Goal: Obtain resource: Obtain resource

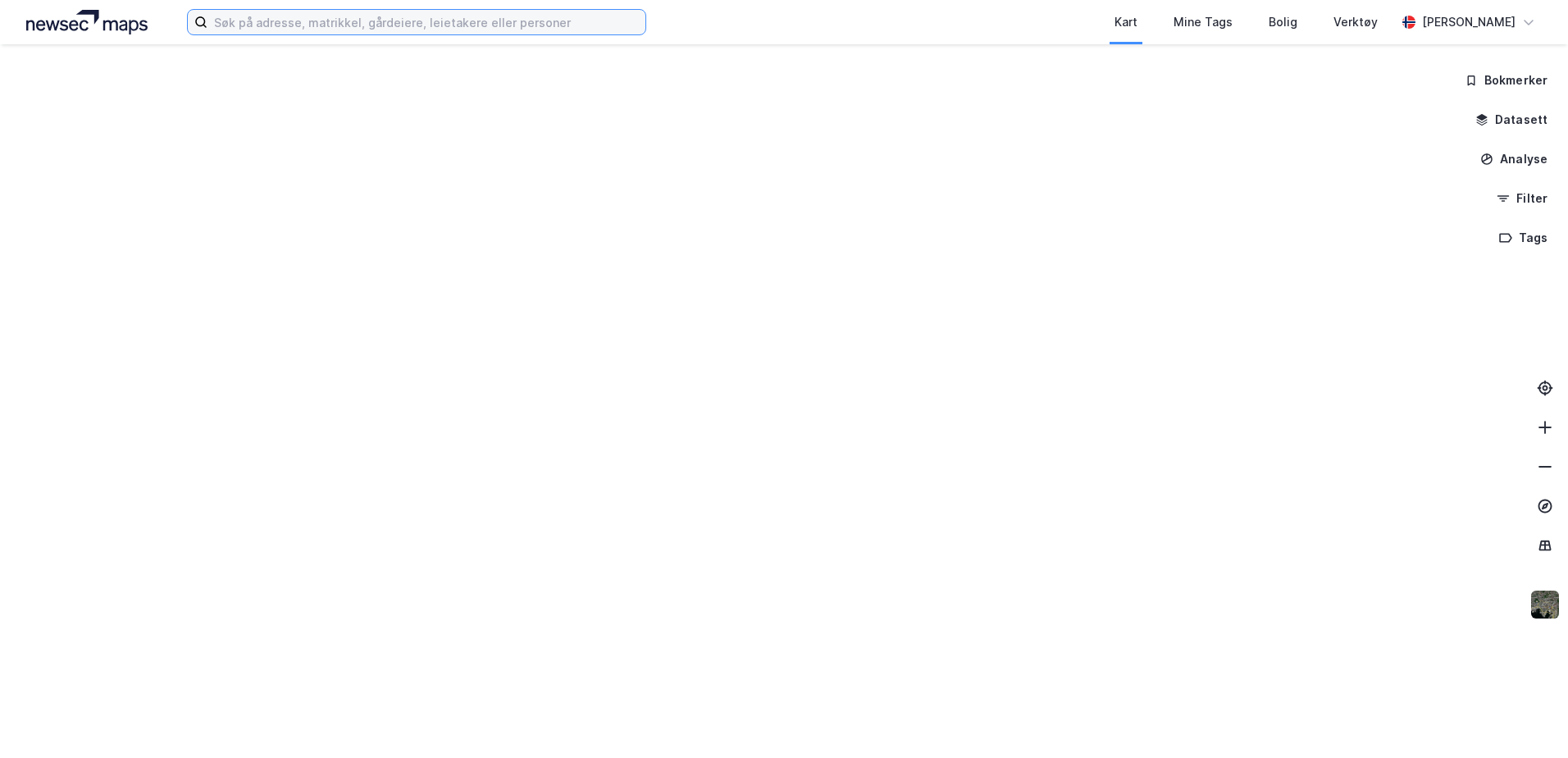
click at [305, 19] on input at bounding box center [426, 22] width 438 height 24
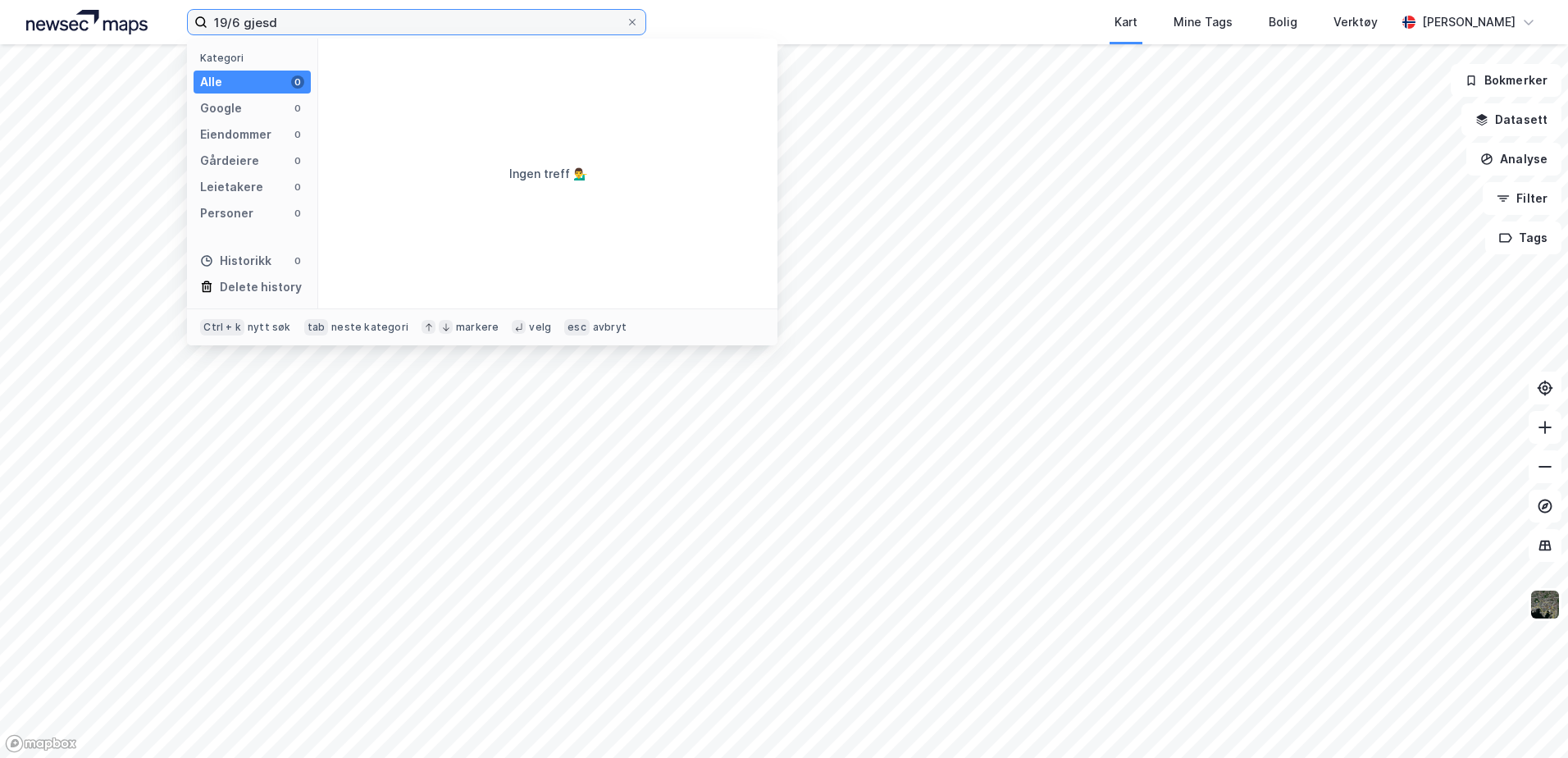
click at [287, 17] on input "19/6 gjesd" at bounding box center [417, 22] width 418 height 24
drag, startPoint x: 281, startPoint y: 24, endPoint x: 241, endPoint y: 26, distance: 40.0
click at [241, 26] on input "19/6 gjesd" at bounding box center [417, 22] width 418 height 24
click at [238, 18] on input "19/6 gjesdal" at bounding box center [417, 22] width 418 height 24
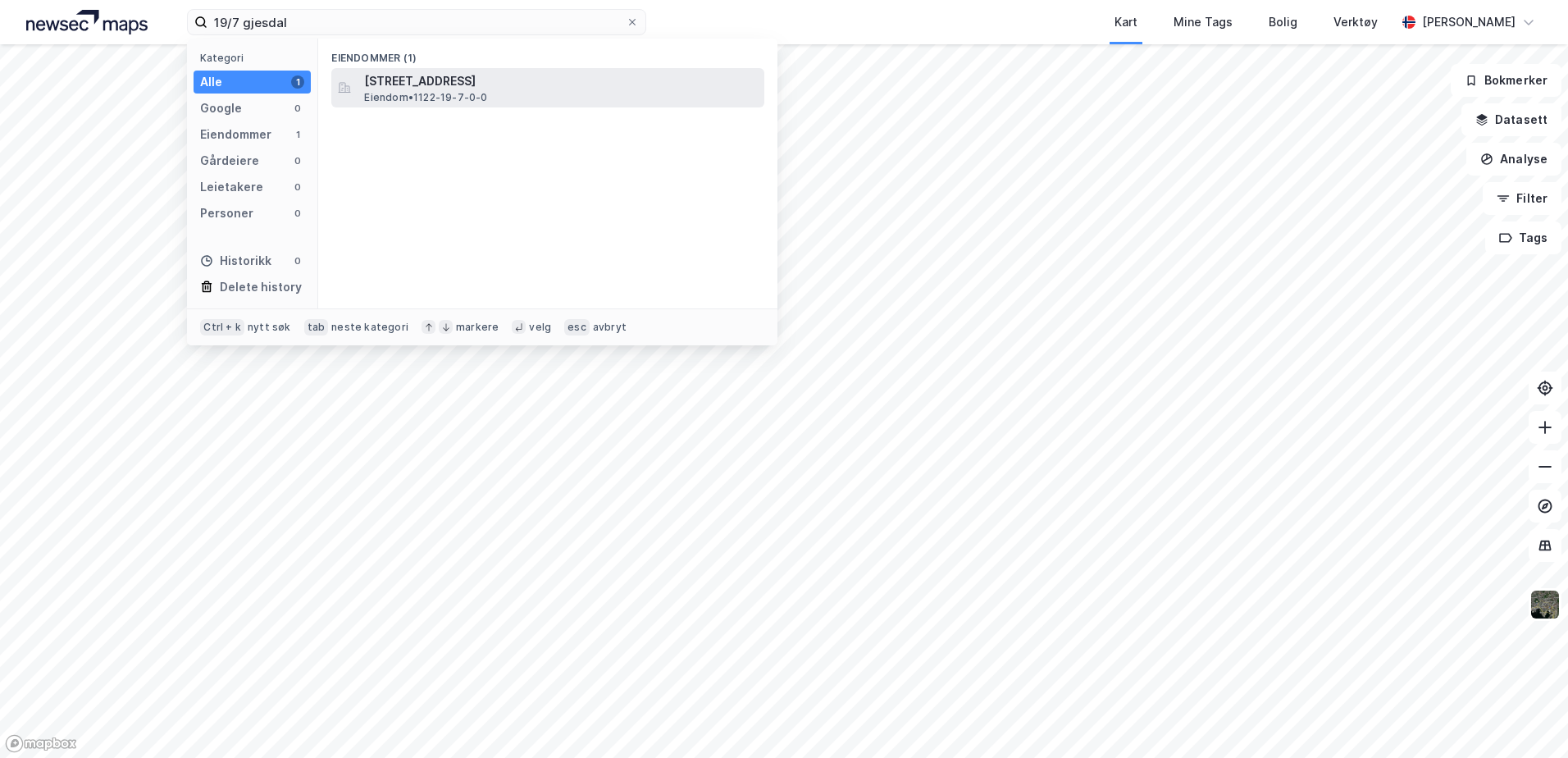
click at [466, 81] on span "[STREET_ADDRESS]" at bounding box center [560, 81] width 393 height 19
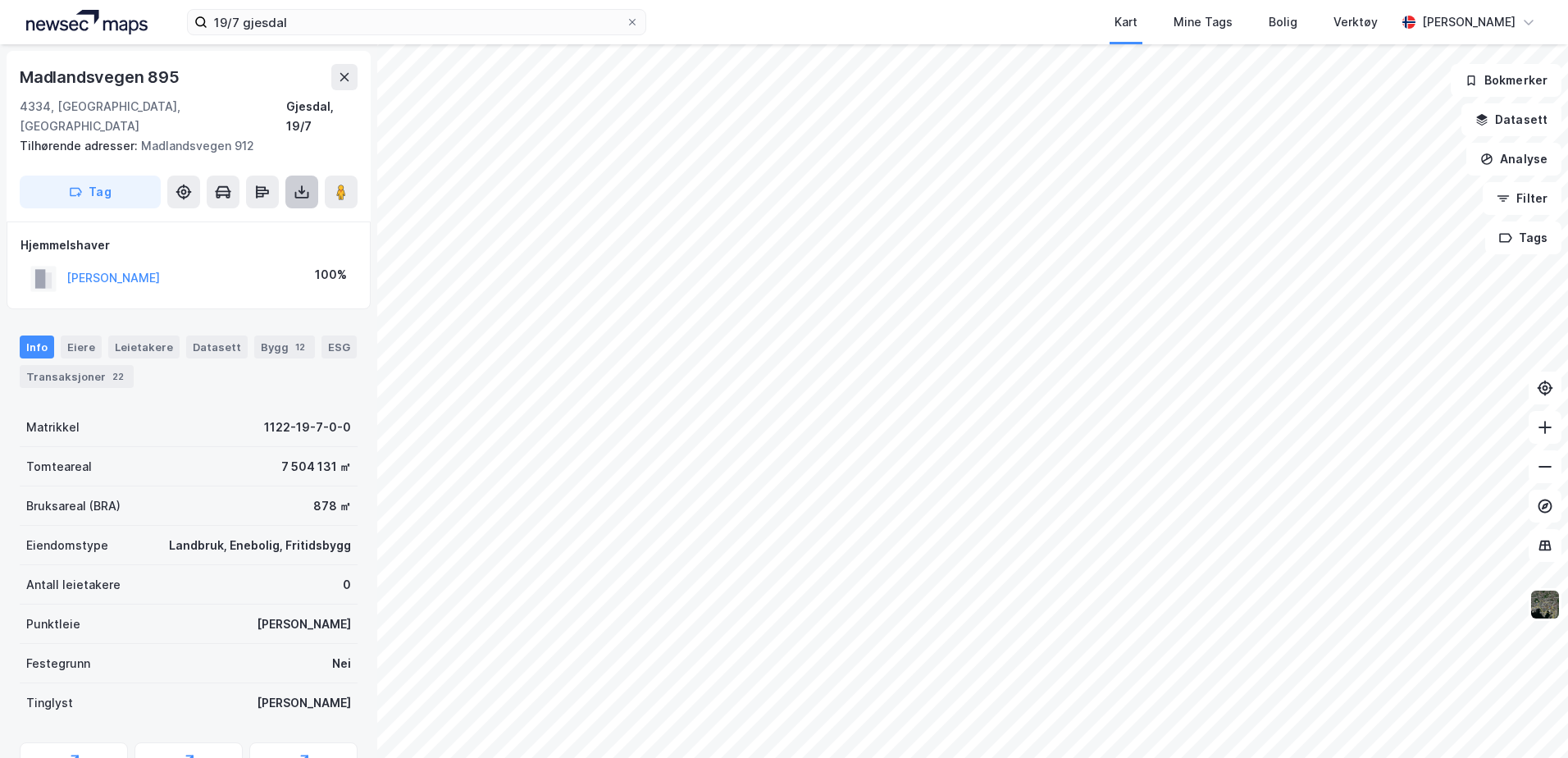
click at [302, 186] on icon at bounding box center [302, 190] width 2 height 9
click at [245, 218] on div "Last ned grunnbok" at bounding box center [220, 225] width 95 height 13
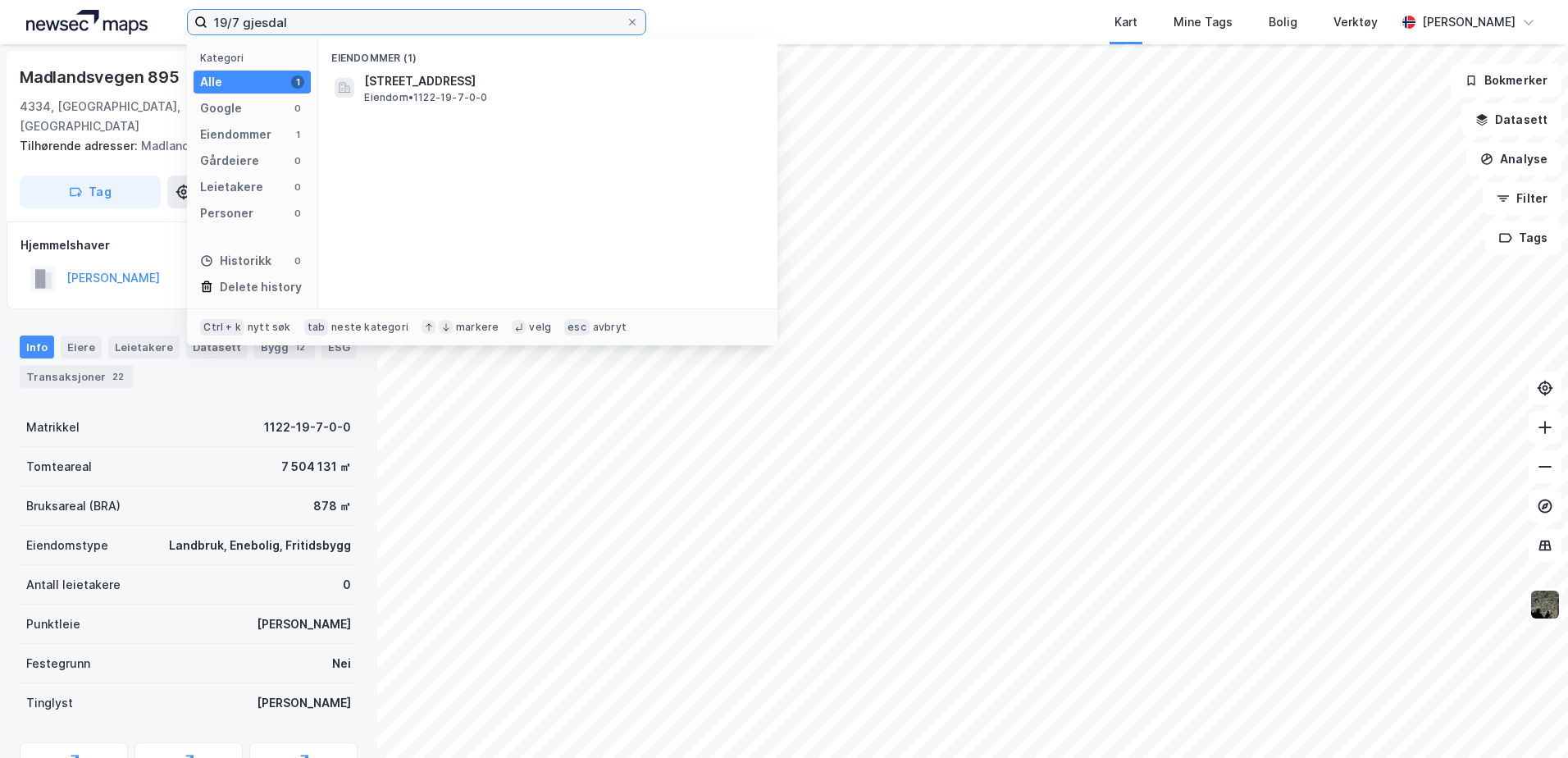
drag, startPoint x: 297, startPoint y: 27, endPoint x: 29, endPoint y: -30, distance: 274.0
click at [29, 0] on html "19/7 gjesdal Kategori Alle 1 Google 0 Eiendommer 1 Gårdeiere 0 Leietakere 0 Per…" at bounding box center [784, 379] width 1568 height 758
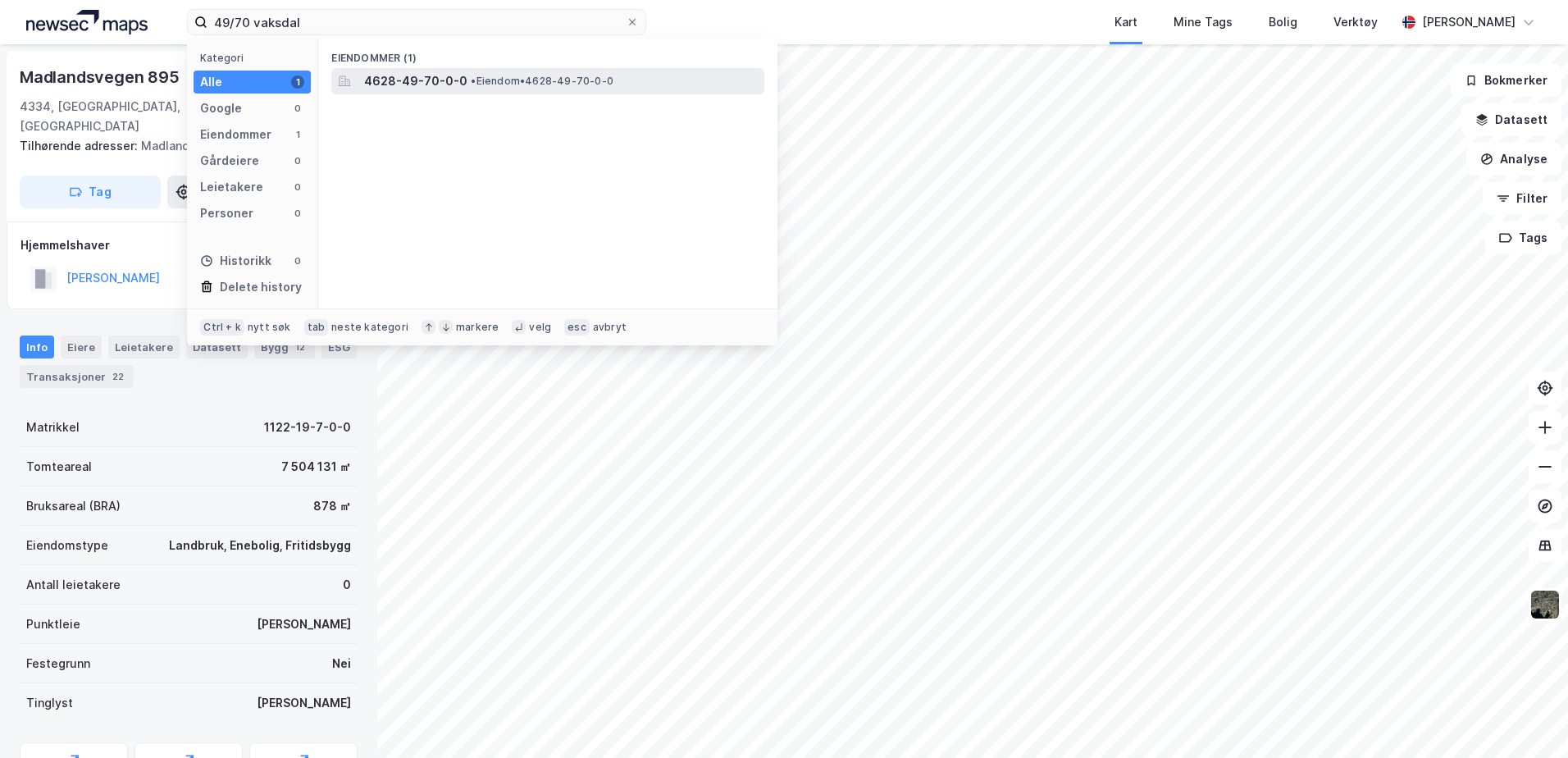
click at [482, 78] on span "• Eiendom • 4628-49-70-0-0" at bounding box center [542, 82] width 143 height 13
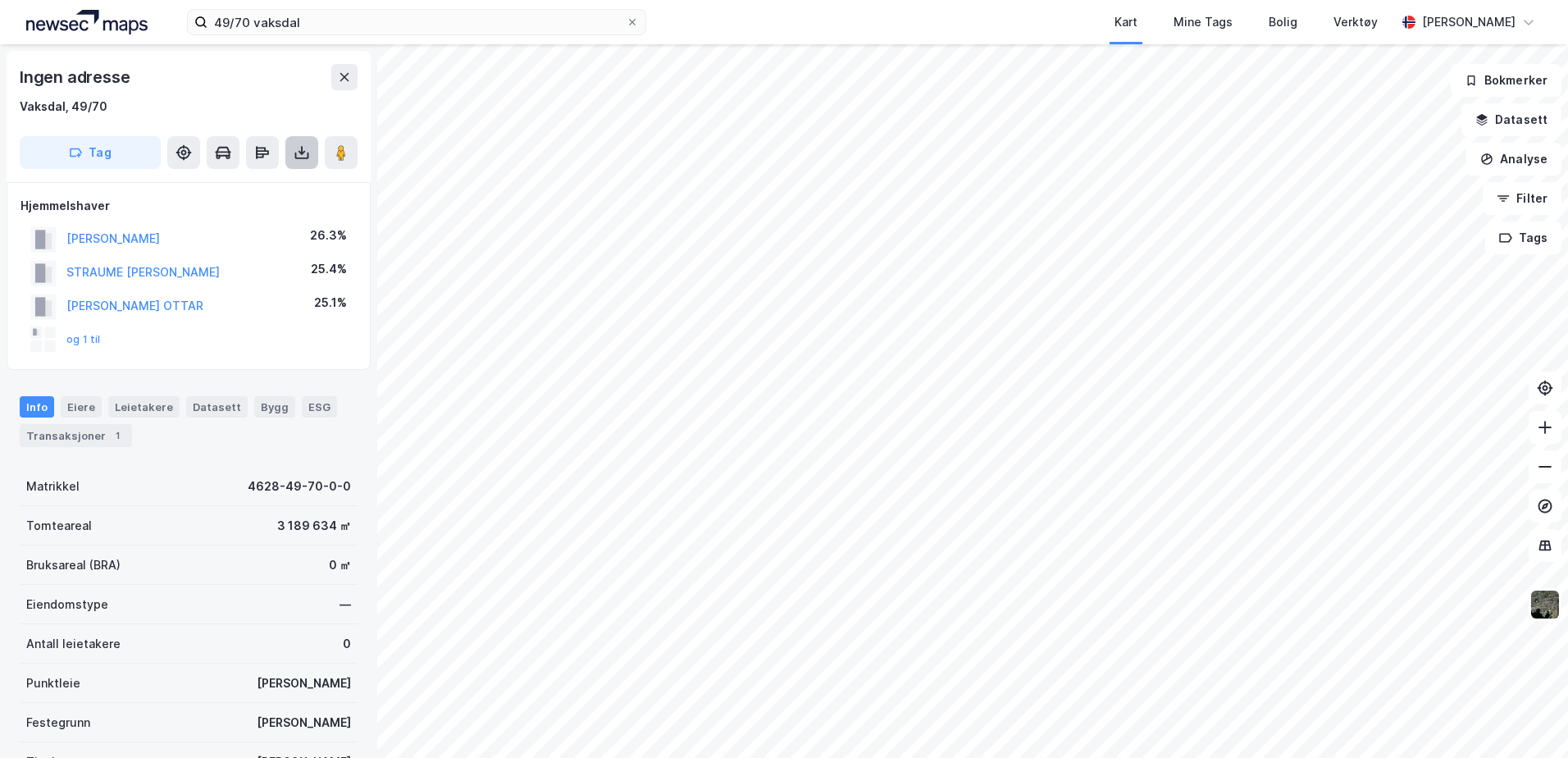
click at [303, 156] on icon at bounding box center [302, 153] width 17 height 17
click at [288, 180] on div "Last ned grunnbok" at bounding box center [231, 185] width 175 height 26
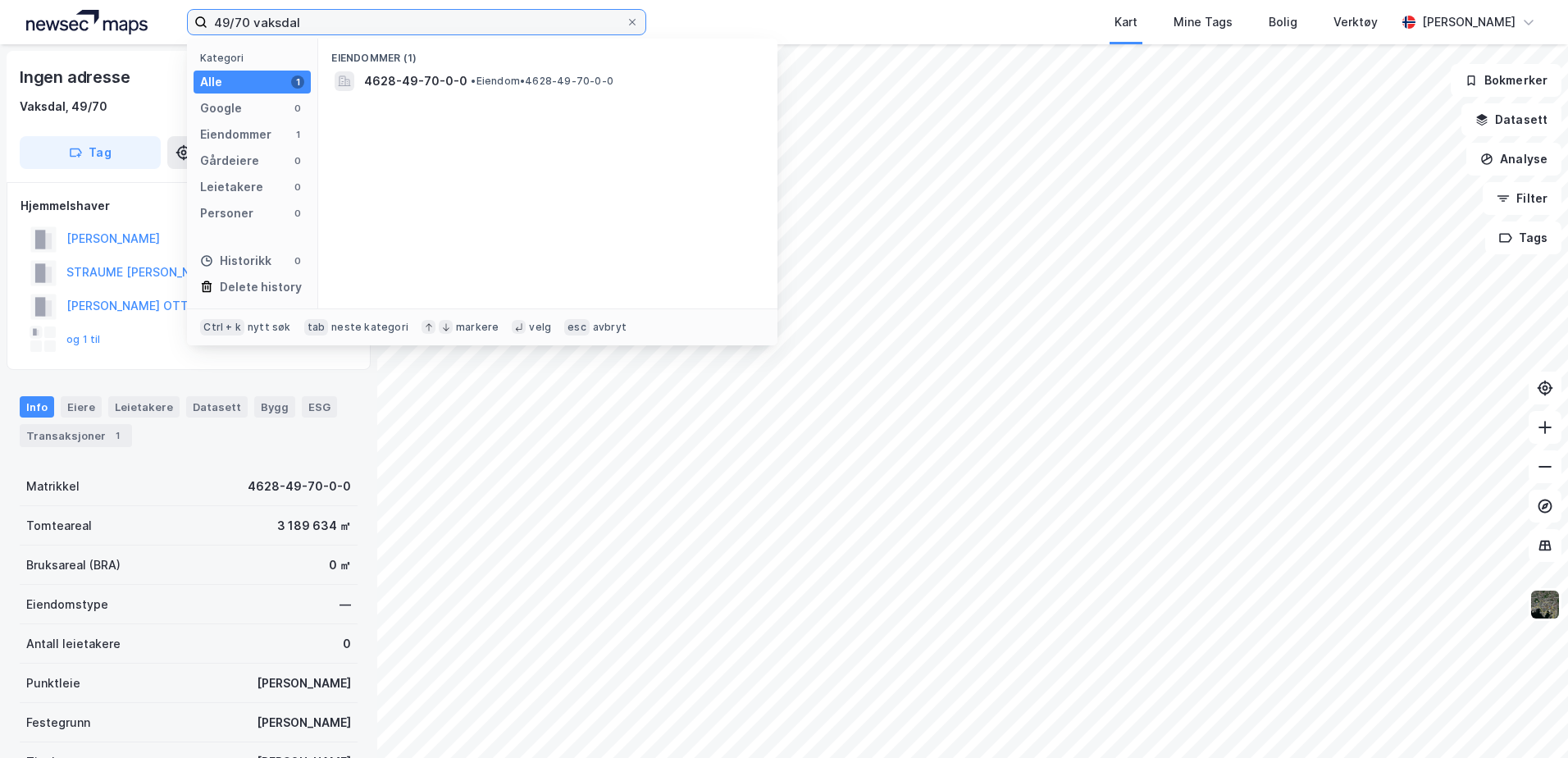
drag, startPoint x: 250, startPoint y: 20, endPoint x: 134, endPoint y: 17, distance: 116.0
click at [134, 17] on div "49/70 vaksdal Kategori Alle 1 Google 0 Eiendommer 1 Gårdeiere 0 Leietakere 0 Pe…" at bounding box center [784, 22] width 1568 height 45
type input "51 vaksdal"
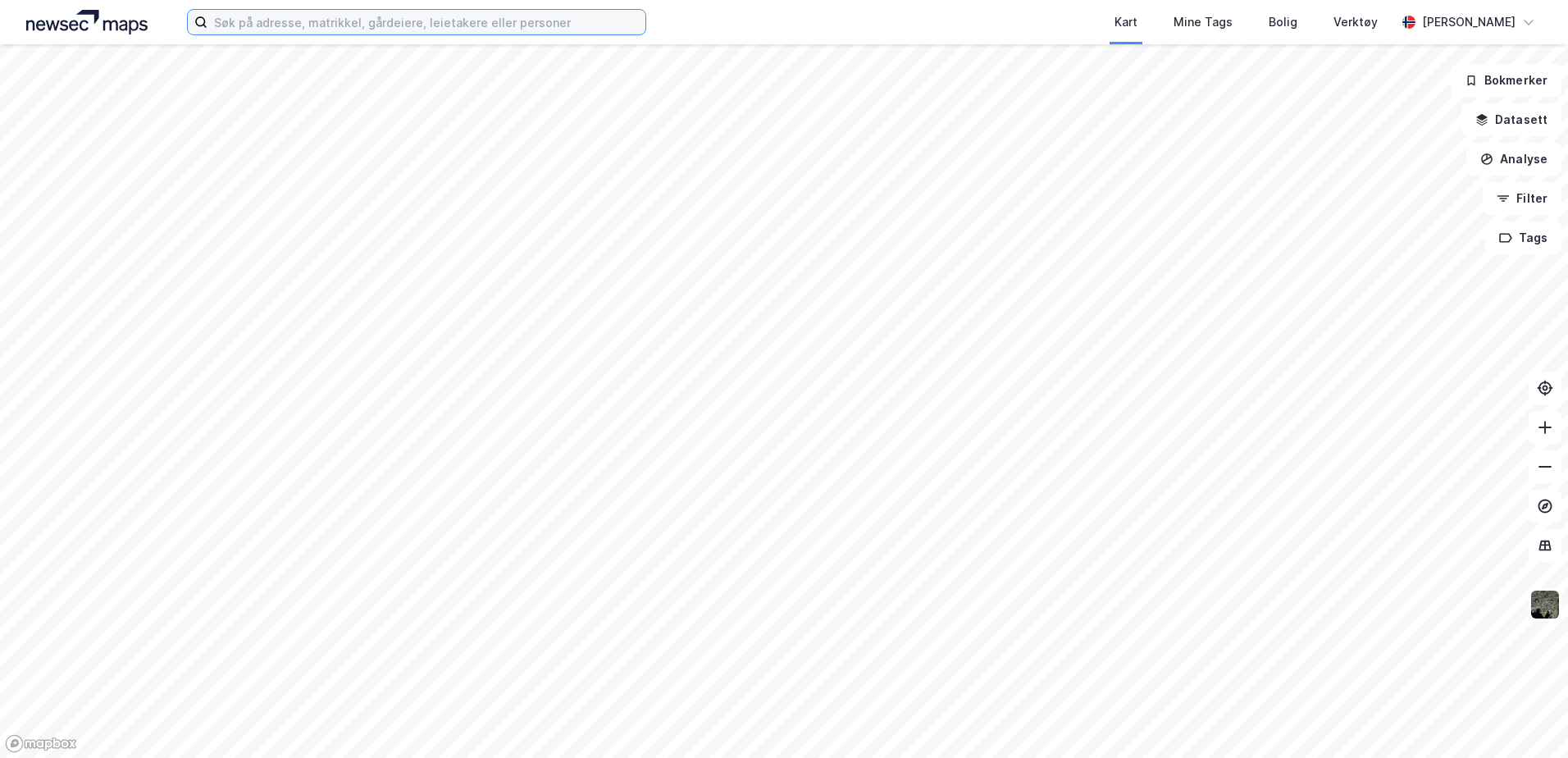
click at [293, 15] on input at bounding box center [426, 22] width 438 height 24
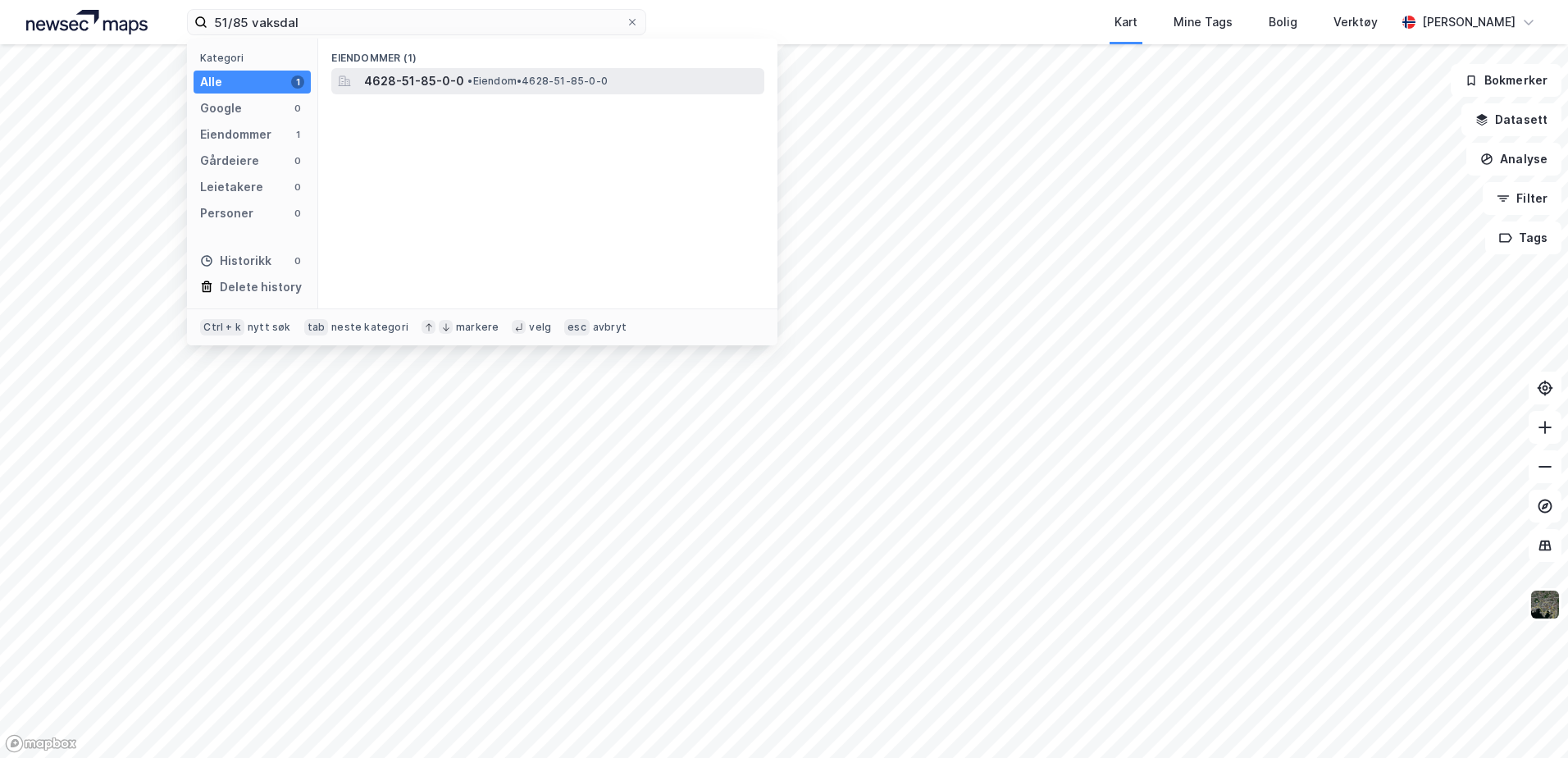
click at [467, 86] on span "•" at bounding box center [470, 81] width 5 height 13
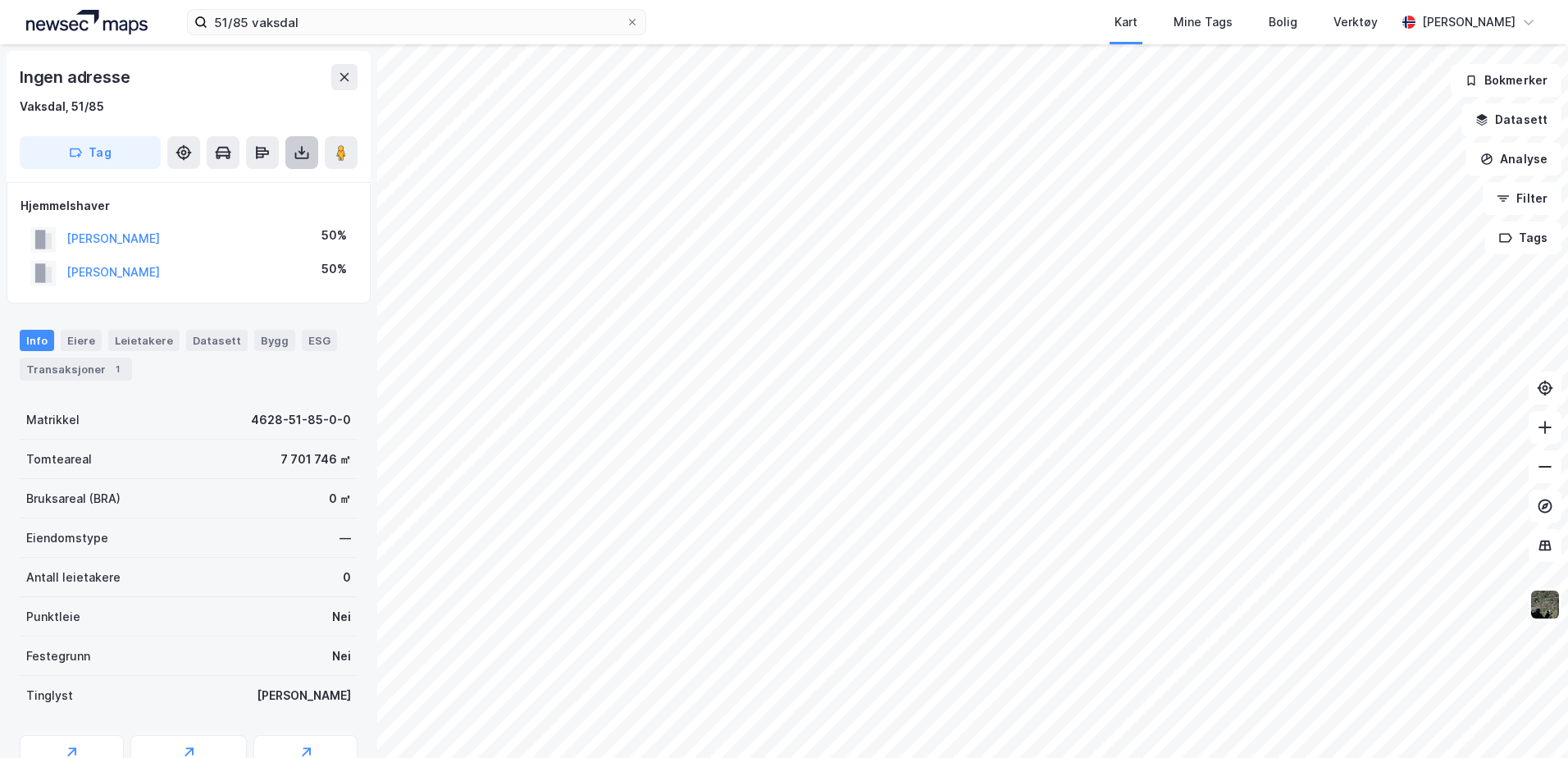
click at [294, 159] on icon at bounding box center [302, 153] width 17 height 17
click at [286, 185] on div "Last ned grunnbok" at bounding box center [231, 185] width 175 height 26
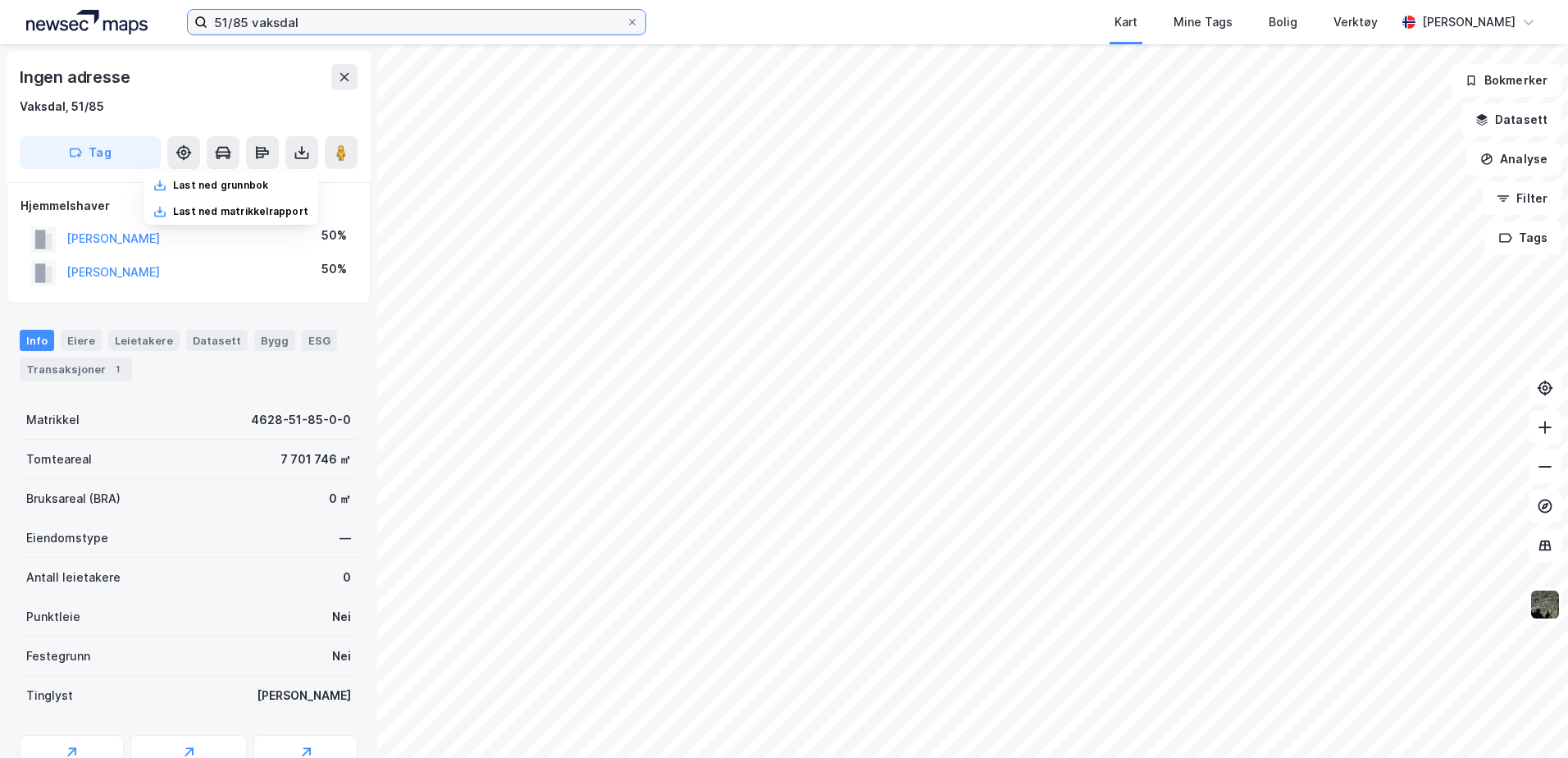
drag, startPoint x: 329, startPoint y: 22, endPoint x: 40, endPoint y: -25, distance: 292.8
click at [40, 0] on html "51/85 vaksdal Kart Mine Tags Bolig Verktøy [PERSON_NAME] Ingen adresse Vaksdal,…" at bounding box center [784, 379] width 1568 height 758
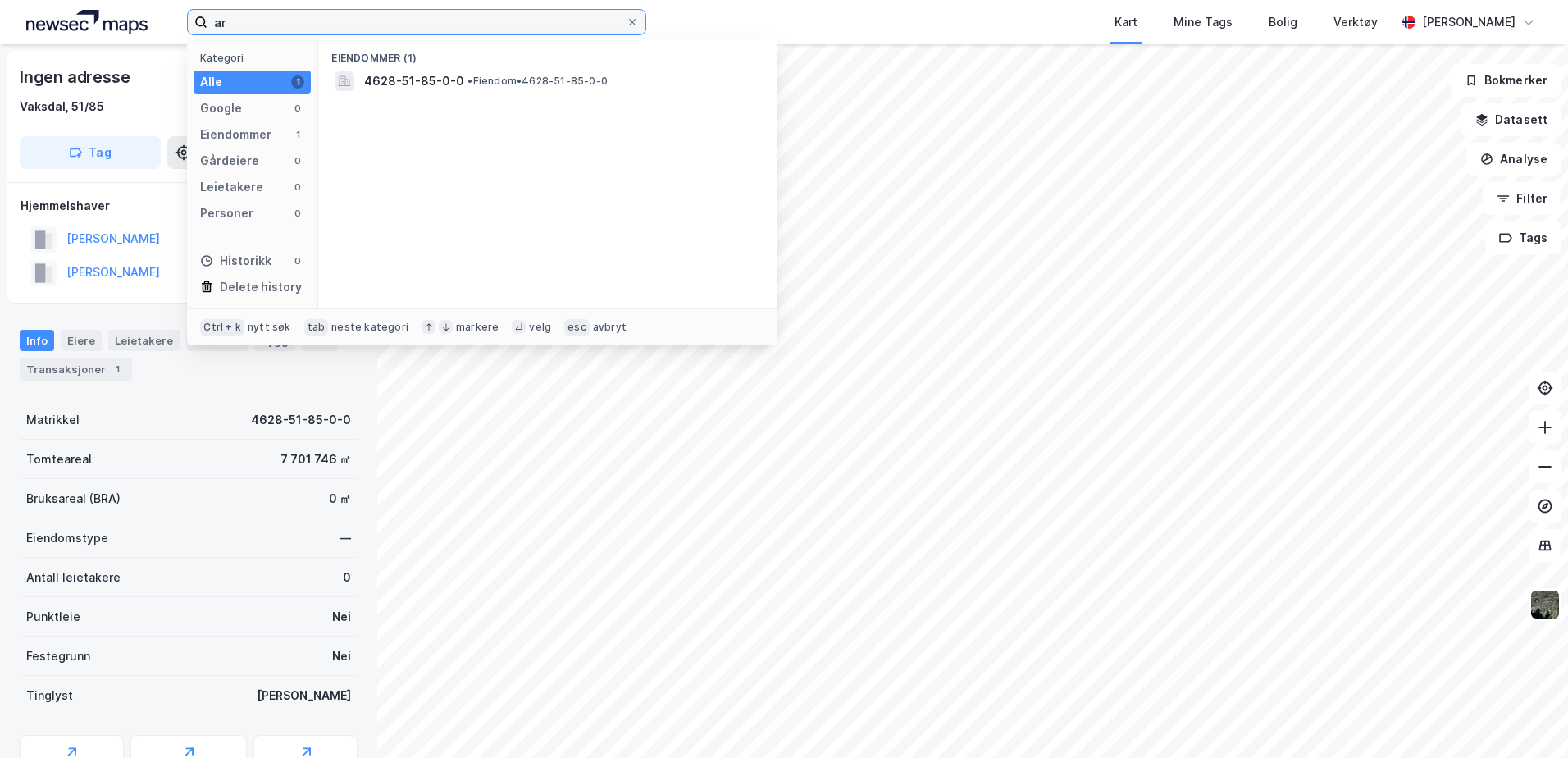
type input "a"
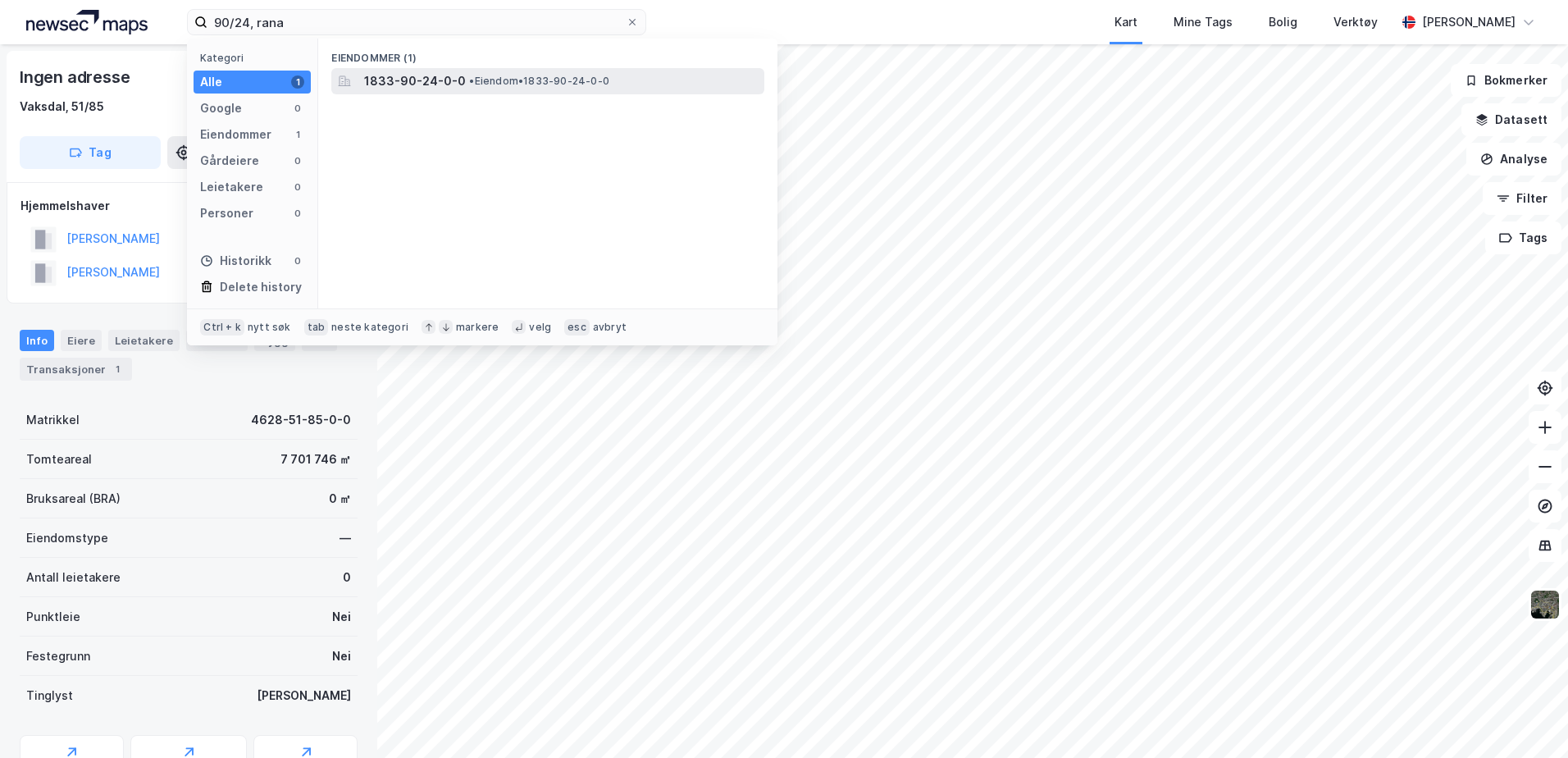
click at [460, 78] on div "1833-90-24-0-0 • Eiendom • 1833-90-24-0-0" at bounding box center [562, 81] width 397 height 19
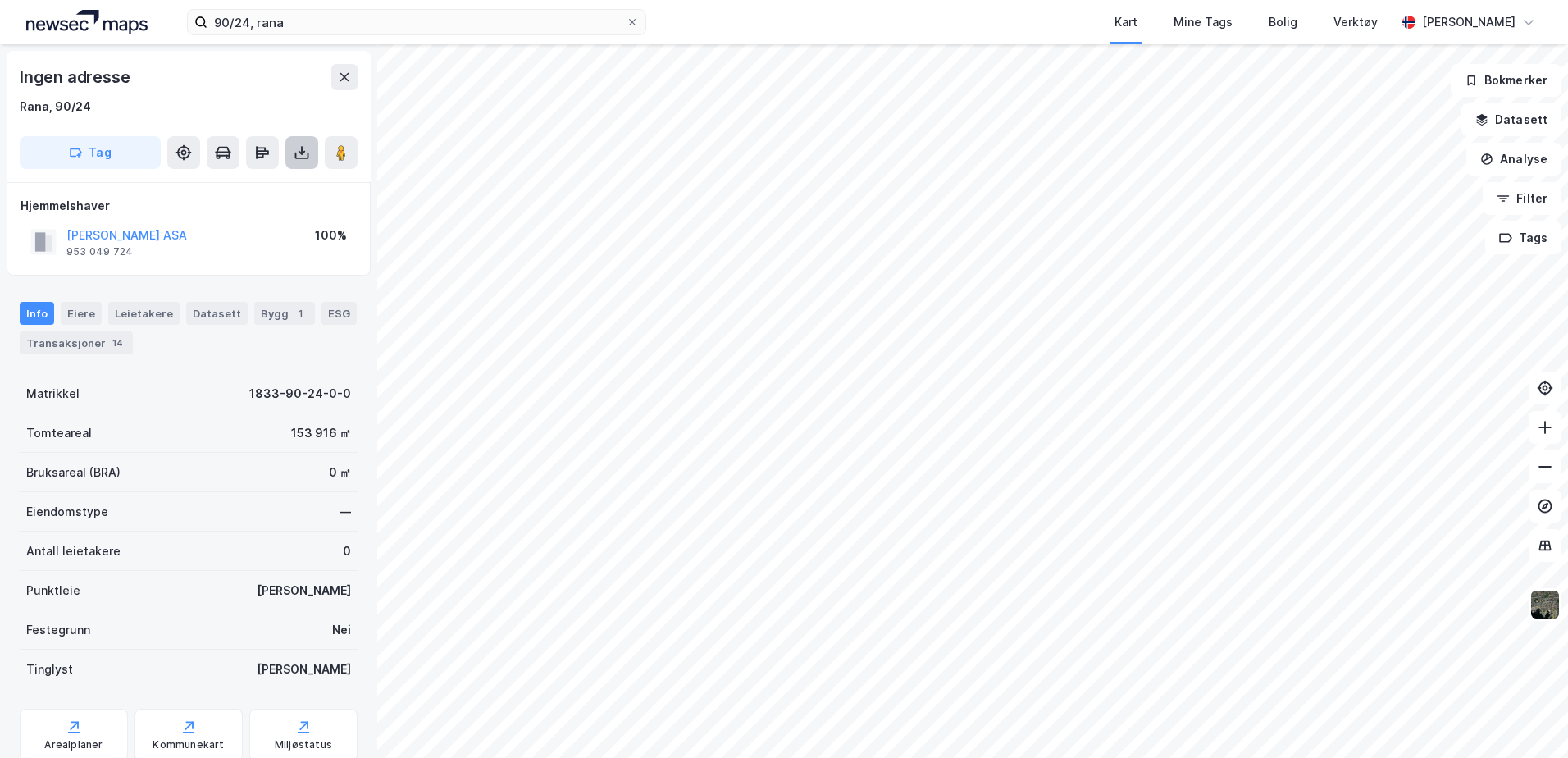
click at [298, 150] on icon at bounding box center [302, 153] width 17 height 17
click at [289, 182] on div "Last ned grunnbok" at bounding box center [231, 185] width 175 height 26
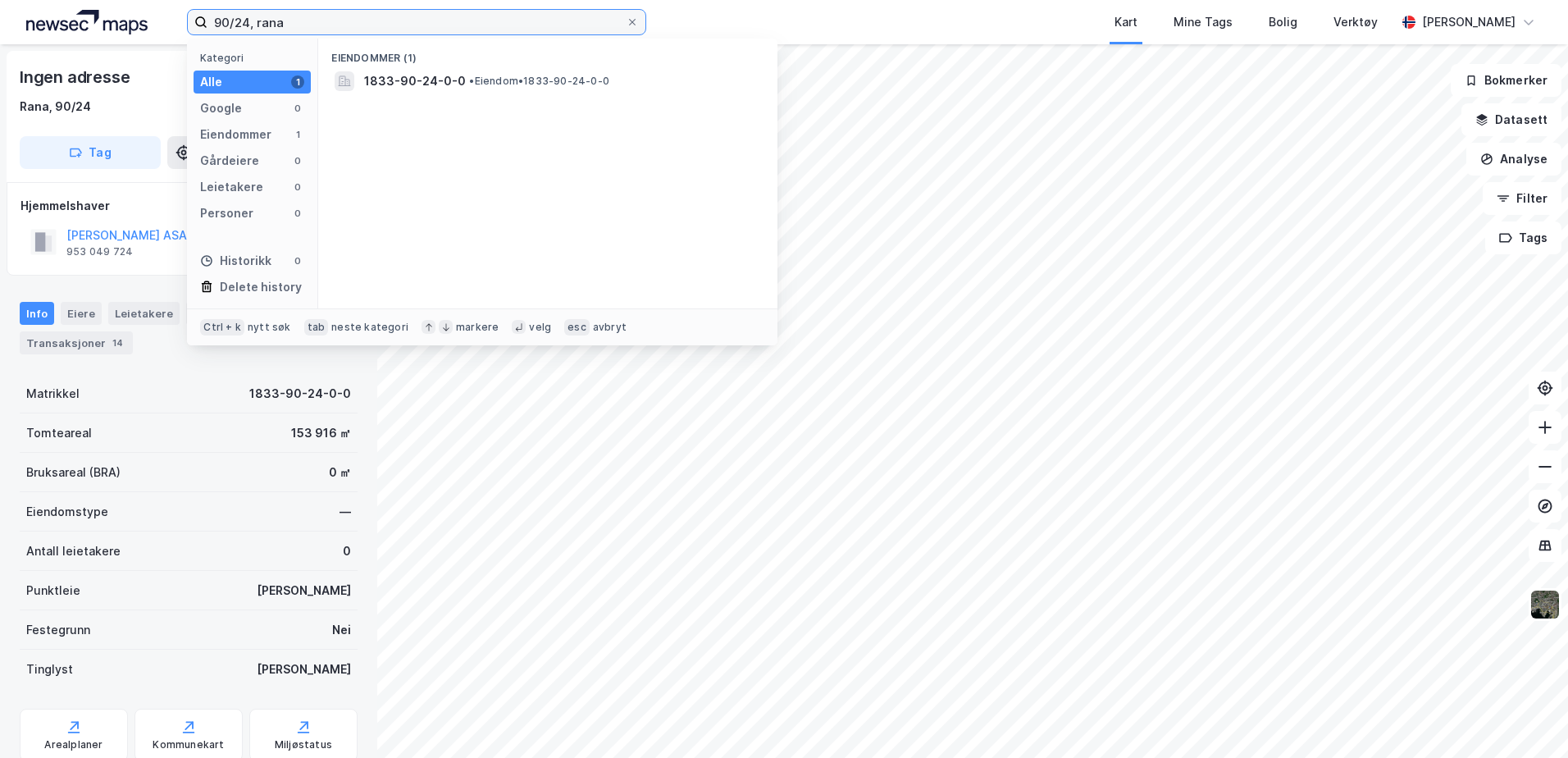
drag, startPoint x: 249, startPoint y: 18, endPoint x: 224, endPoint y: 20, distance: 25.1
click at [224, 20] on input "90/24, rana" at bounding box center [417, 22] width 418 height 24
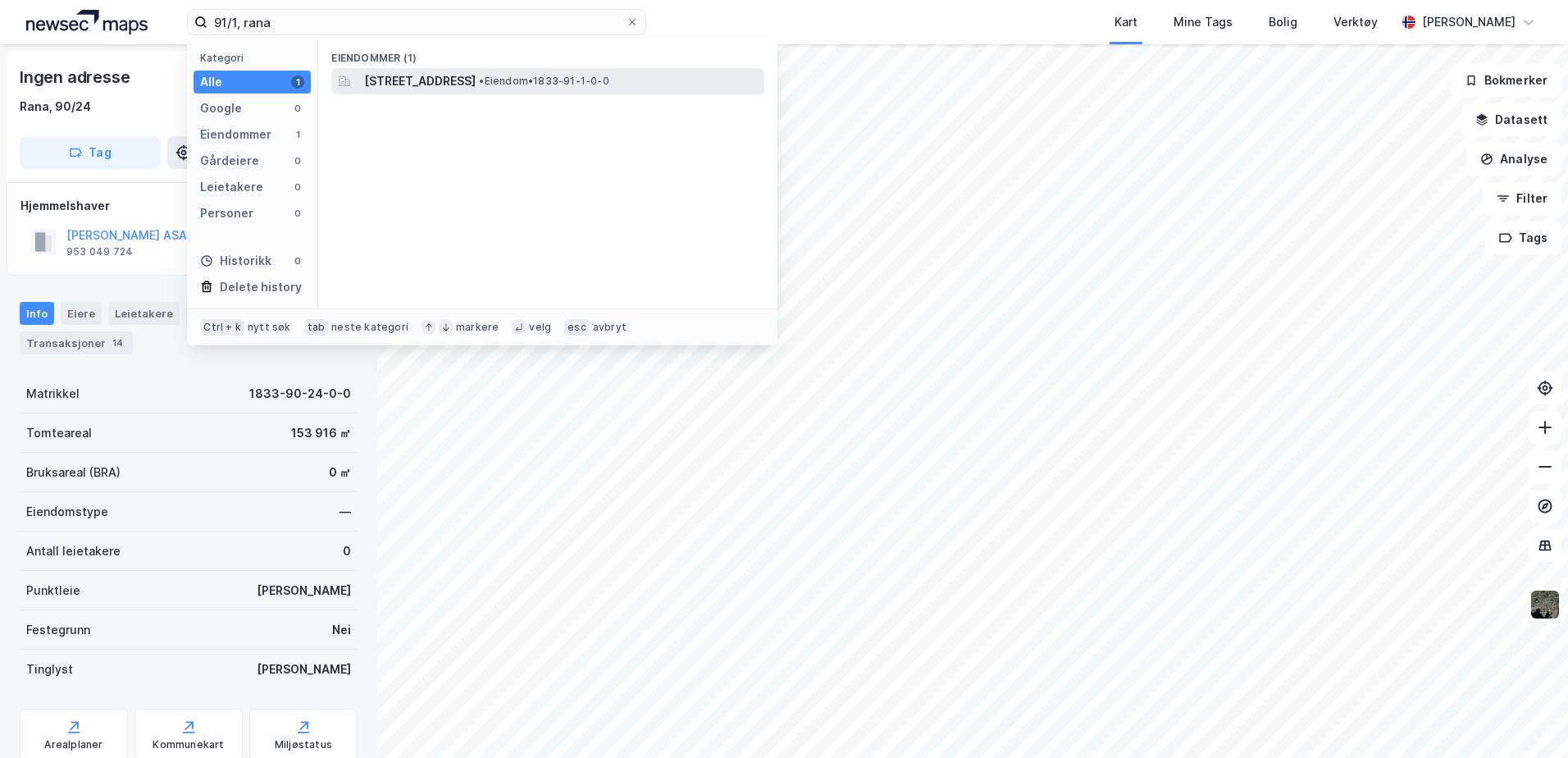
click at [473, 74] on span "[STREET_ADDRESS]" at bounding box center [419, 81] width 112 height 19
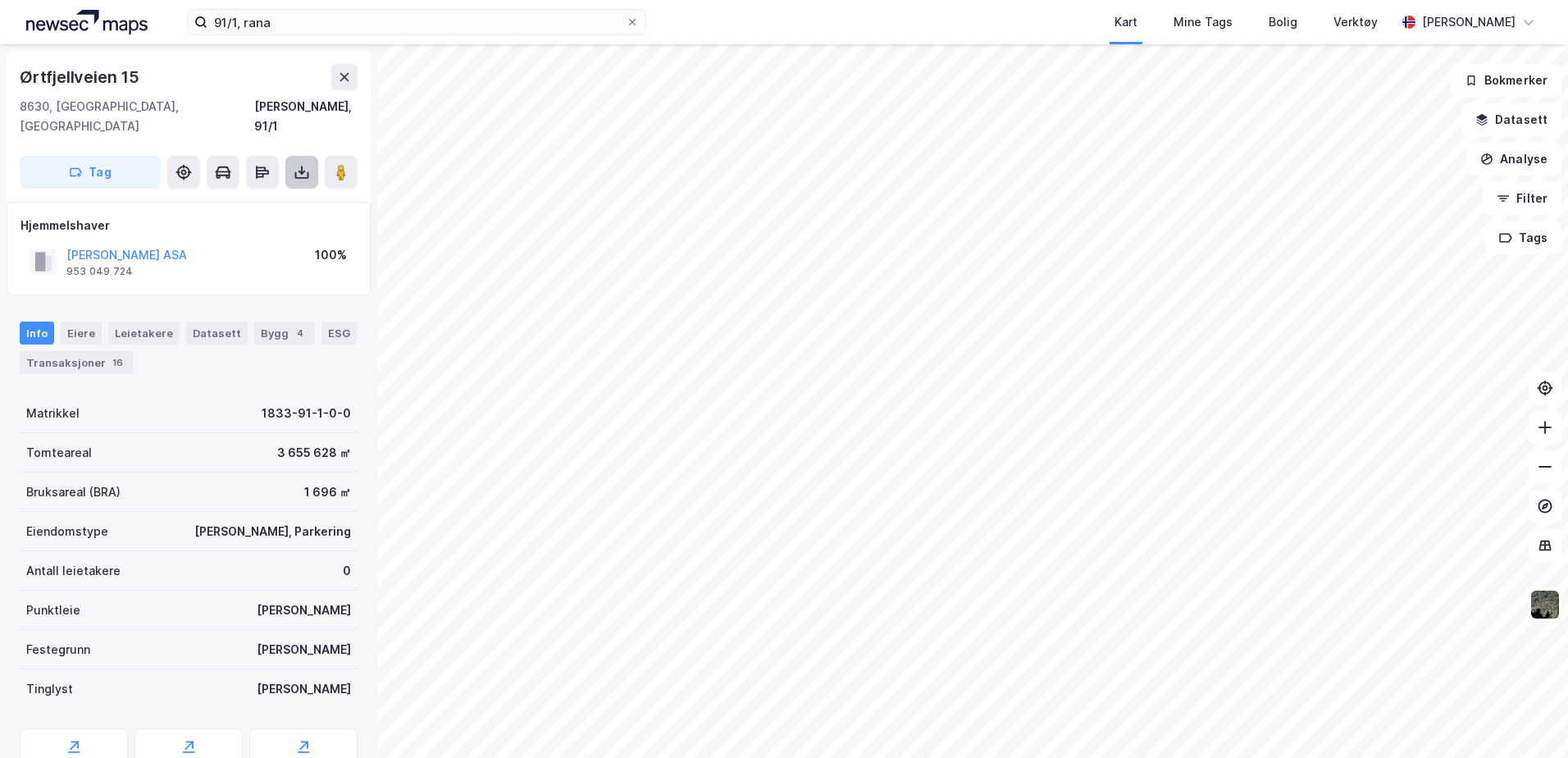
click at [290, 155] on button at bounding box center [302, 171] width 33 height 33
click at [297, 192] on div "Last ned grunnbok" at bounding box center [231, 204] width 175 height 26
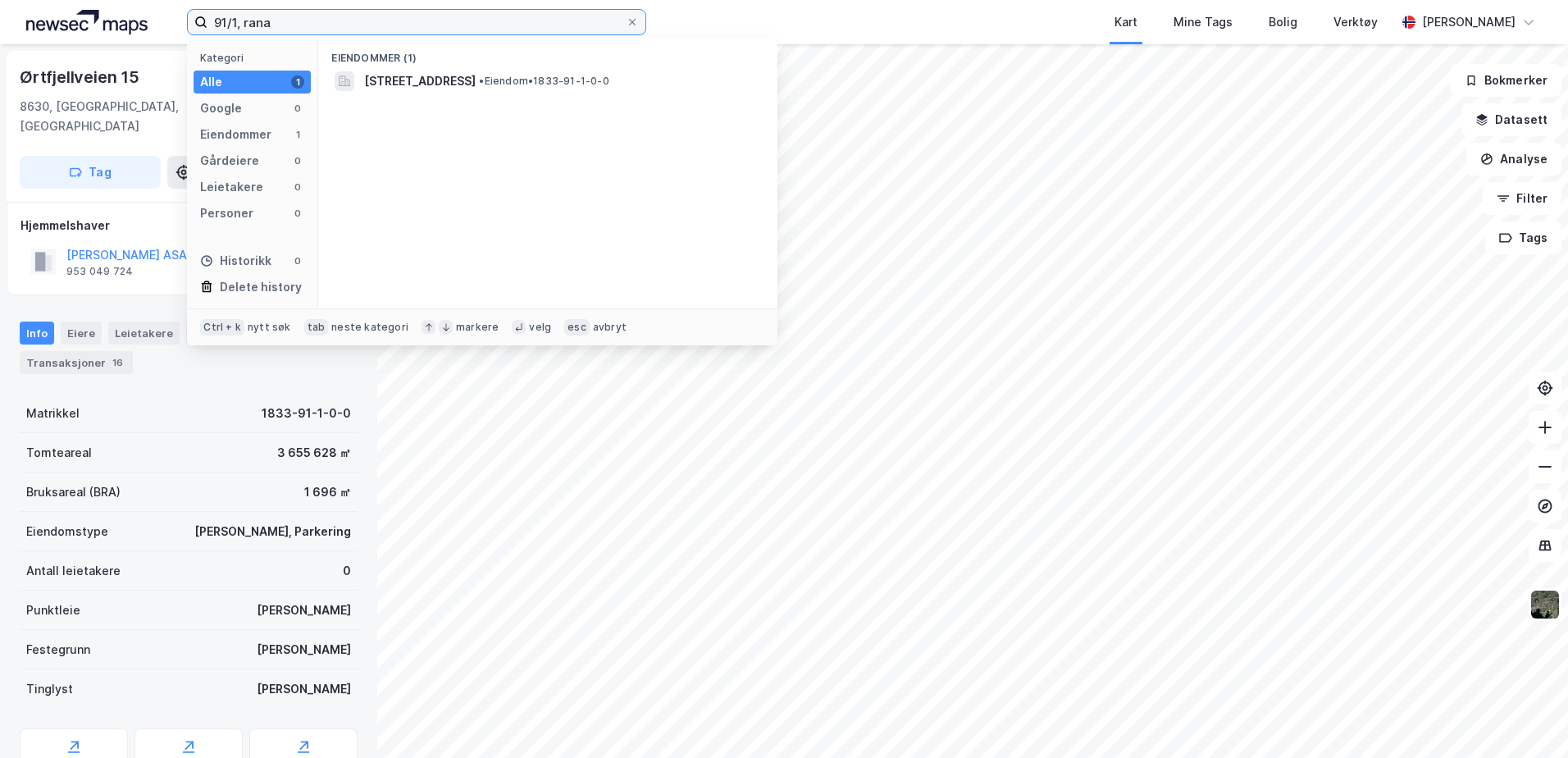
drag, startPoint x: 239, startPoint y: 25, endPoint x: 161, endPoint y: 13, distance: 78.9
click at [161, 13] on div "91/1, rana Kategori Alle 1 Google 0 Eiendommer 1 Gårdeiere 0 Leietakere 0 Perso…" at bounding box center [784, 22] width 1568 height 45
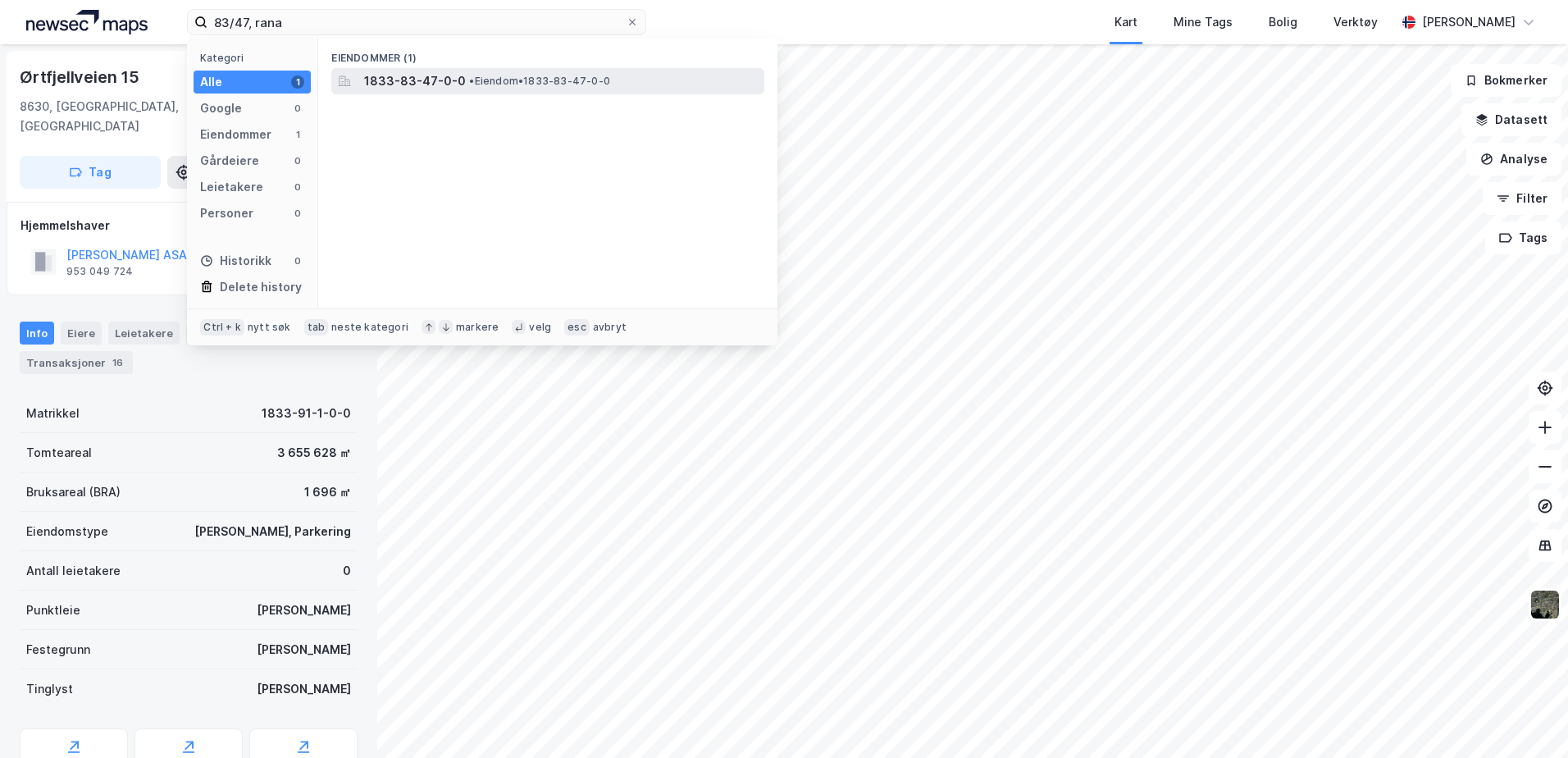
click at [528, 87] on span "• Eiendom • 1833-83-47-0-0" at bounding box center [539, 82] width 141 height 13
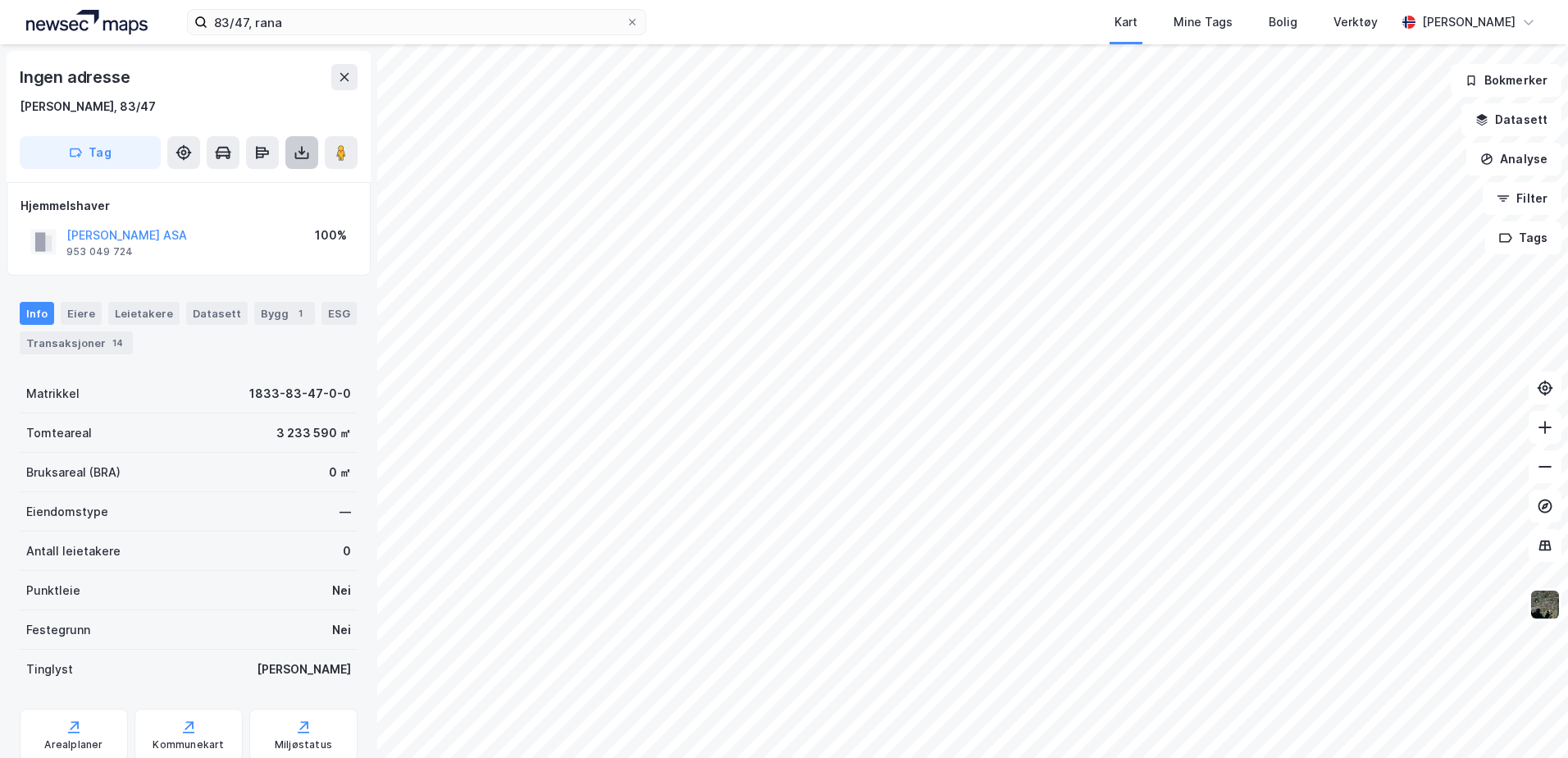
click at [296, 158] on icon at bounding box center [302, 156] width 14 height 7
click at [291, 192] on div "Last ned grunnbok" at bounding box center [231, 185] width 175 height 26
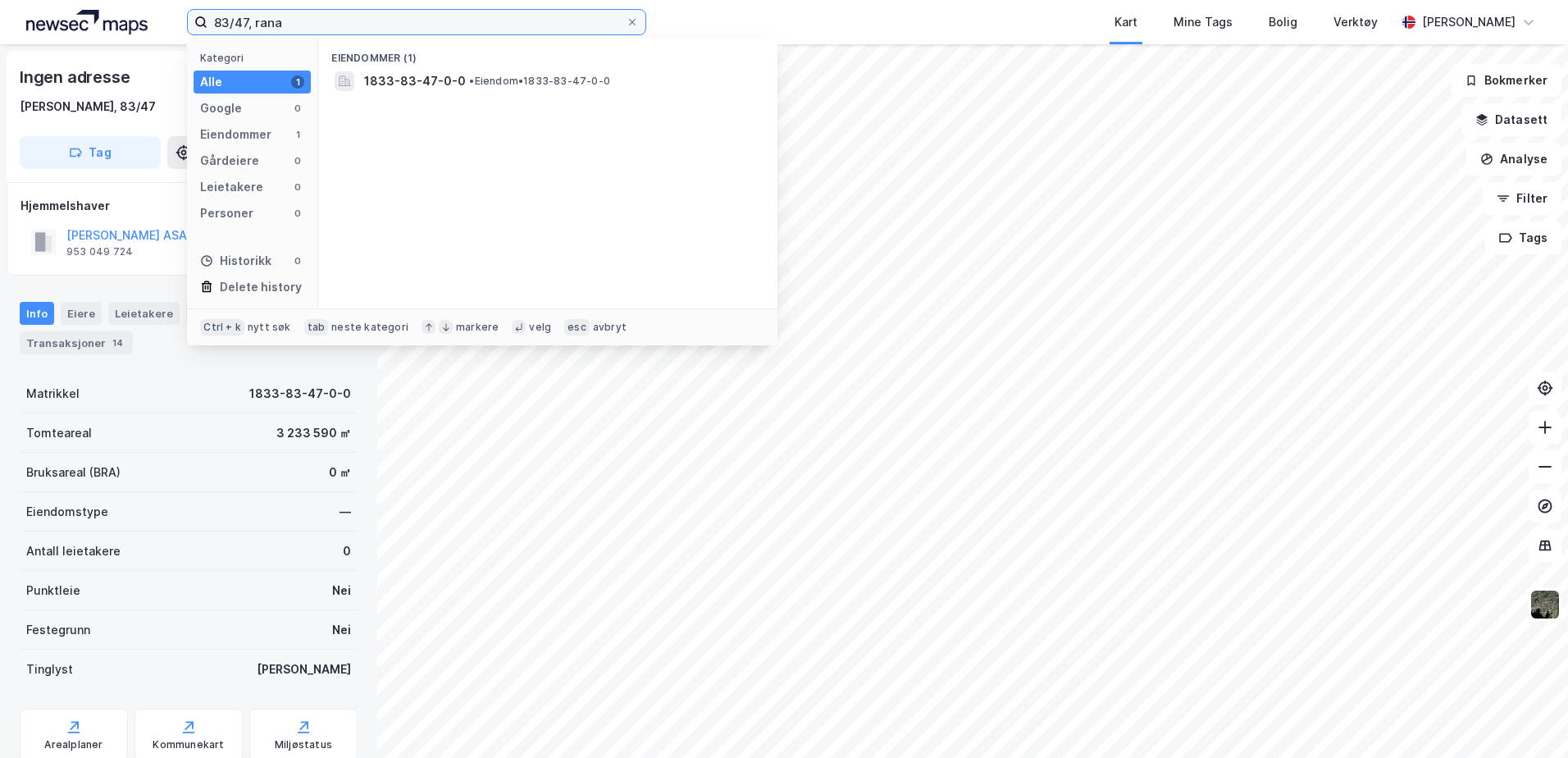
click at [250, 20] on input "83/47, rana" at bounding box center [417, 22] width 418 height 24
drag, startPoint x: 250, startPoint y: 20, endPoint x: 196, endPoint y: 22, distance: 54.0
click at [196, 22] on label "83/47, rana" at bounding box center [417, 22] width 460 height 26
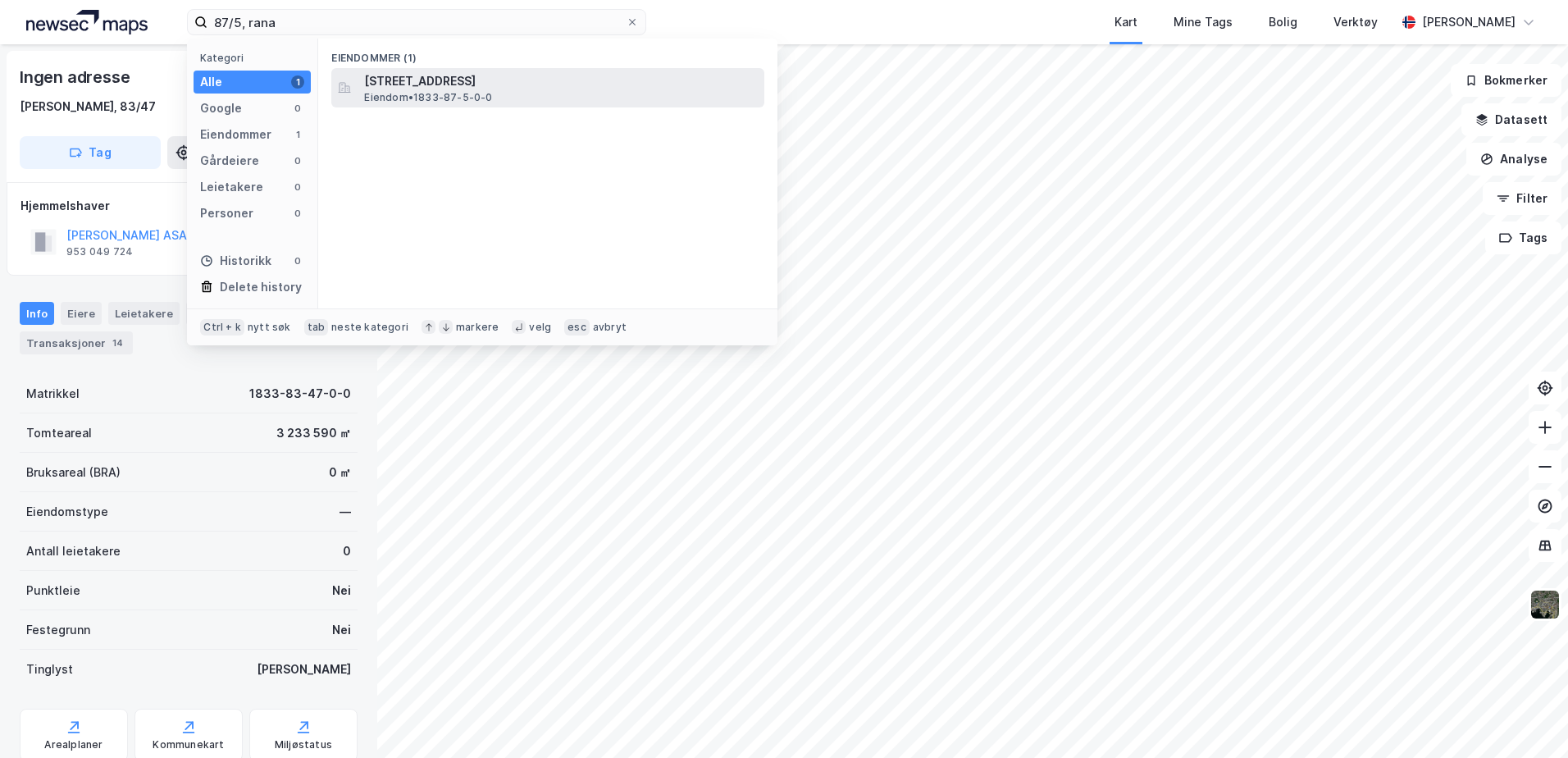
click at [531, 107] on div "[STREET_ADDRESS], [GEOGRAPHIC_DATA] • 1833-87-5-0-0" at bounding box center [547, 87] width 433 height 39
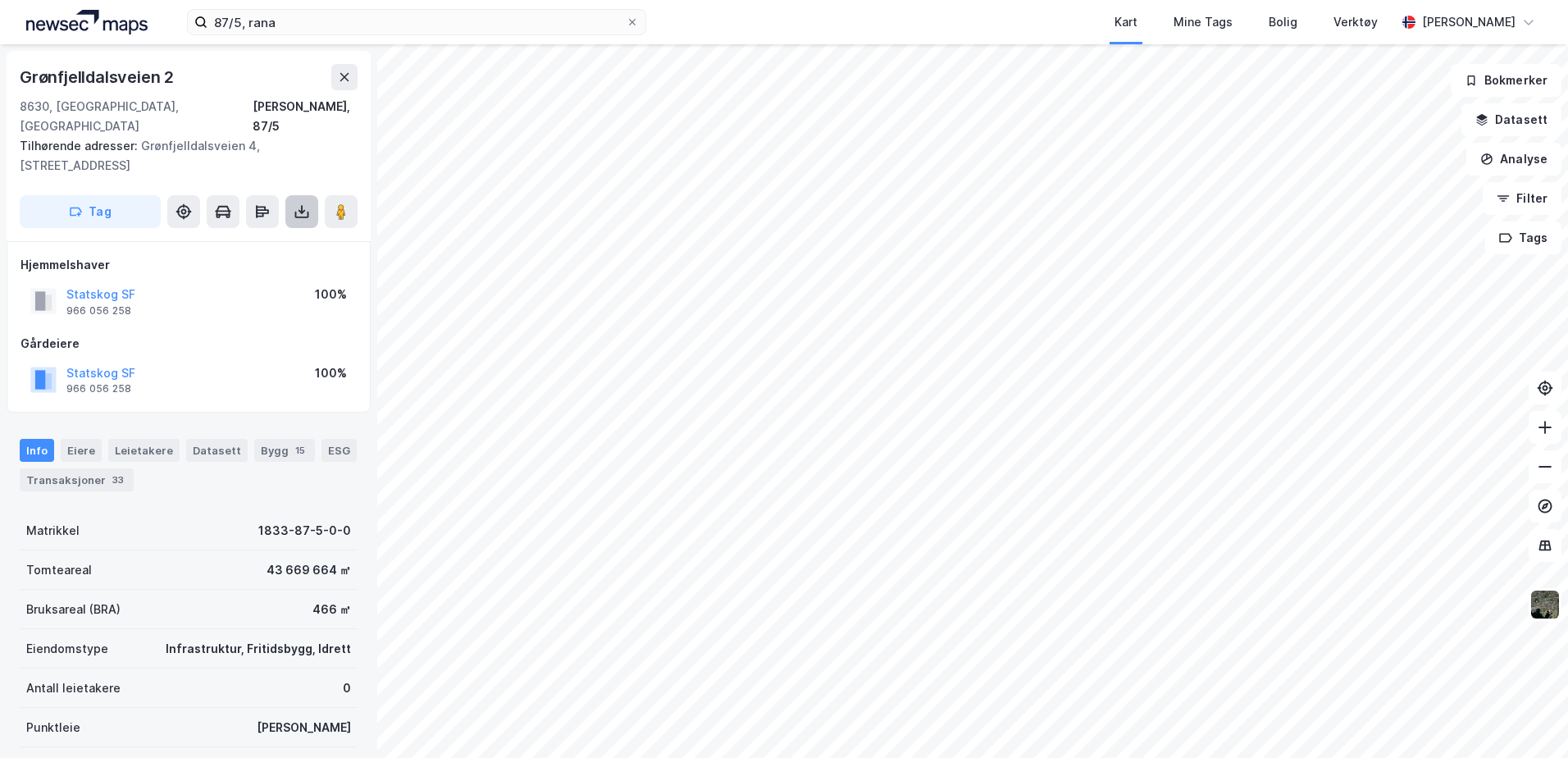
click at [309, 195] on button at bounding box center [302, 211] width 33 height 33
click at [284, 231] on div "Last ned grunnbok" at bounding box center [231, 244] width 175 height 26
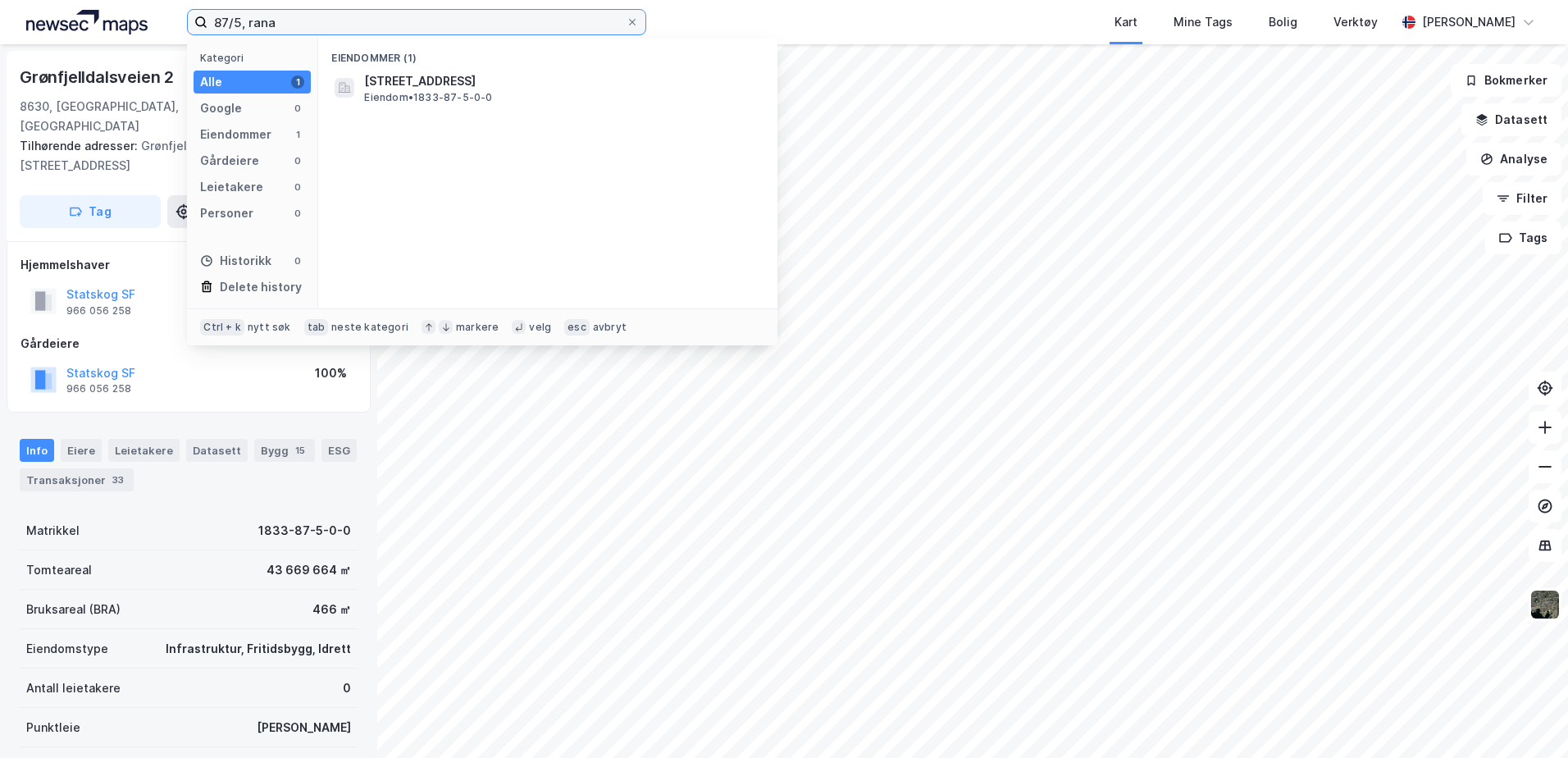
drag, startPoint x: 240, startPoint y: 26, endPoint x: 203, endPoint y: 24, distance: 37.1
click at [203, 24] on label "87/5, rana" at bounding box center [417, 22] width 460 height 26
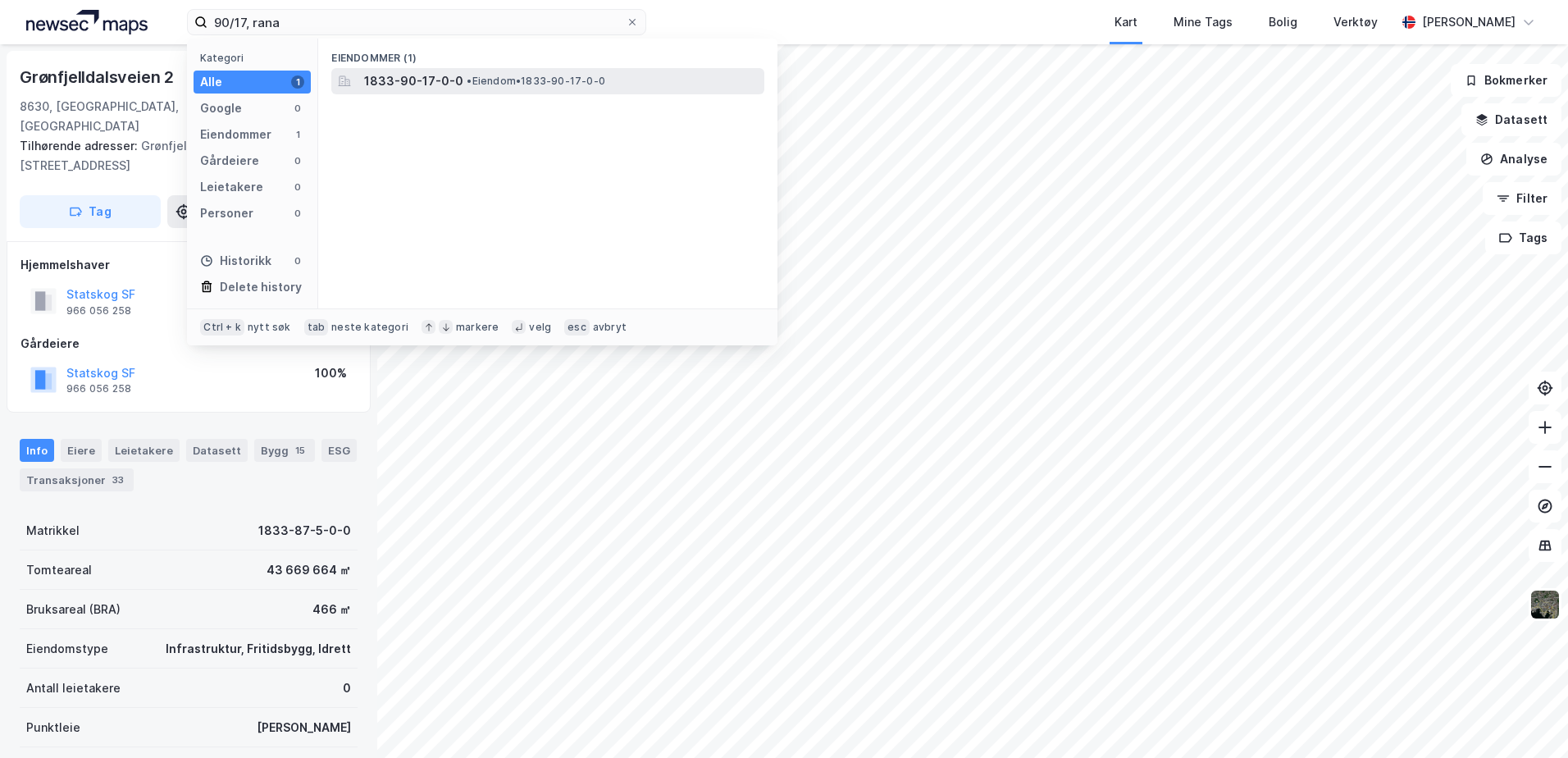
click at [549, 76] on span "• Eiendom • 1833-90-17-0-0" at bounding box center [535, 82] width 139 height 13
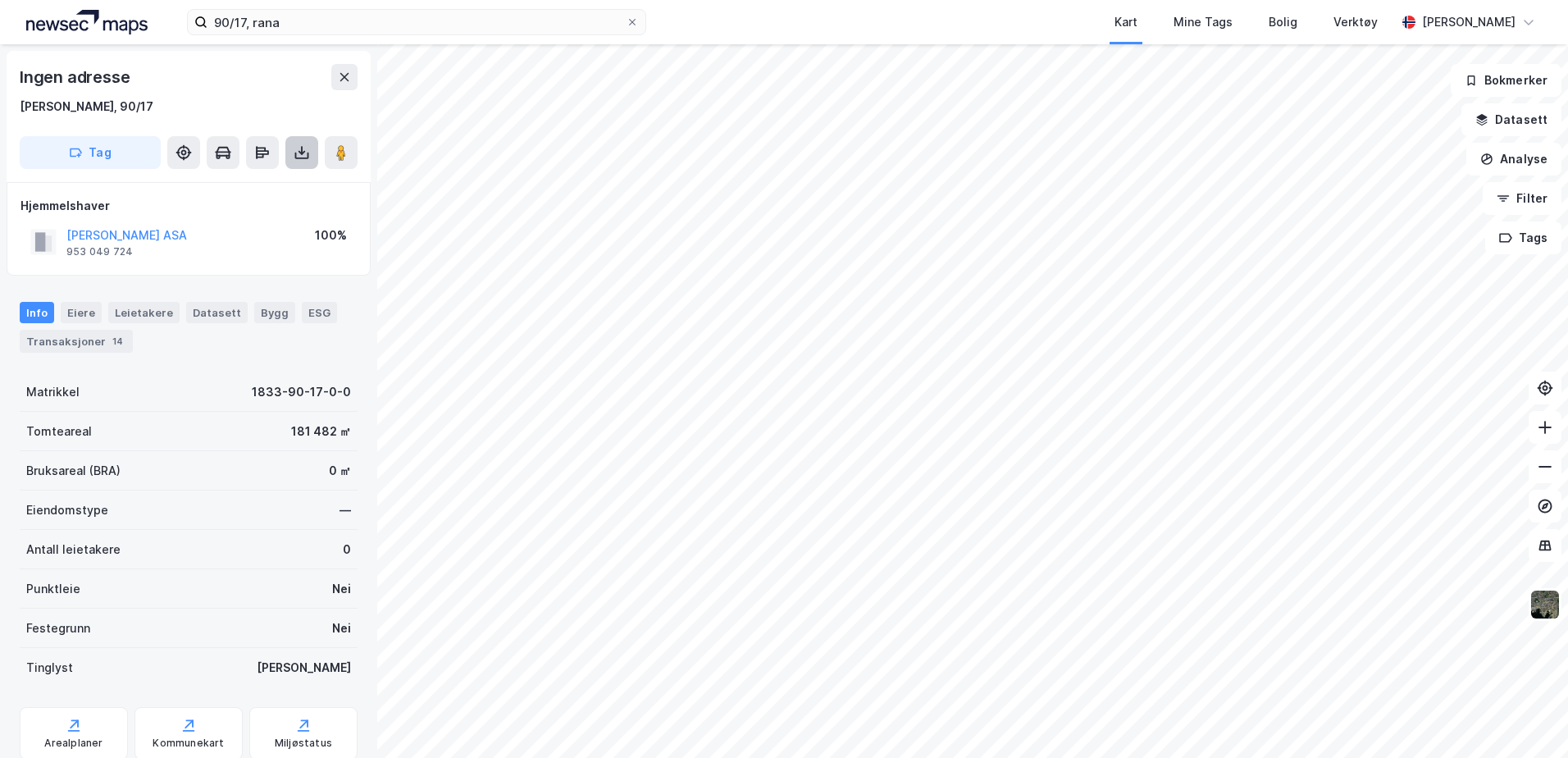
click at [313, 153] on button at bounding box center [302, 152] width 33 height 33
click at [251, 185] on div "Last ned grunnbok" at bounding box center [220, 186] width 95 height 13
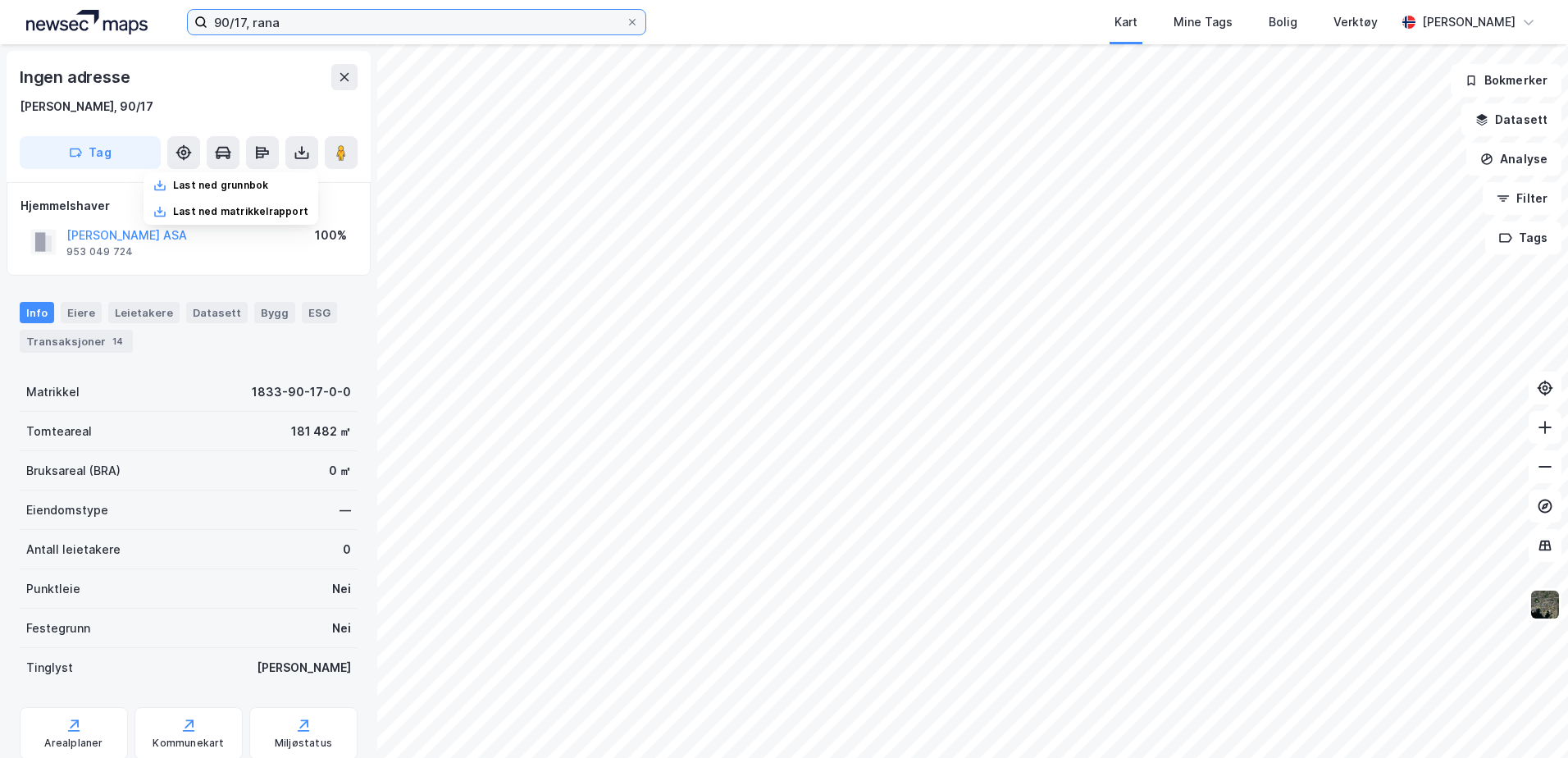
click at [245, 18] on input "90/17, rana" at bounding box center [417, 22] width 418 height 24
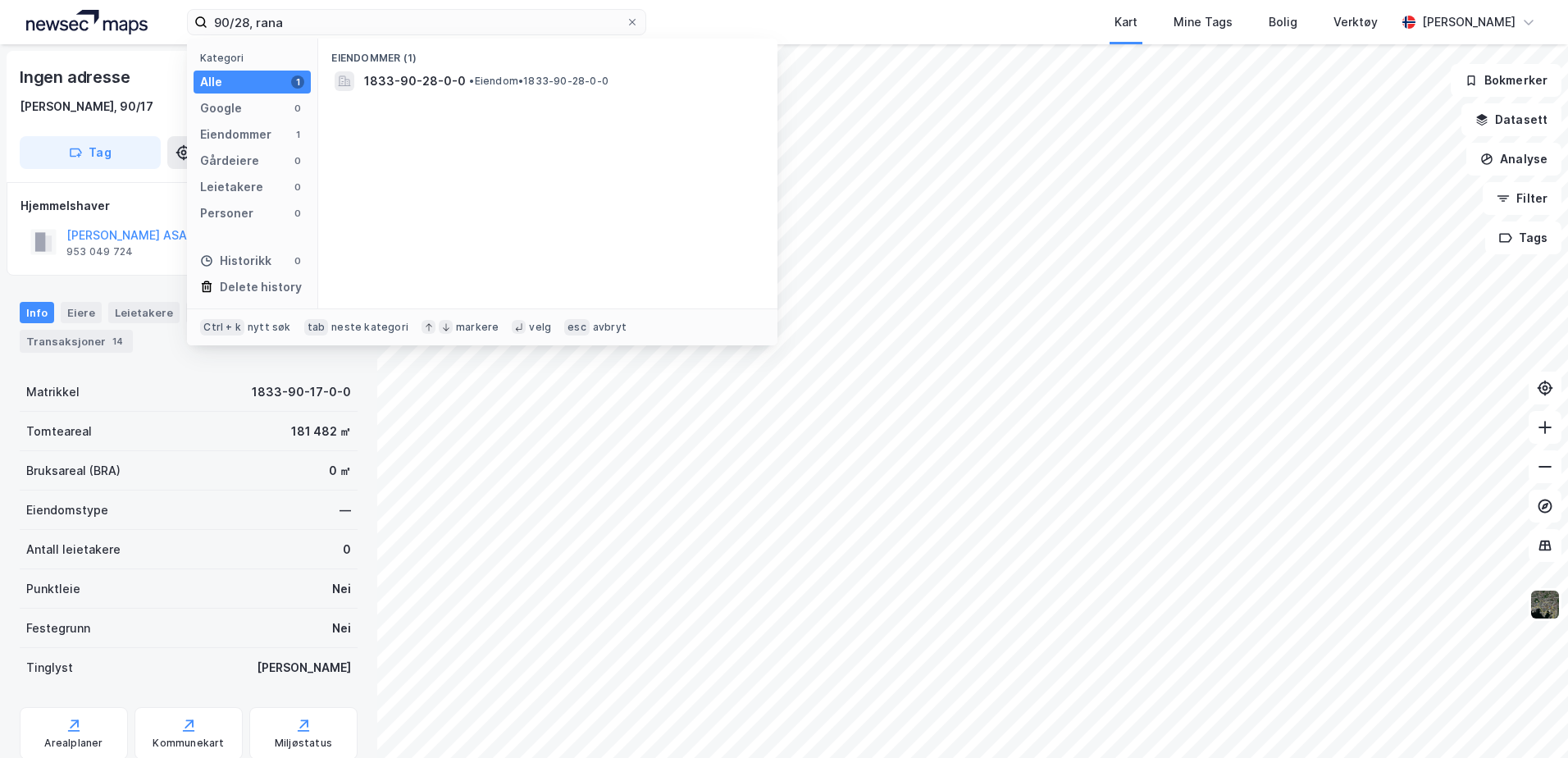
click at [442, 66] on div "Eiendommer (1)" at bounding box center [548, 53] width 460 height 29
click at [469, 79] on span "•" at bounding box center [471, 81] width 5 height 13
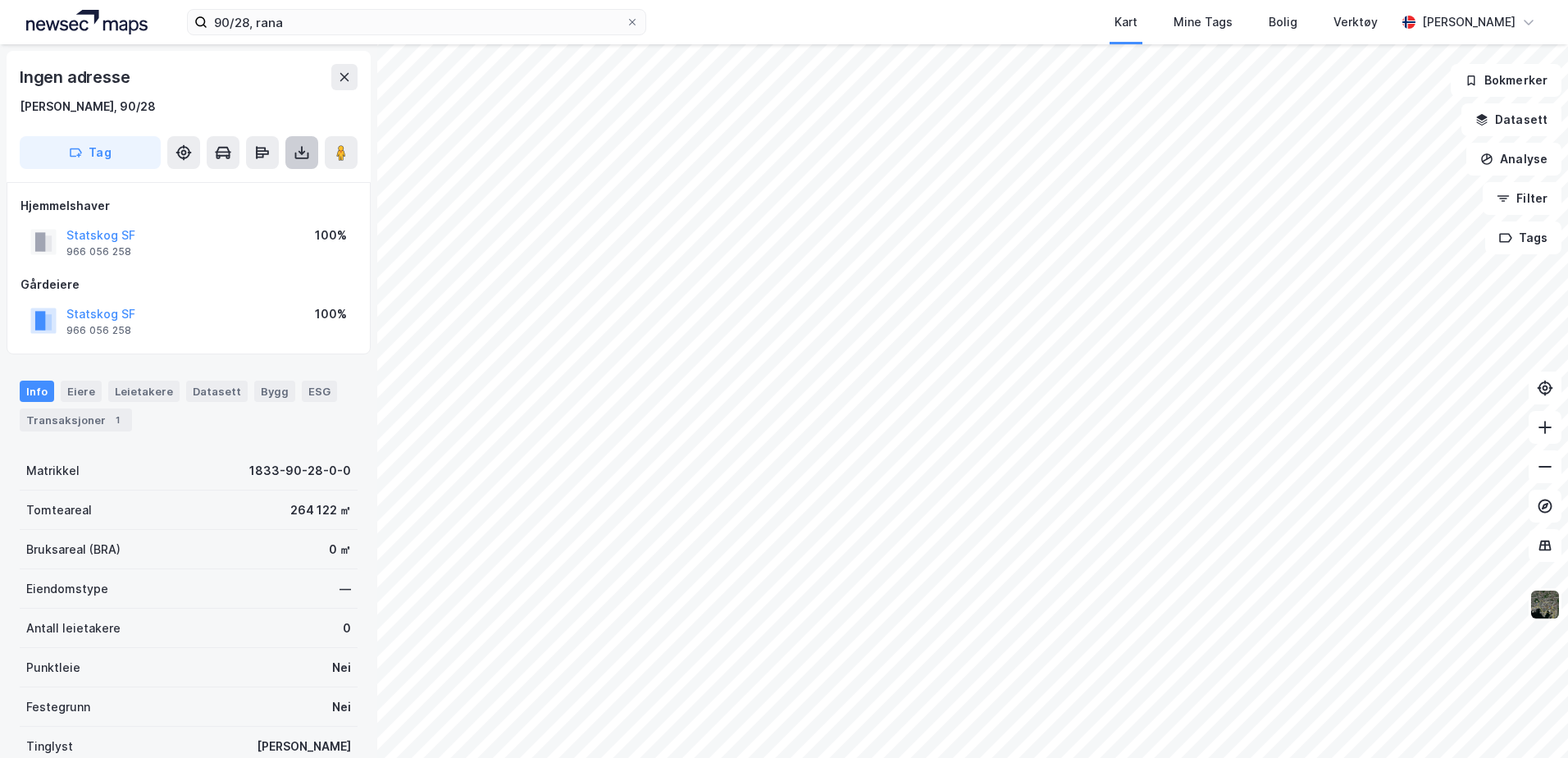
click at [308, 155] on icon at bounding box center [302, 156] width 14 height 7
click at [286, 189] on div "Last ned grunnbok" at bounding box center [231, 185] width 175 height 26
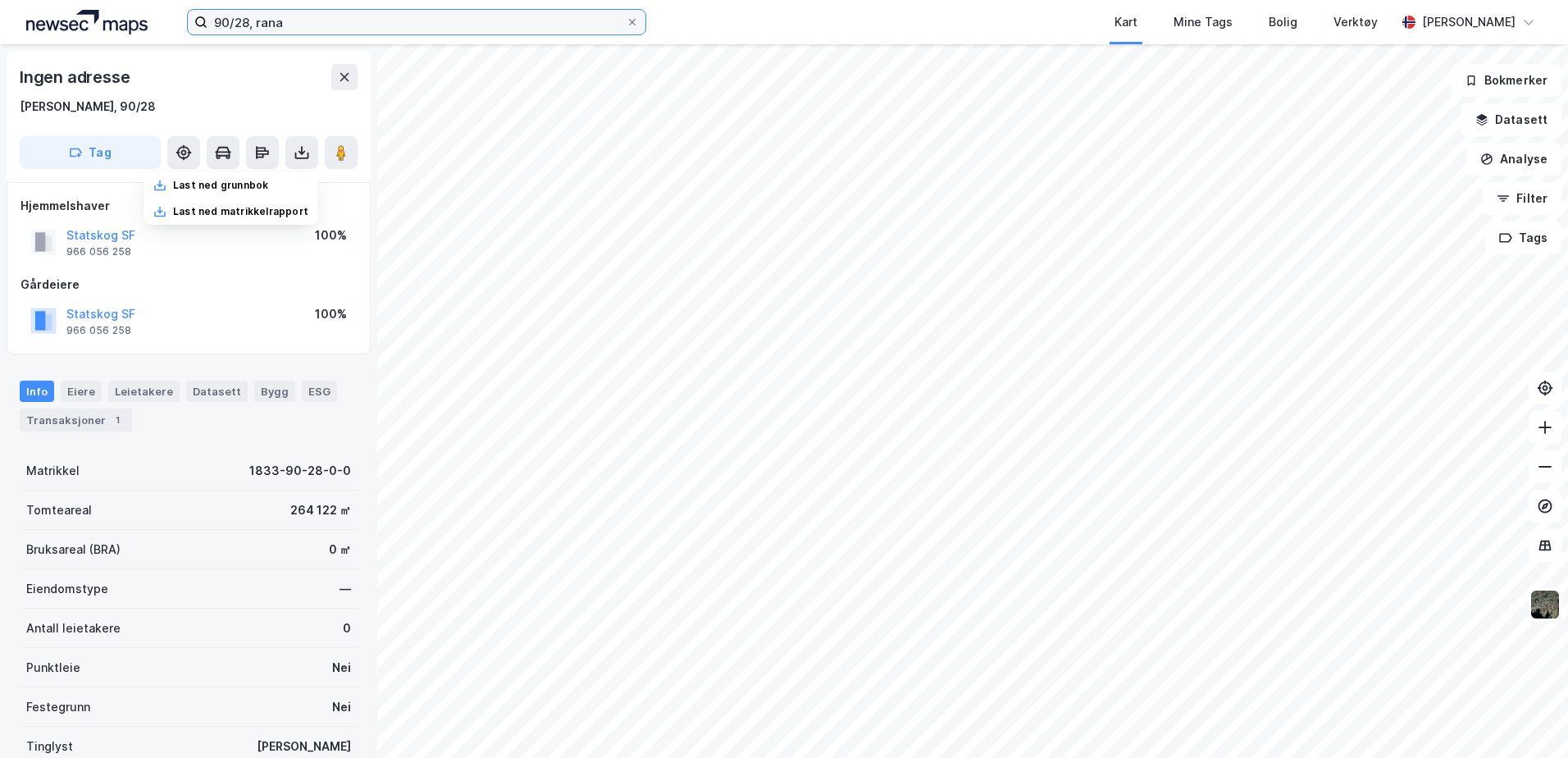
click at [252, 17] on input "90/28, rana" at bounding box center [417, 22] width 418 height 24
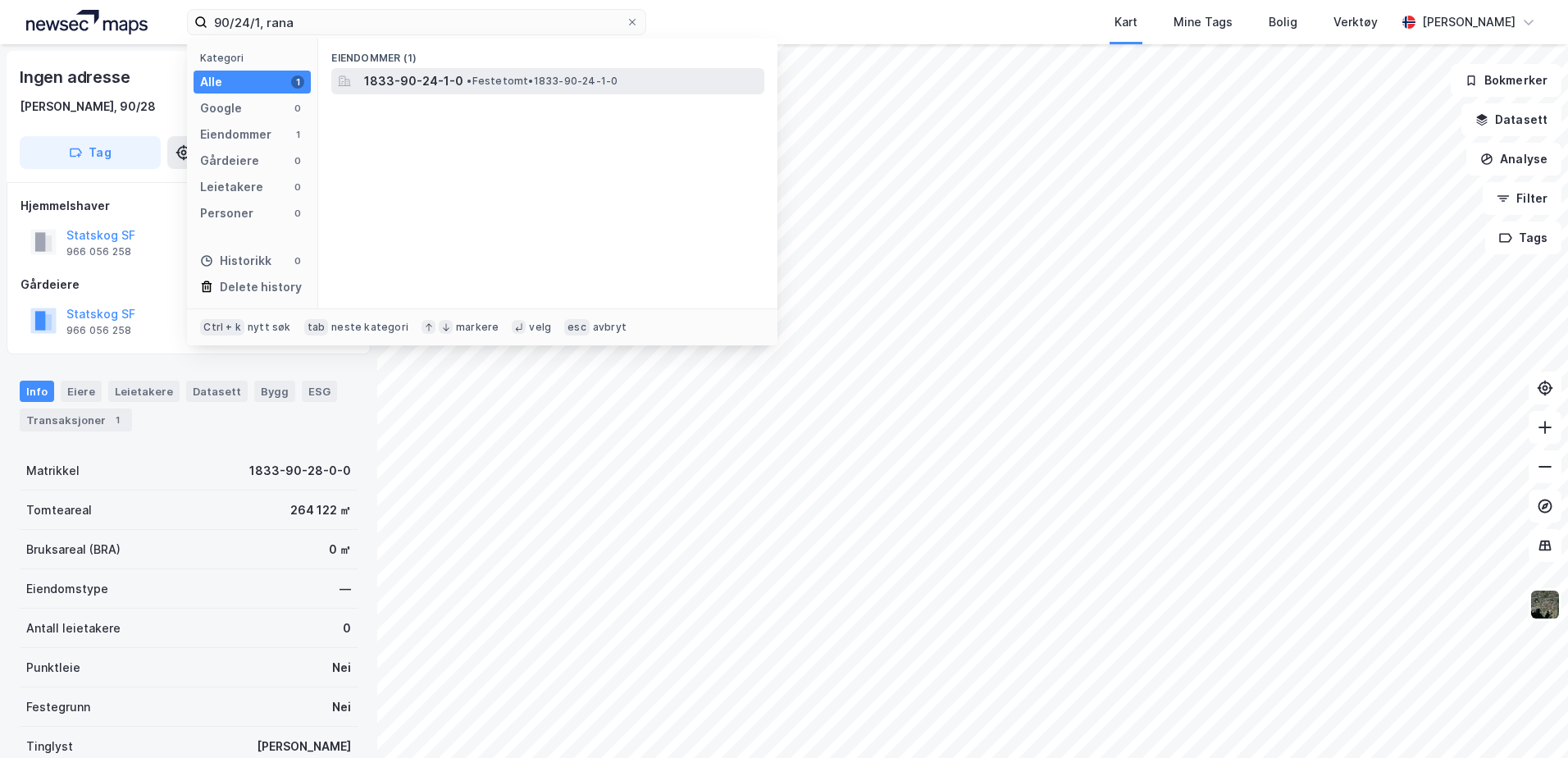
click at [389, 79] on span "1833-90-24-1-0" at bounding box center [413, 81] width 99 height 19
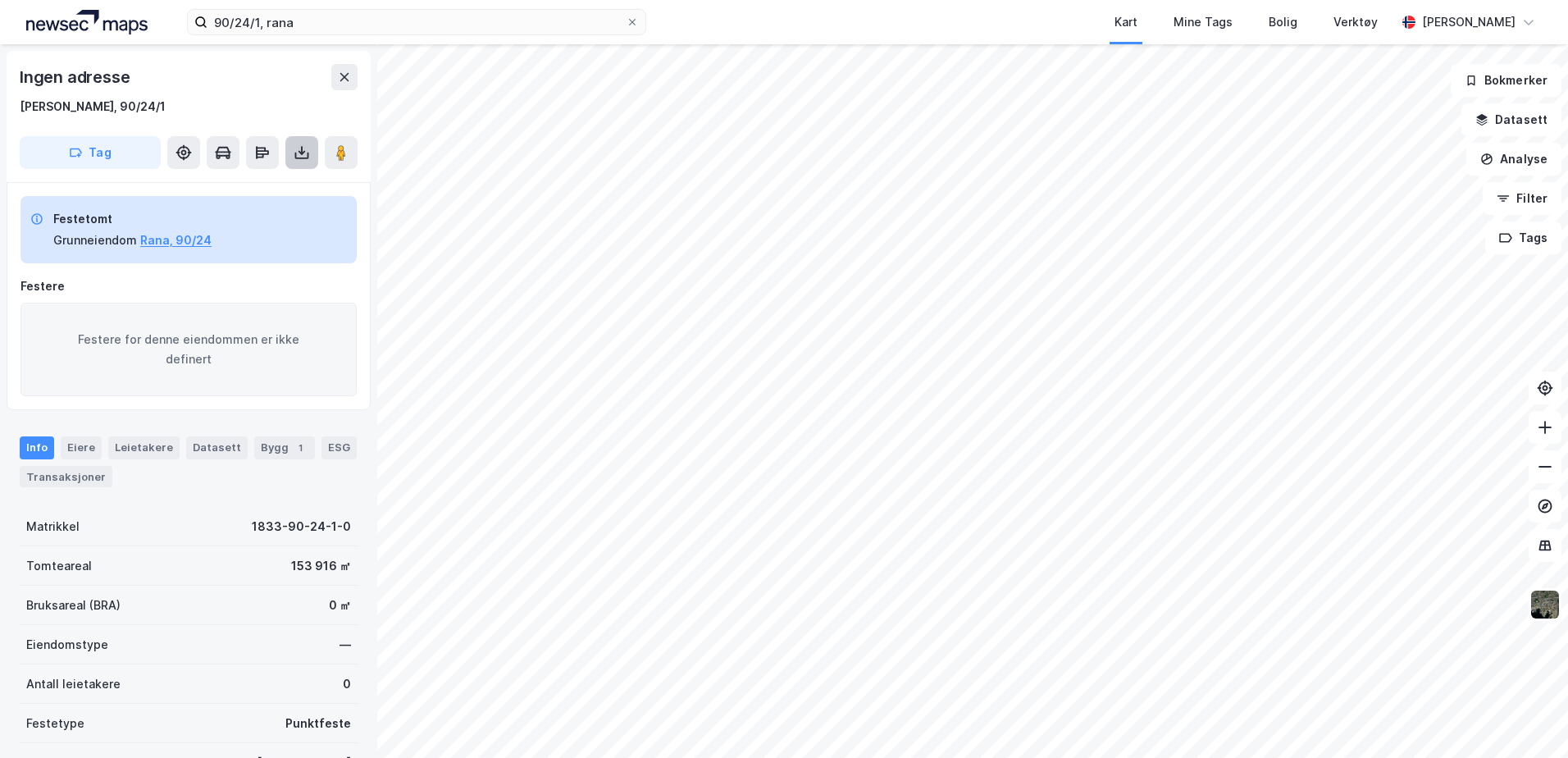
click at [299, 142] on button at bounding box center [302, 152] width 33 height 33
click at [290, 182] on div "Last ned grunnbok" at bounding box center [231, 185] width 175 height 26
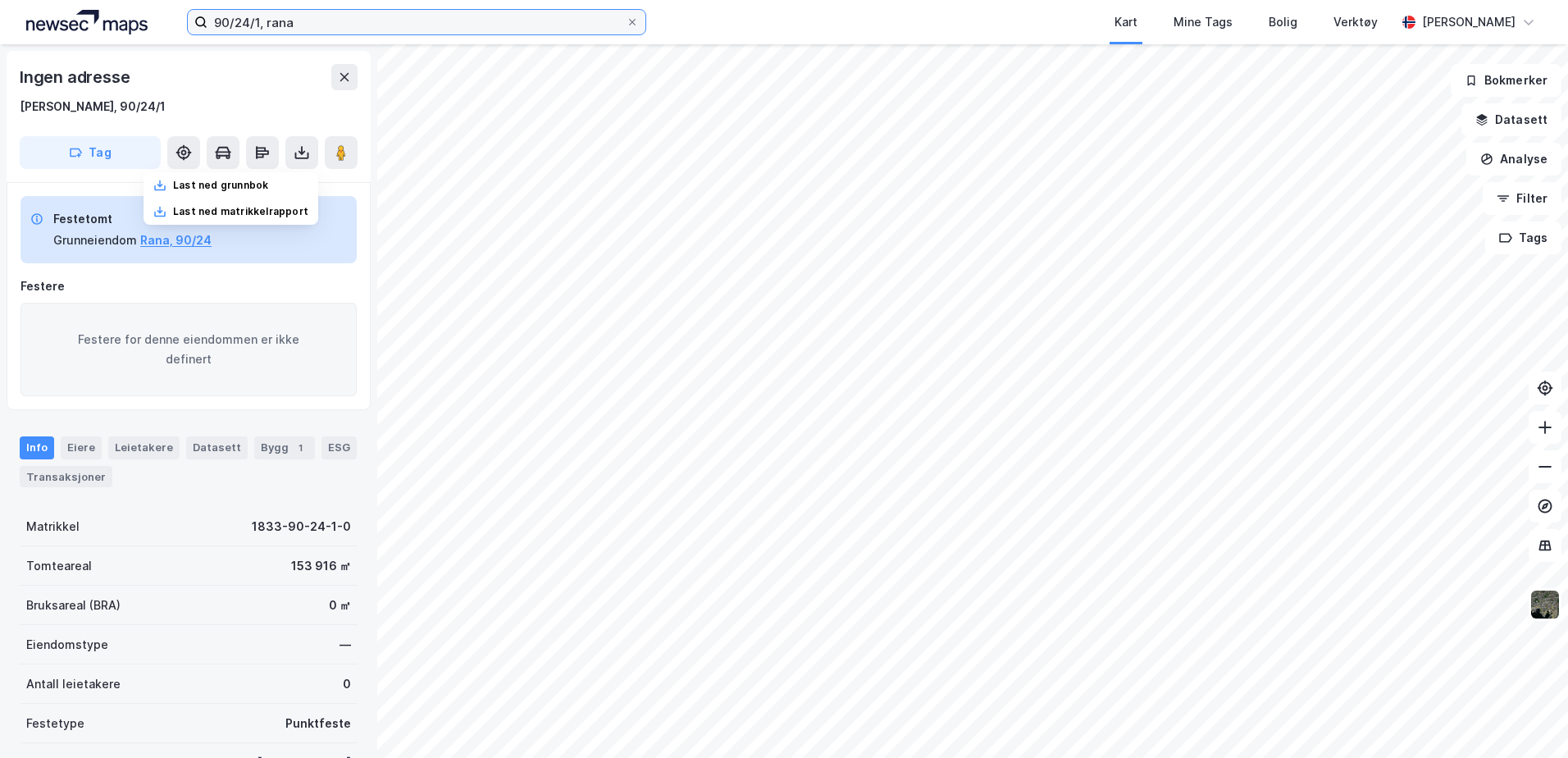
click at [260, 26] on input "90/24/1, rana" at bounding box center [417, 22] width 418 height 24
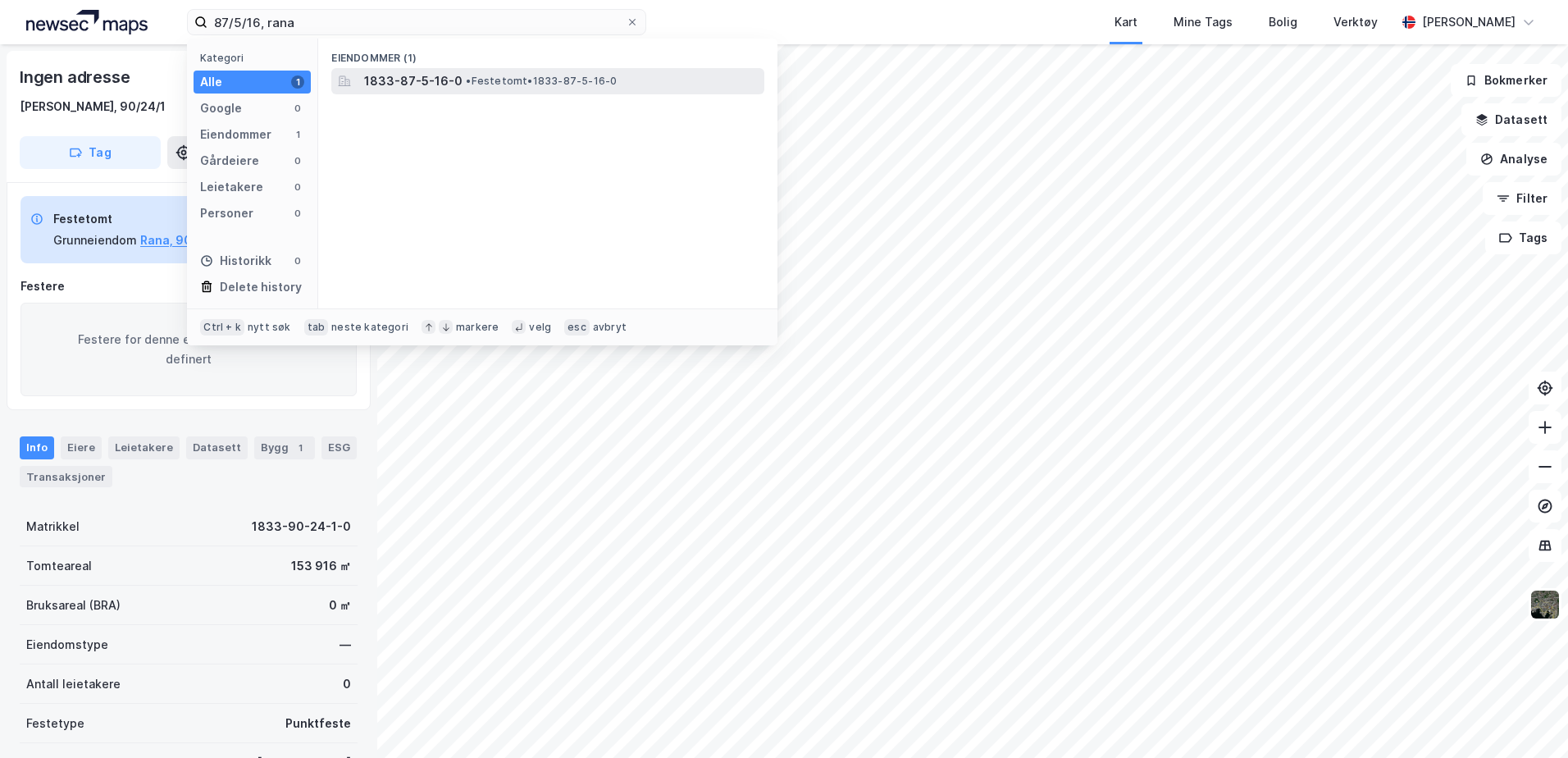
click at [466, 82] on span "•" at bounding box center [468, 81] width 5 height 13
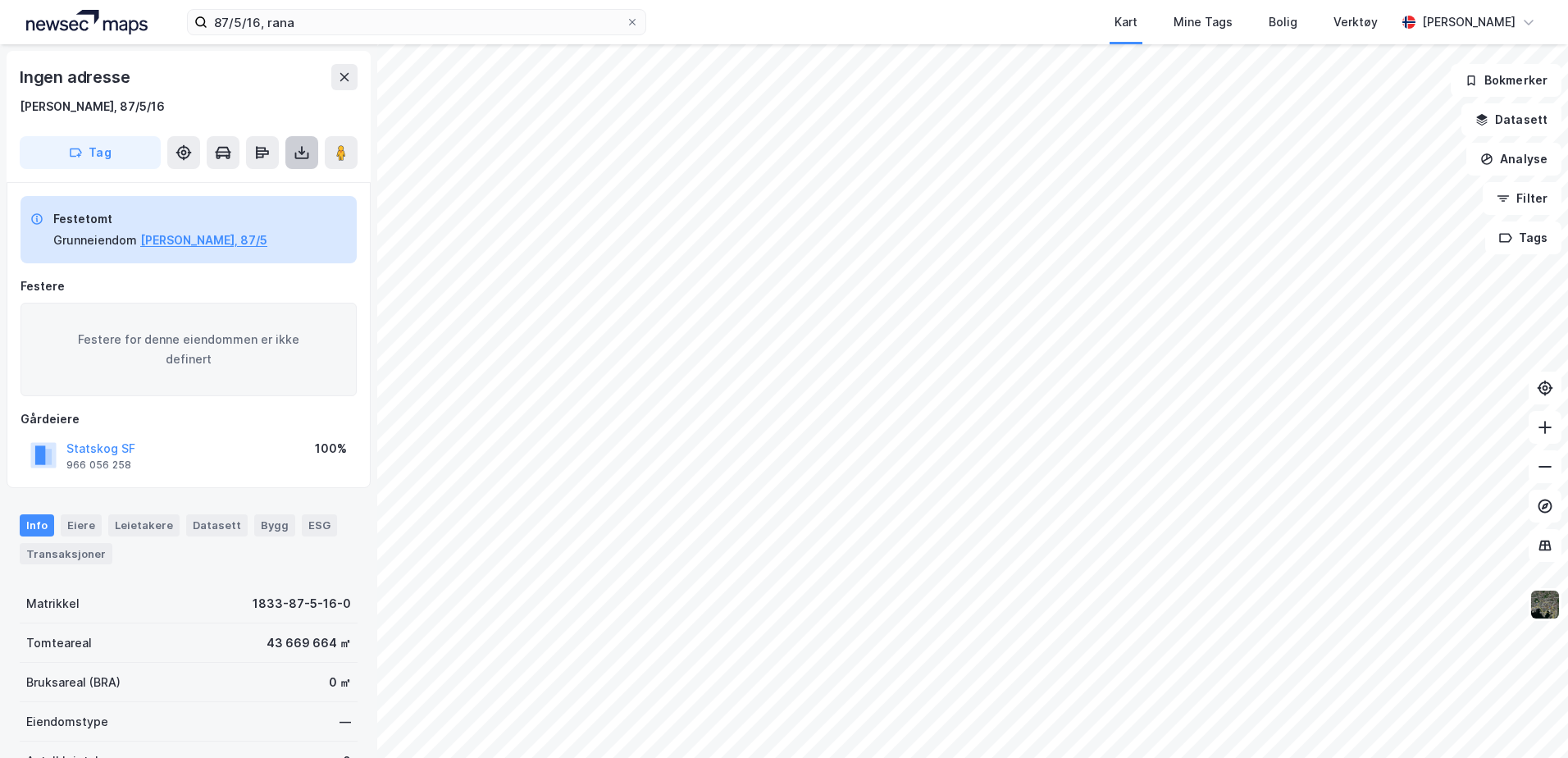
click at [311, 158] on button at bounding box center [302, 152] width 33 height 33
click at [303, 184] on div "Last ned grunnbok" at bounding box center [231, 185] width 175 height 26
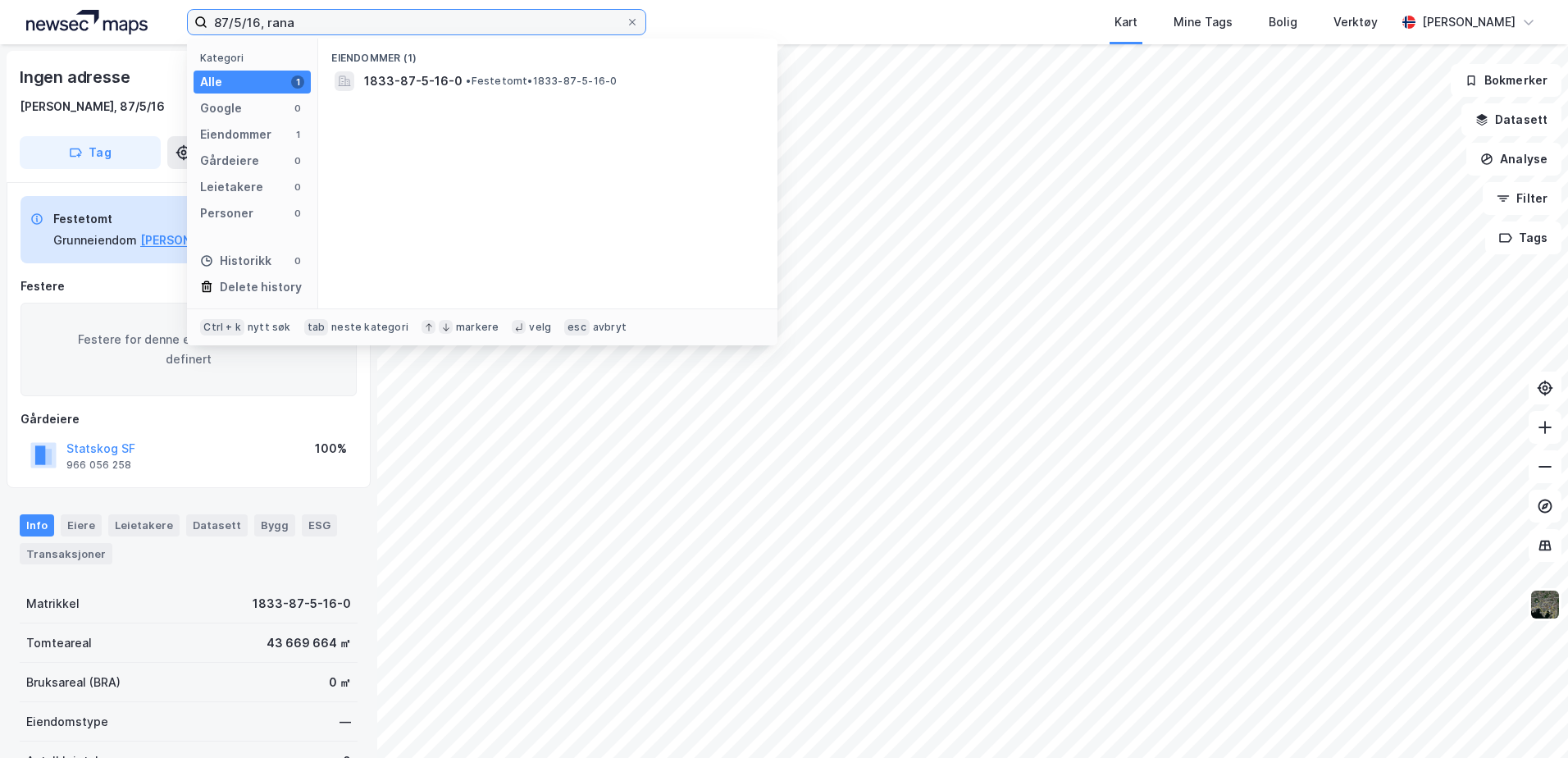
drag, startPoint x: 259, startPoint y: 17, endPoint x: 169, endPoint y: 14, distance: 90.0
click at [169, 14] on div "87/5/16, rana Kategori Alle 1 Google 0 Eiendommer 1 Gårdeiere 0 Leietakere 0 Pe…" at bounding box center [784, 22] width 1568 height 45
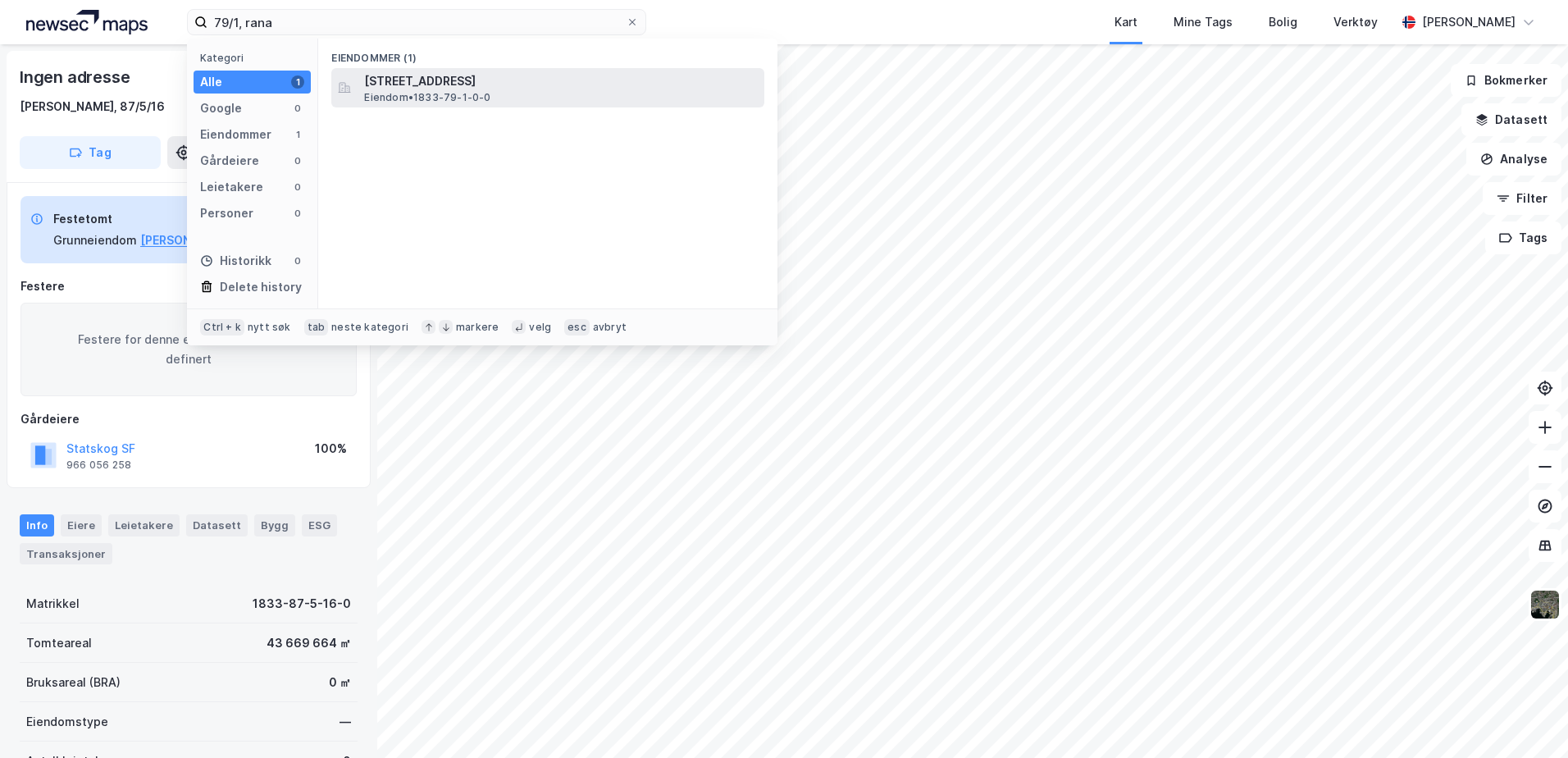
click at [530, 83] on span "[STREET_ADDRESS]" at bounding box center [560, 81] width 393 height 19
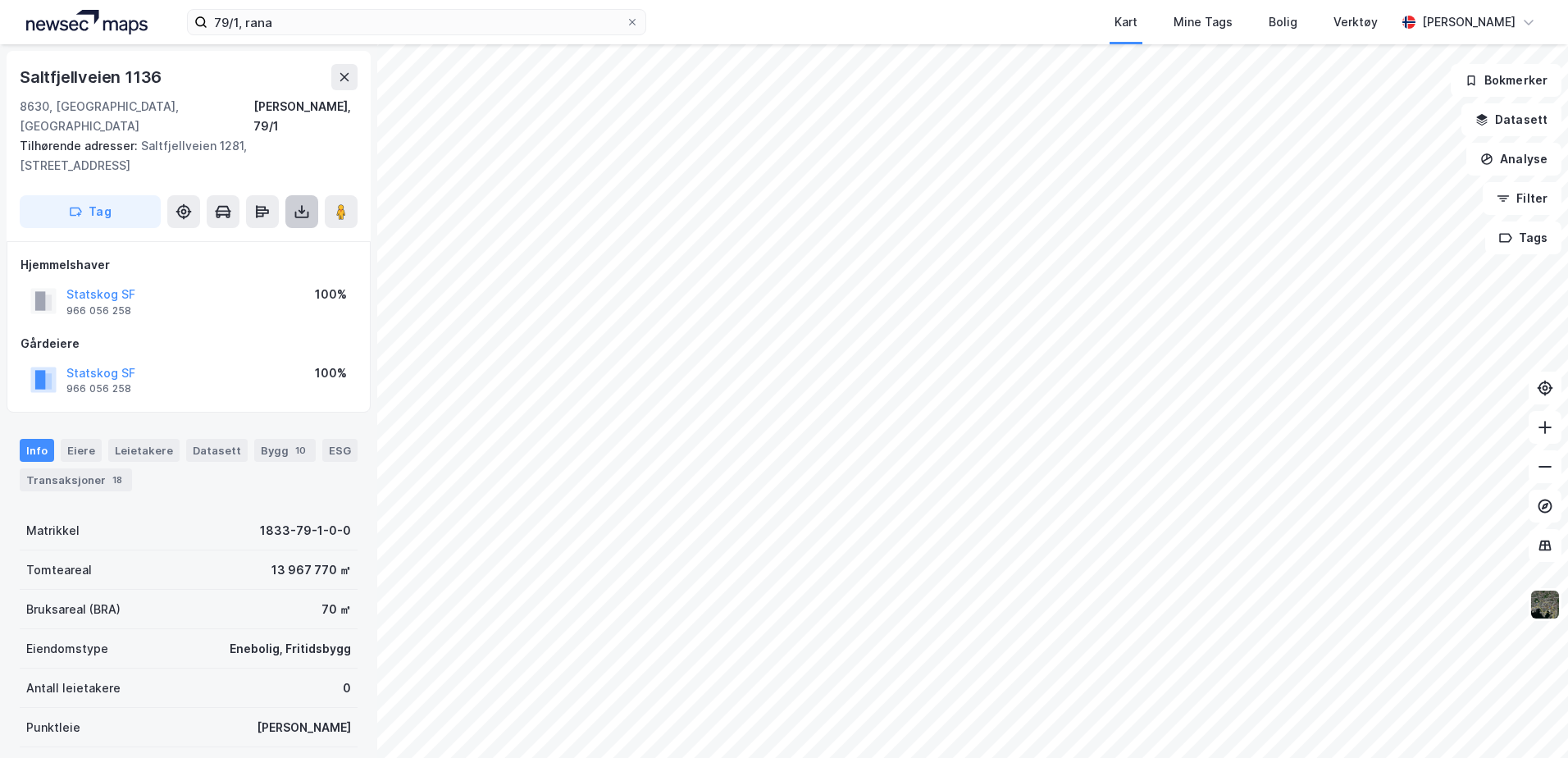
click at [309, 195] on button at bounding box center [302, 211] width 33 height 33
click at [218, 238] on div "Last ned grunnbok" at bounding box center [220, 245] width 95 height 13
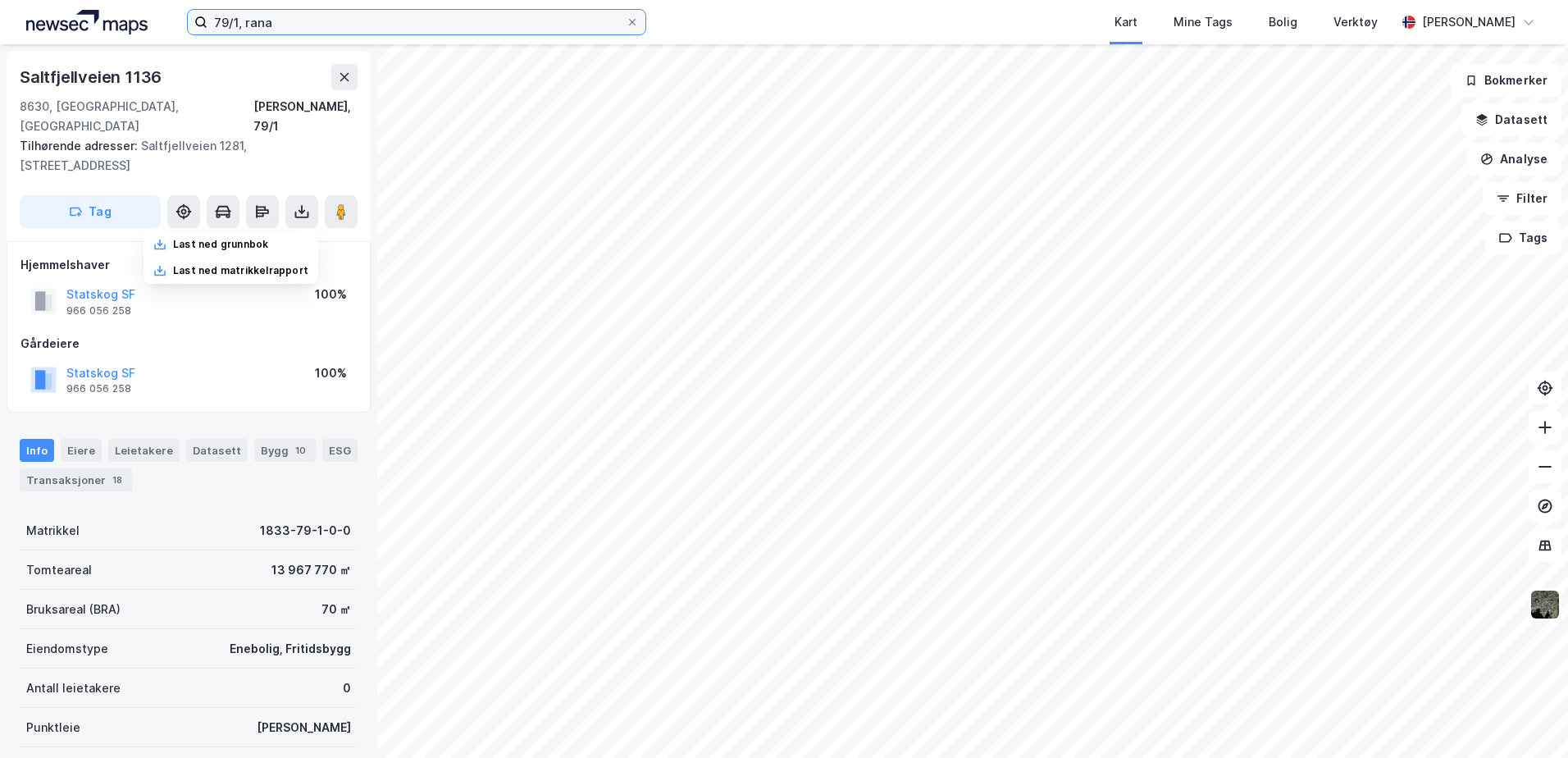
click at [239, 20] on input "79/1, rana" at bounding box center [417, 22] width 418 height 24
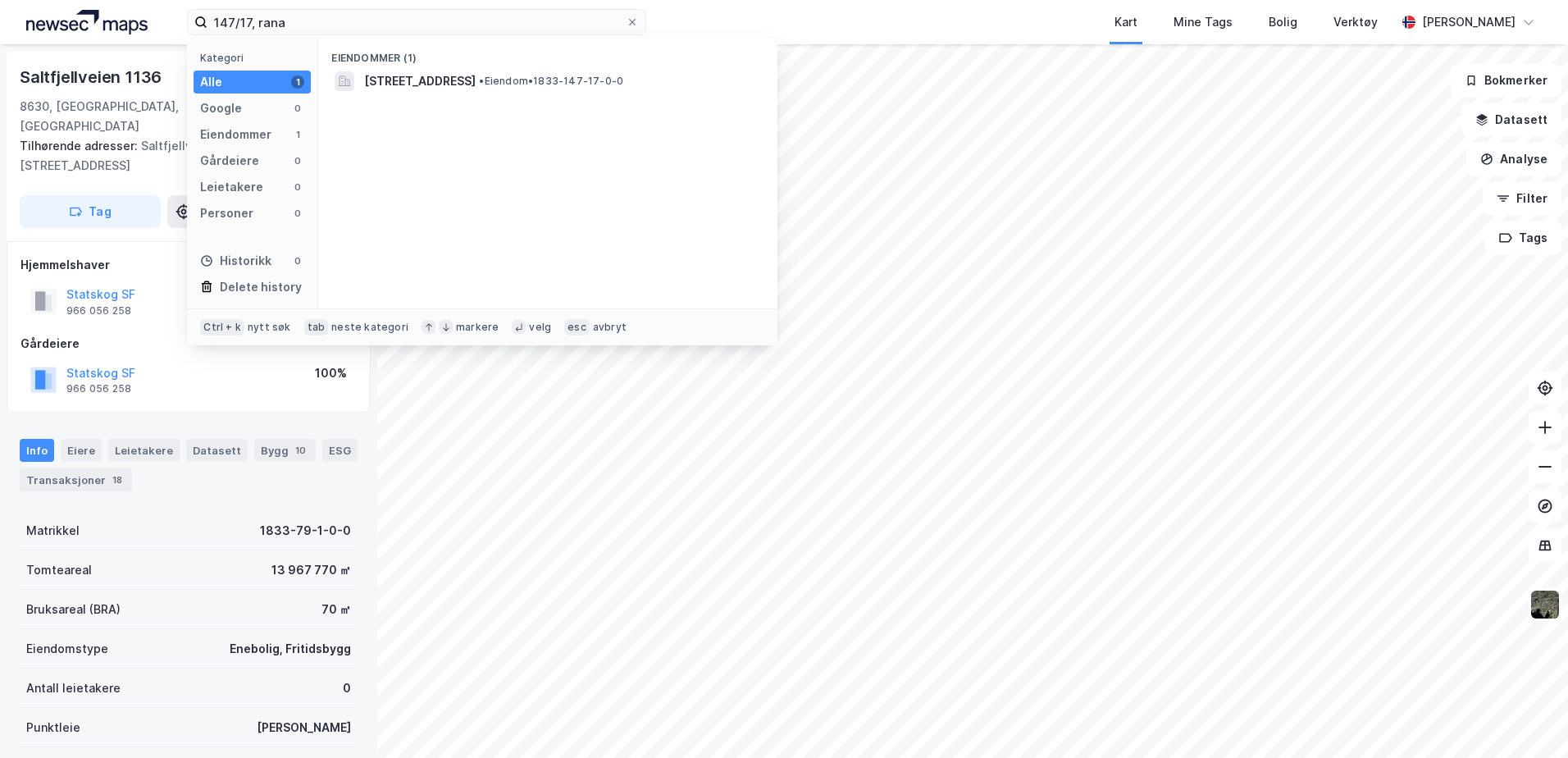
click at [477, 66] on div "Eiendommer (1)" at bounding box center [548, 53] width 460 height 29
click at [462, 78] on span "[STREET_ADDRESS]" at bounding box center [419, 81] width 112 height 19
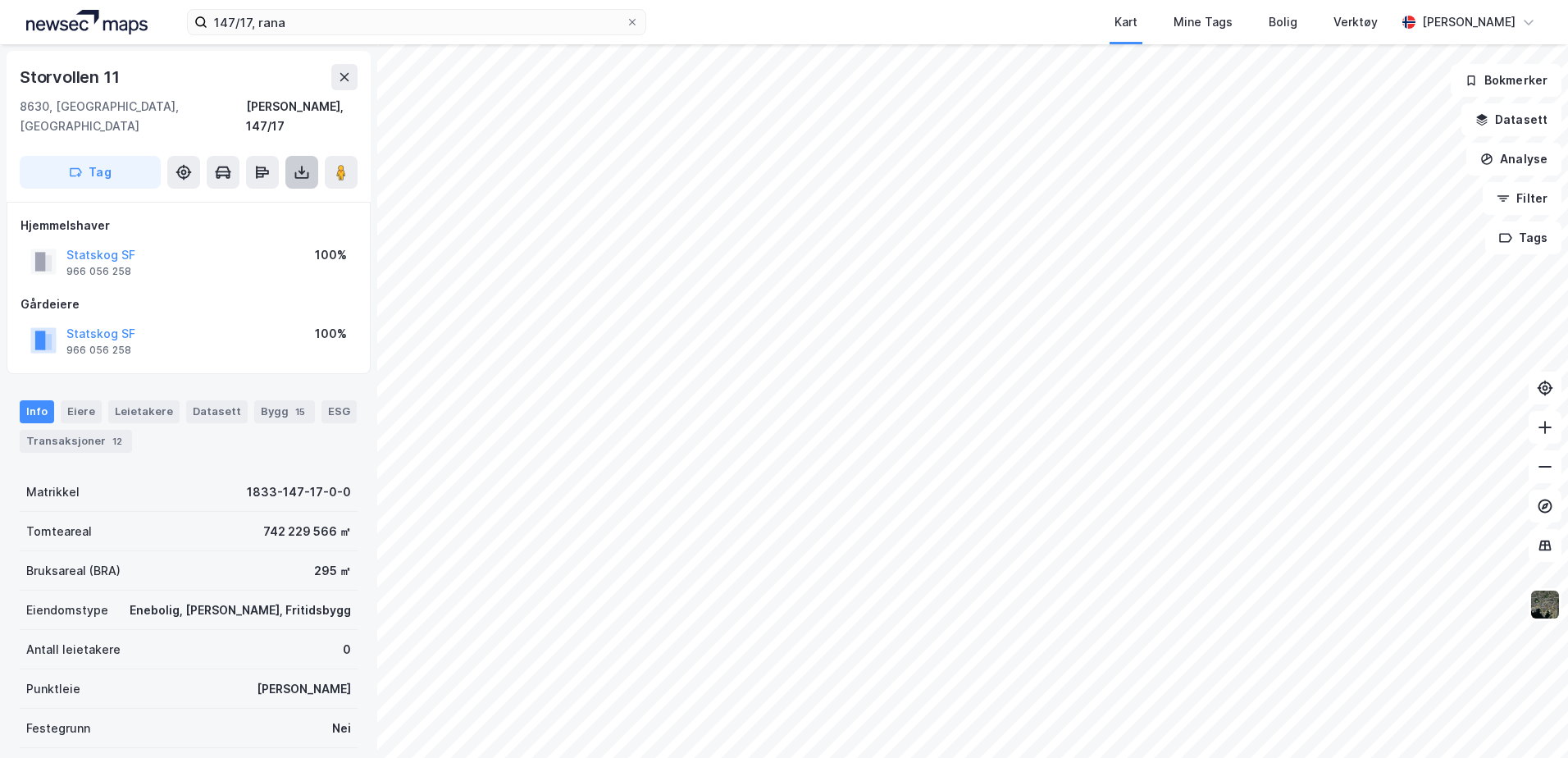
click at [294, 161] on button at bounding box center [302, 171] width 33 height 33
click at [287, 192] on div "Last ned grunnbok" at bounding box center [231, 204] width 175 height 26
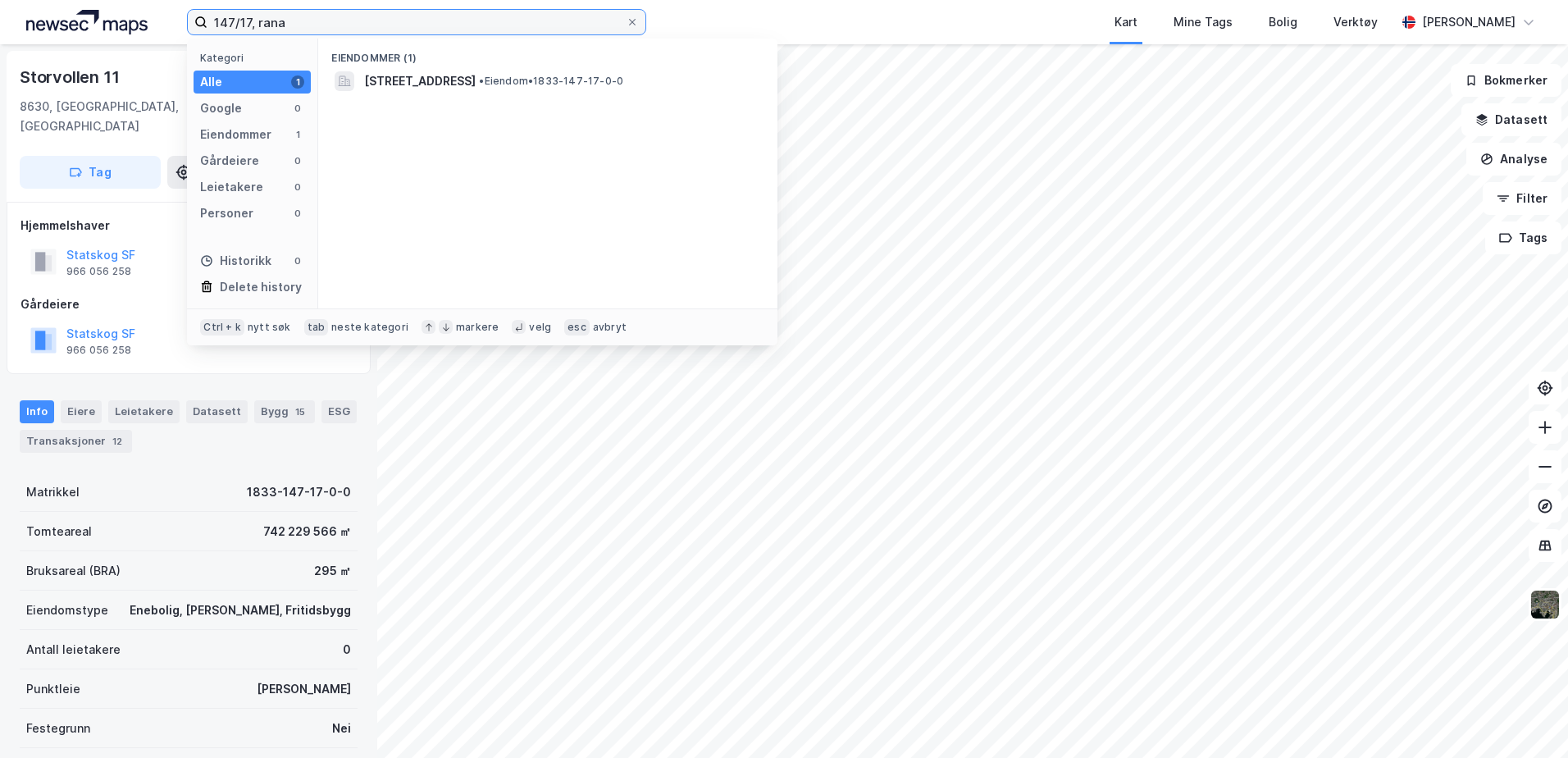
drag, startPoint x: 251, startPoint y: 23, endPoint x: 183, endPoint y: 24, distance: 68.0
click at [183, 24] on div "147/17, rana Kategori Alle 1 Google 0 Eiendommer 1 Gårdeiere 0 Leietakere 0 Per…" at bounding box center [784, 22] width 1568 height 45
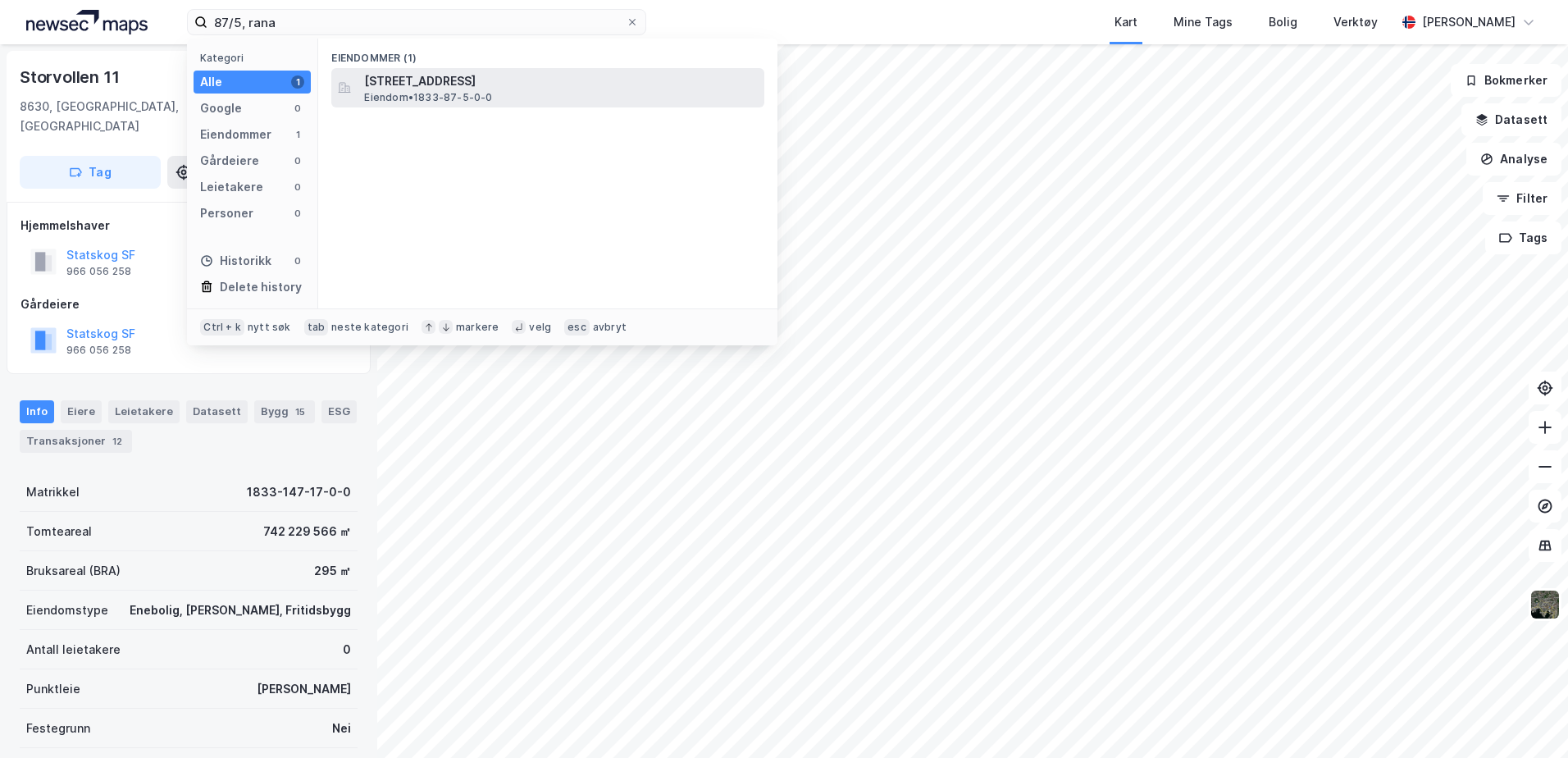
click at [438, 81] on span "[STREET_ADDRESS]" at bounding box center [560, 81] width 393 height 19
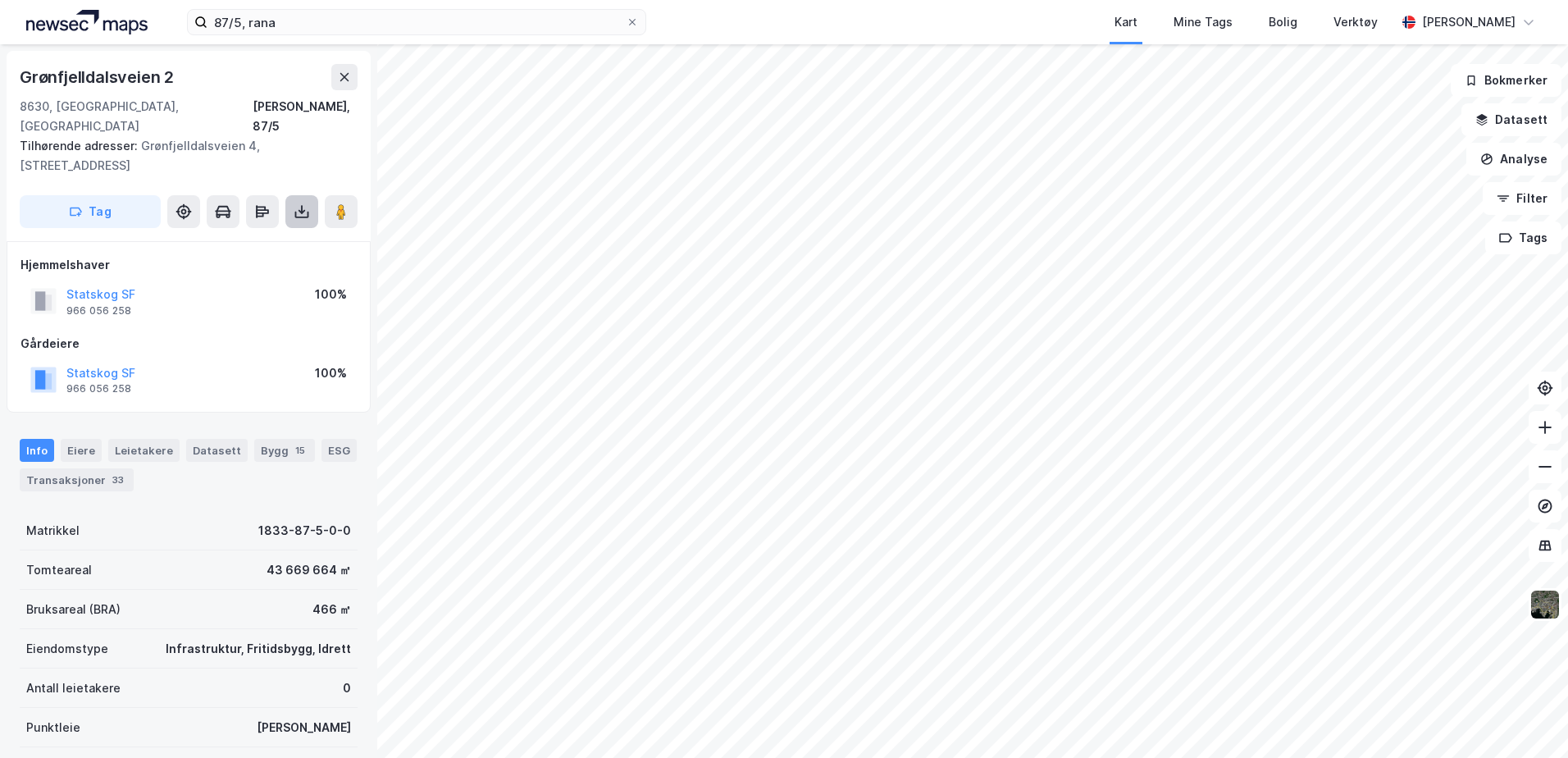
click at [299, 195] on button at bounding box center [302, 211] width 33 height 33
click at [247, 238] on div "Last ned grunnbok" at bounding box center [220, 245] width 95 height 13
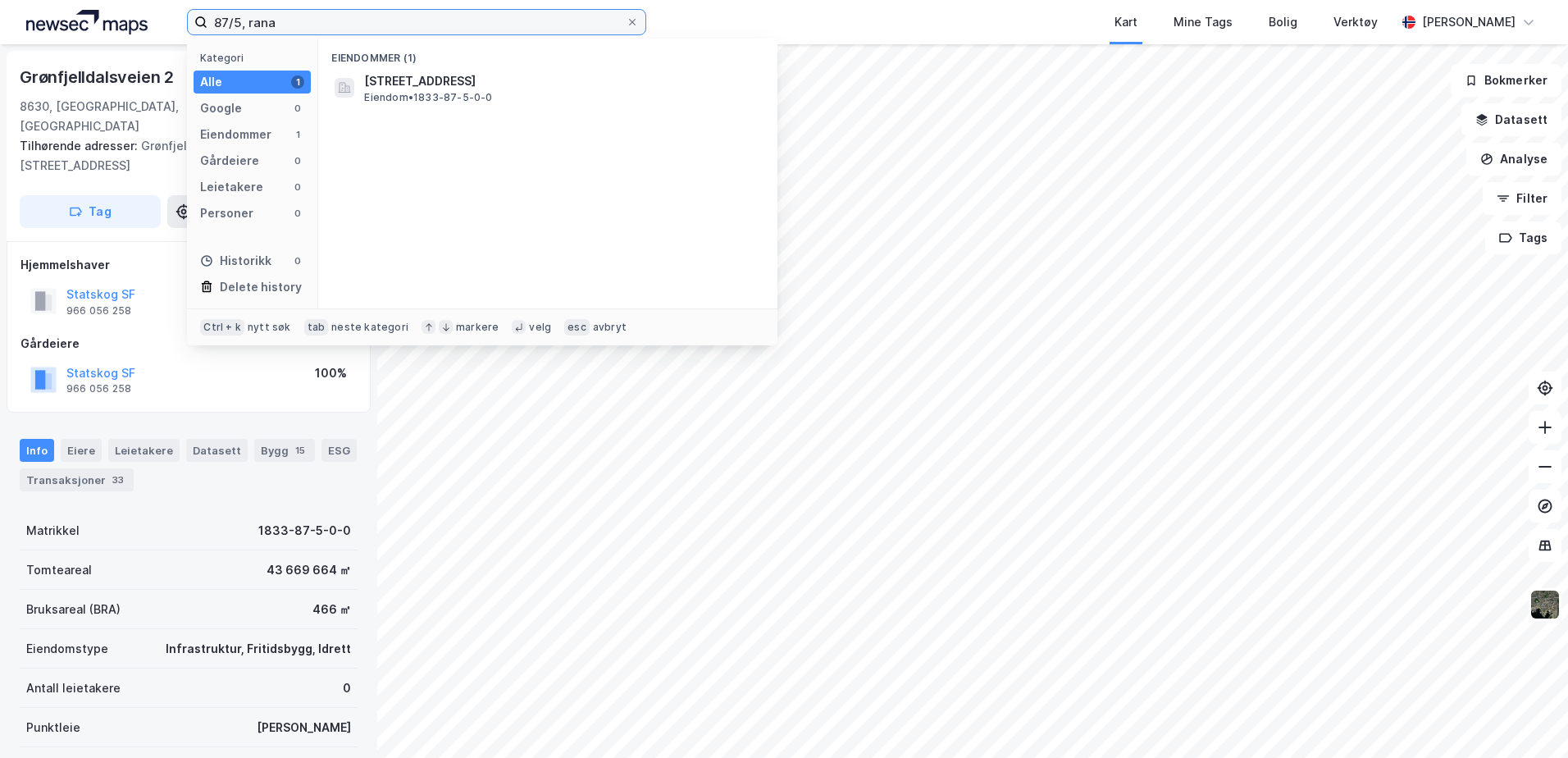
drag, startPoint x: 240, startPoint y: 23, endPoint x: 198, endPoint y: 26, distance: 42.1
click at [198, 26] on label "87/5, rana" at bounding box center [417, 22] width 460 height 26
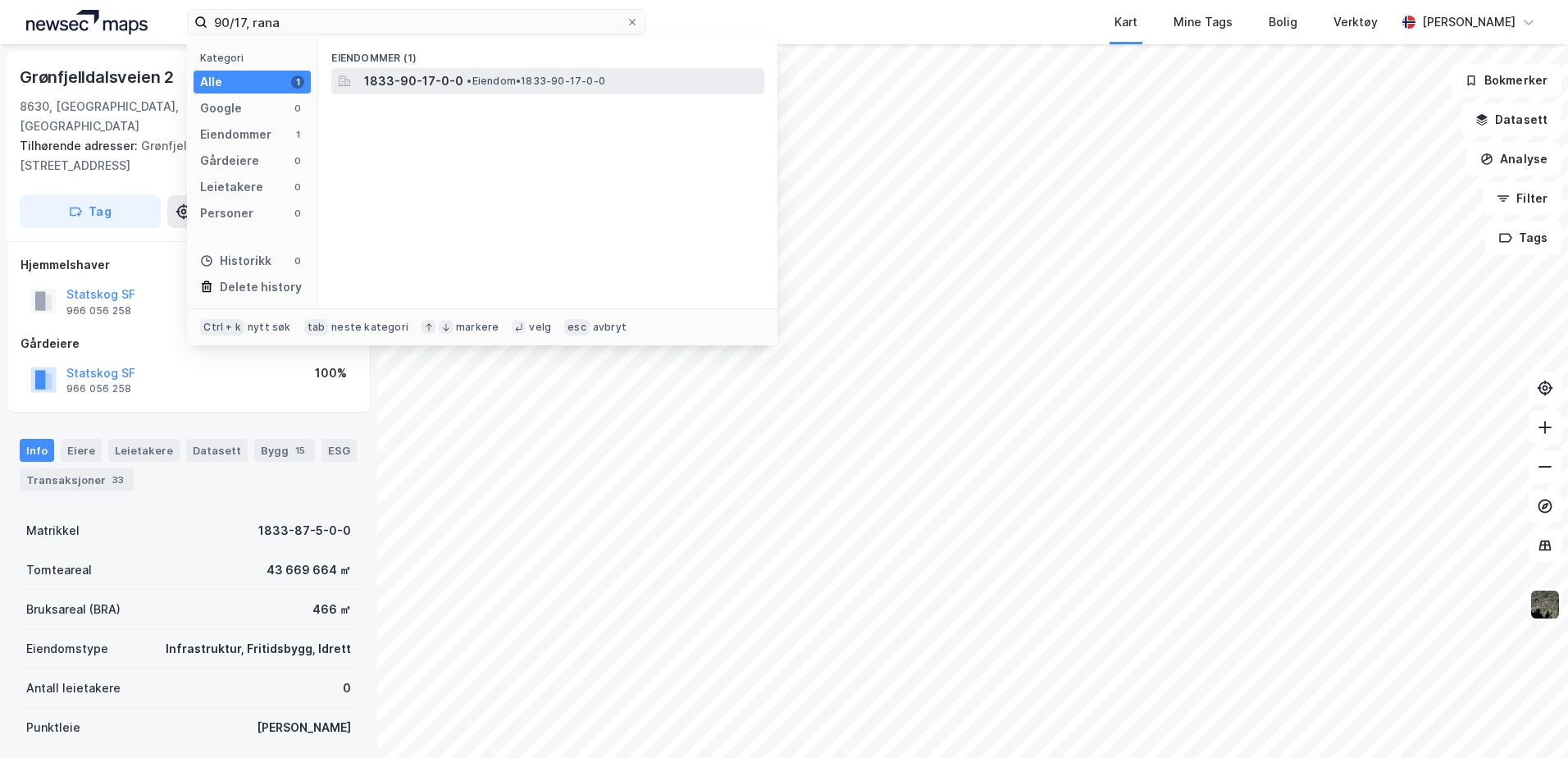
click at [445, 76] on span "1833-90-17-0-0" at bounding box center [413, 81] width 99 height 19
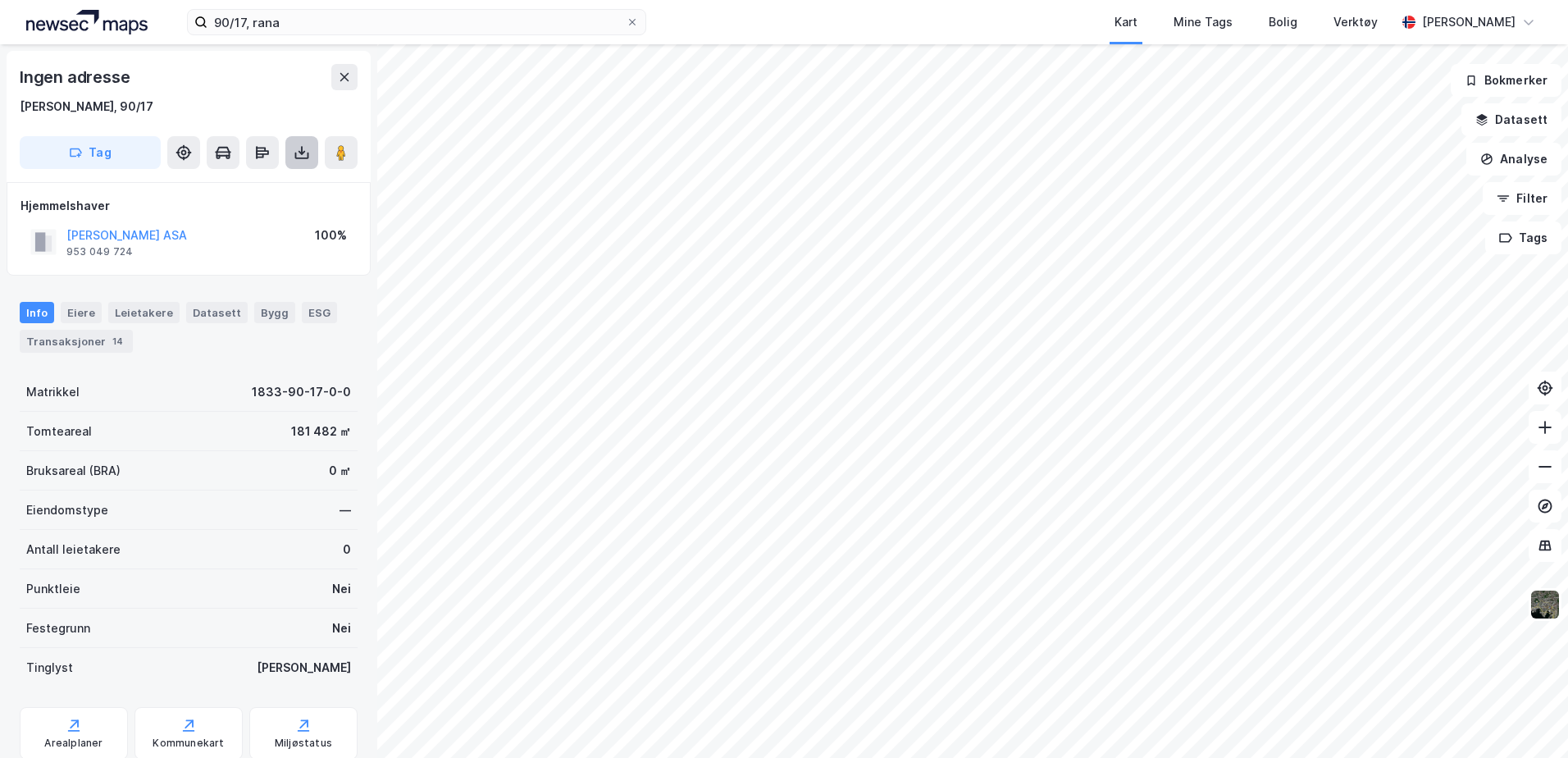
click at [306, 161] on button at bounding box center [302, 152] width 33 height 33
click at [296, 193] on div "Last ned grunnbok" at bounding box center [231, 185] width 175 height 26
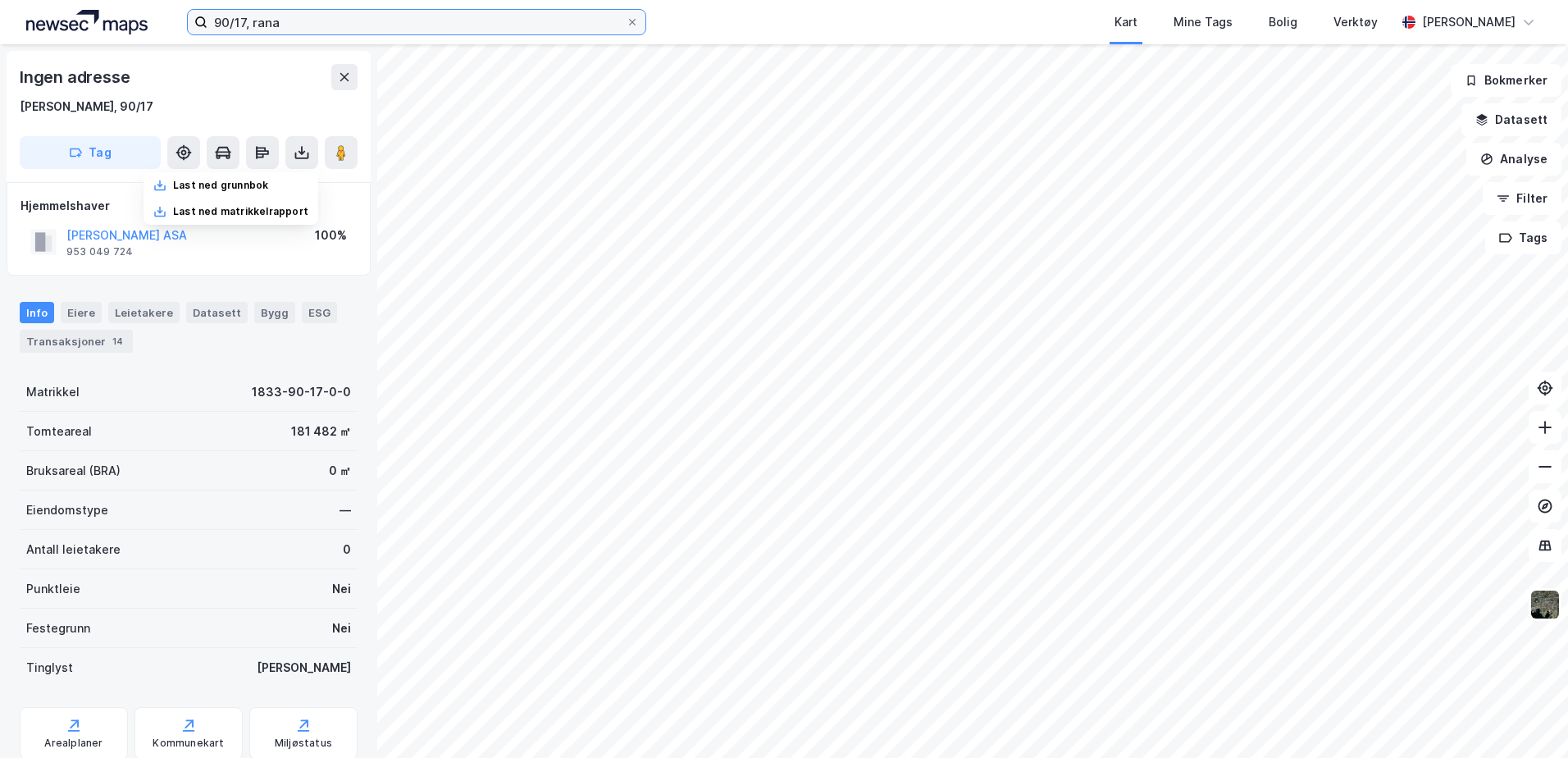
click at [245, 17] on input "90/17, rana" at bounding box center [417, 22] width 418 height 24
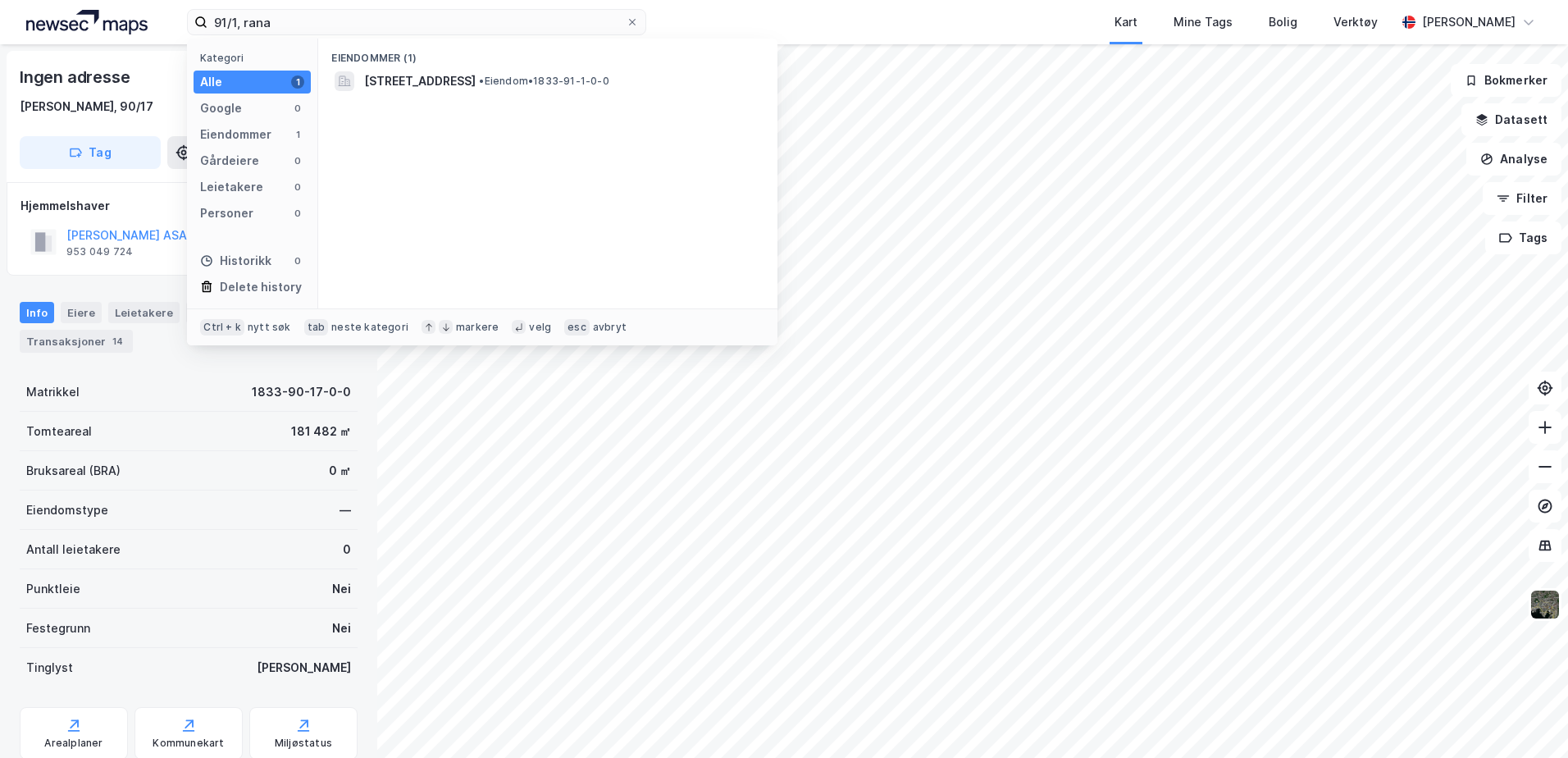
click at [440, 66] on div "Eiendommer (1)" at bounding box center [548, 53] width 460 height 29
click at [434, 82] on span "[STREET_ADDRESS]" at bounding box center [419, 81] width 112 height 19
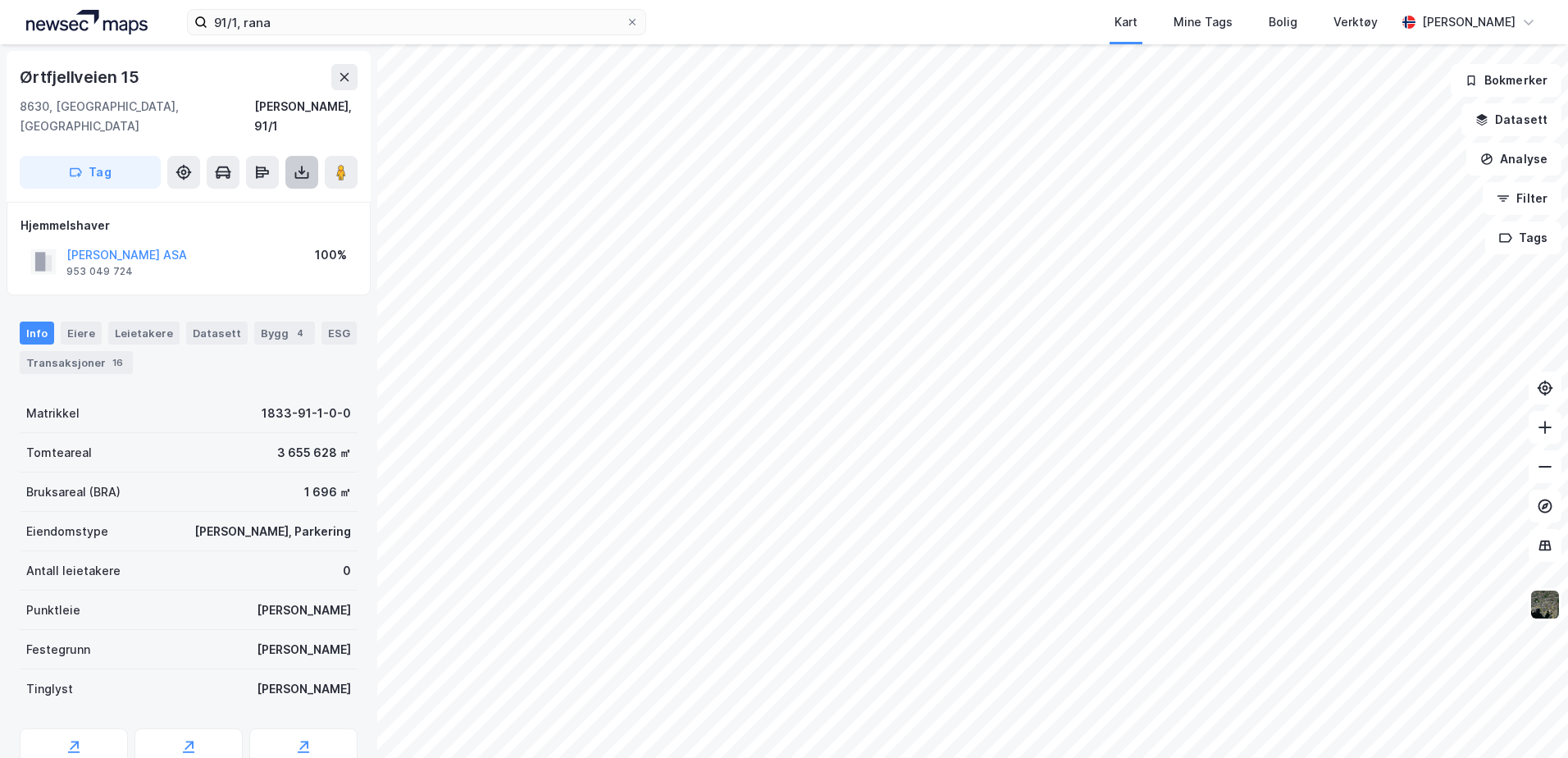
click at [306, 164] on icon at bounding box center [302, 172] width 17 height 17
click at [266, 198] on div "Last ned grunnbok" at bounding box center [220, 205] width 95 height 13
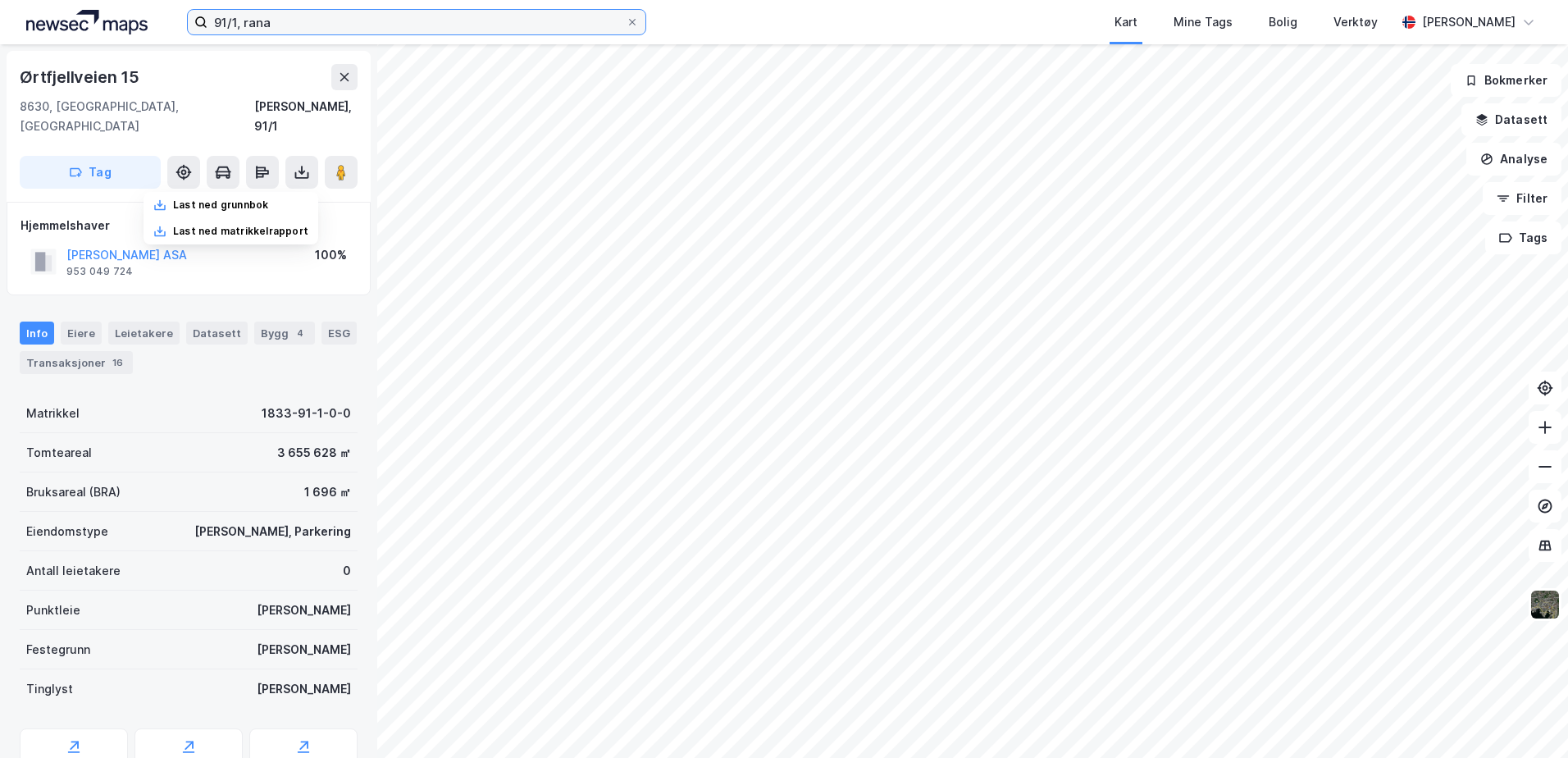
click at [238, 24] on input "91/1, rana" at bounding box center [417, 22] width 418 height 24
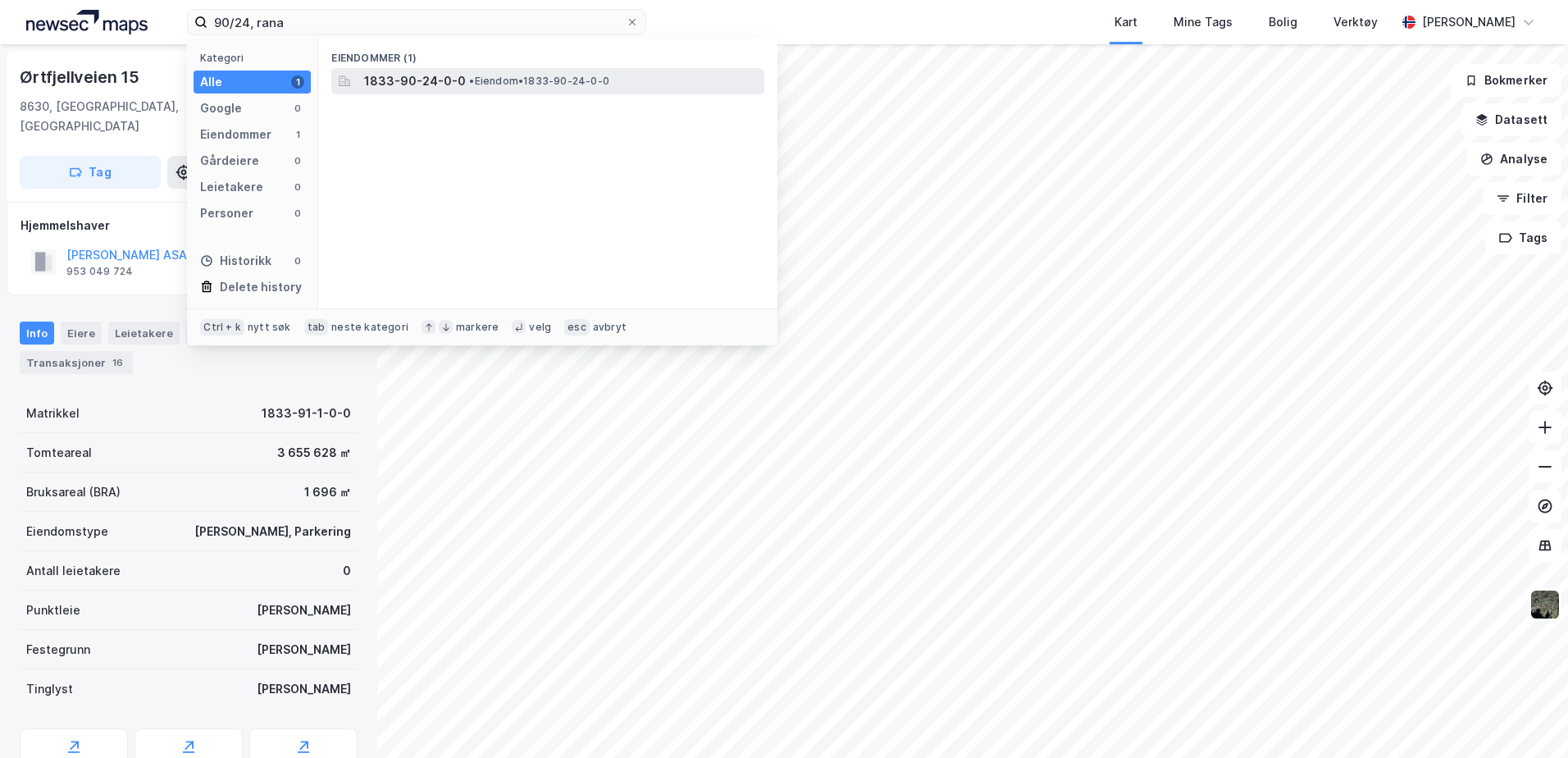
click at [359, 74] on div "1833-90-24-0-0 • Eiendom • 1833-90-24-0-0" at bounding box center [547, 81] width 433 height 26
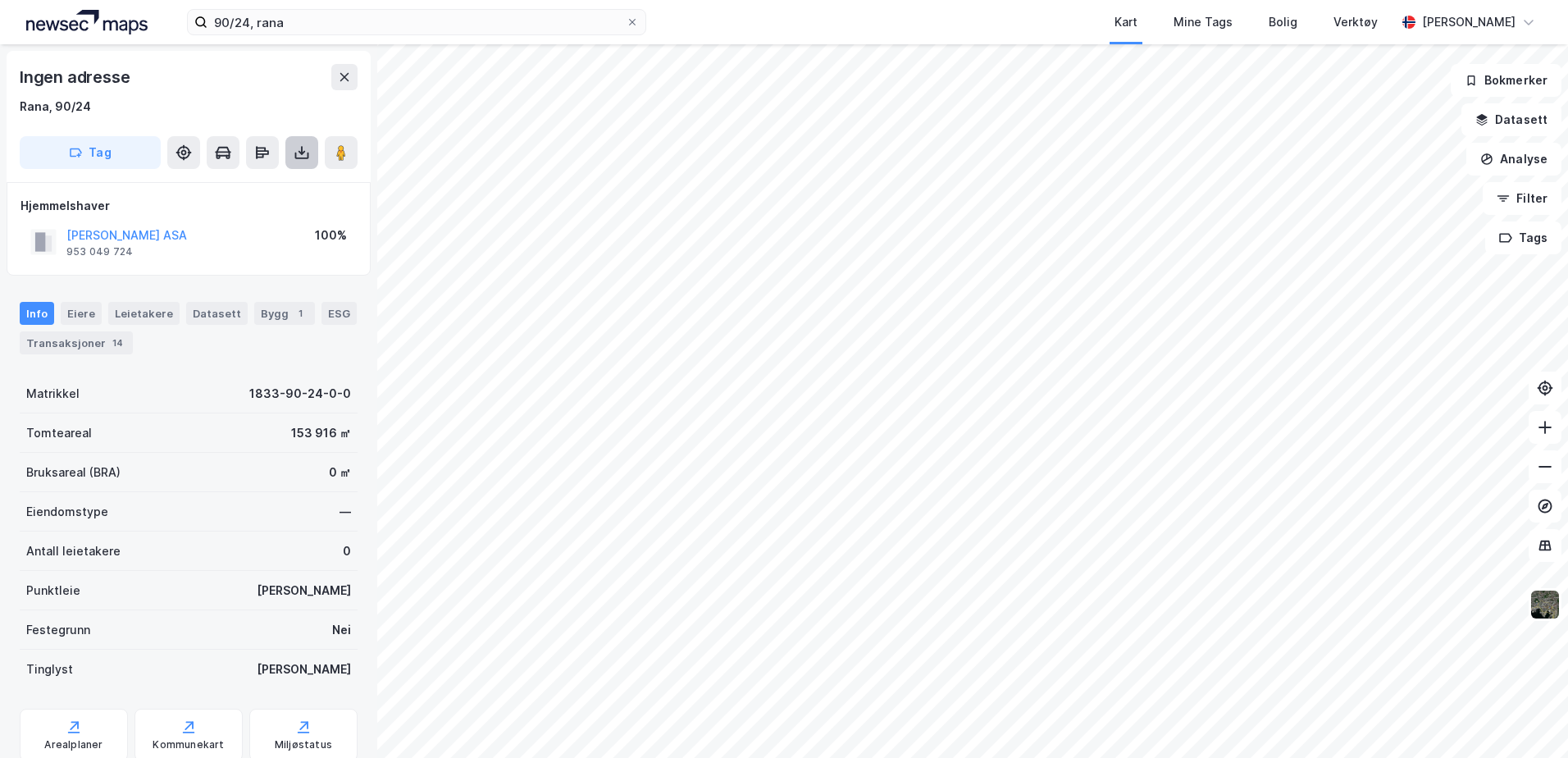
click at [300, 159] on icon at bounding box center [302, 153] width 17 height 17
click at [297, 195] on div "Last ned grunnbok" at bounding box center [231, 185] width 175 height 26
click at [235, 7] on div "90/24, rana Kart Mine Tags Bolig Verktøy [PERSON_NAME]" at bounding box center [784, 22] width 1568 height 45
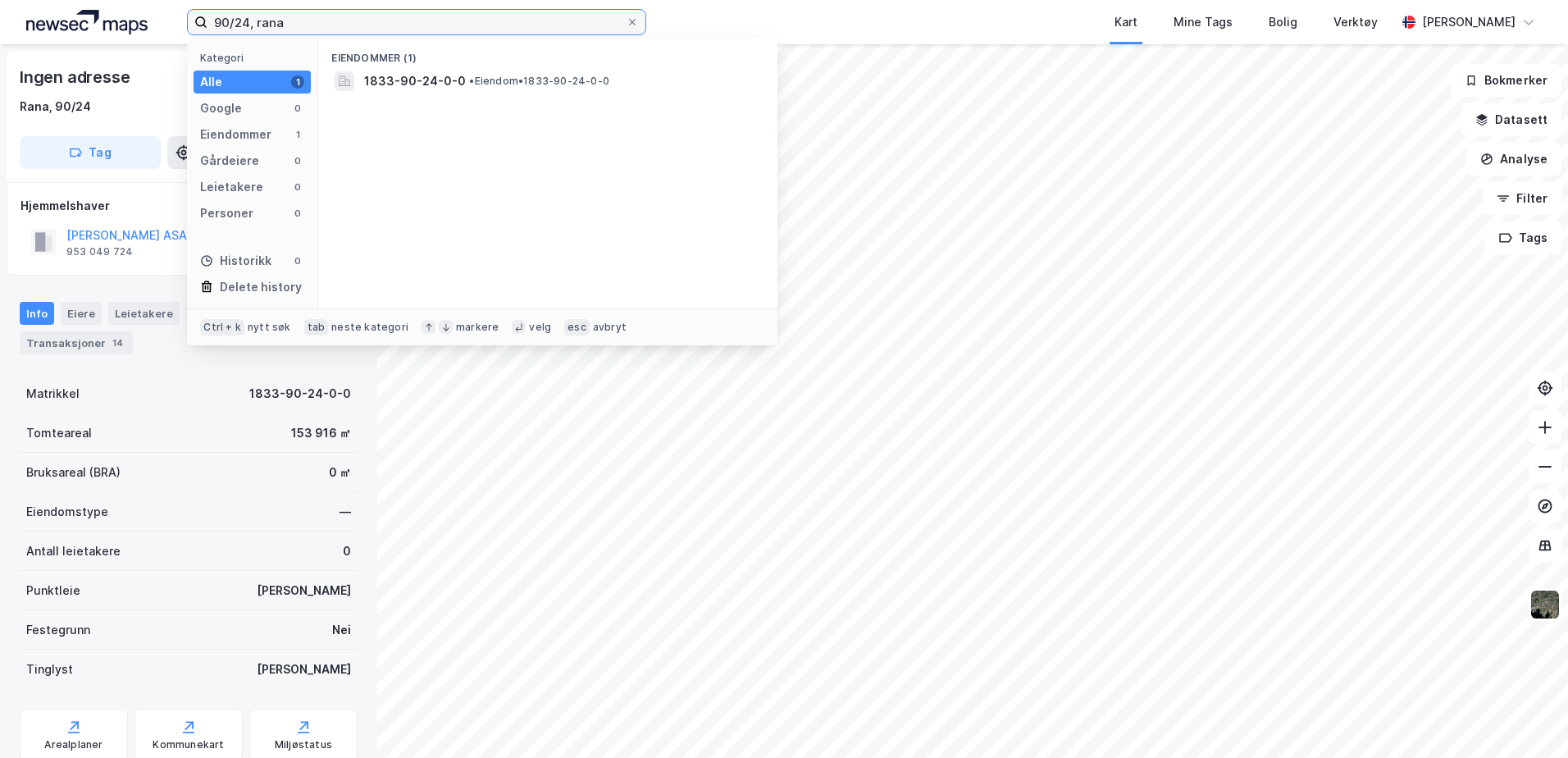
drag, startPoint x: 196, startPoint y: 20, endPoint x: 161, endPoint y: 25, distance: 35.4
click at [166, 24] on div "90/24, rana Kategori Alle 1 Google 0 Eiendommer 1 Gårdeiere 0 Leietakere 0 Pers…" at bounding box center [784, 22] width 1568 height 45
type input "87/5/14, rana"
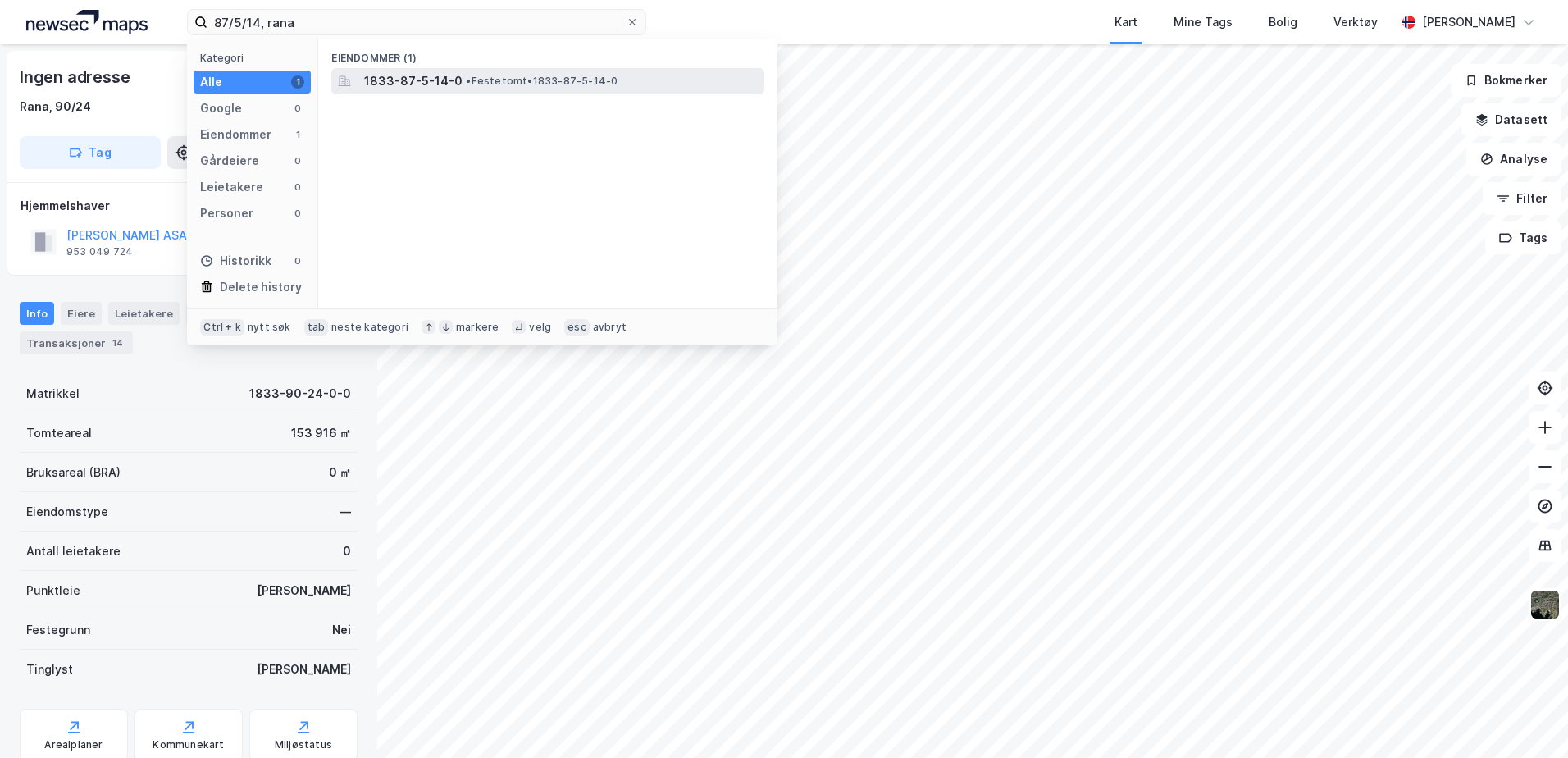
click at [497, 85] on span "• Festetomt • 1833-87-5-14-0" at bounding box center [541, 82] width 152 height 13
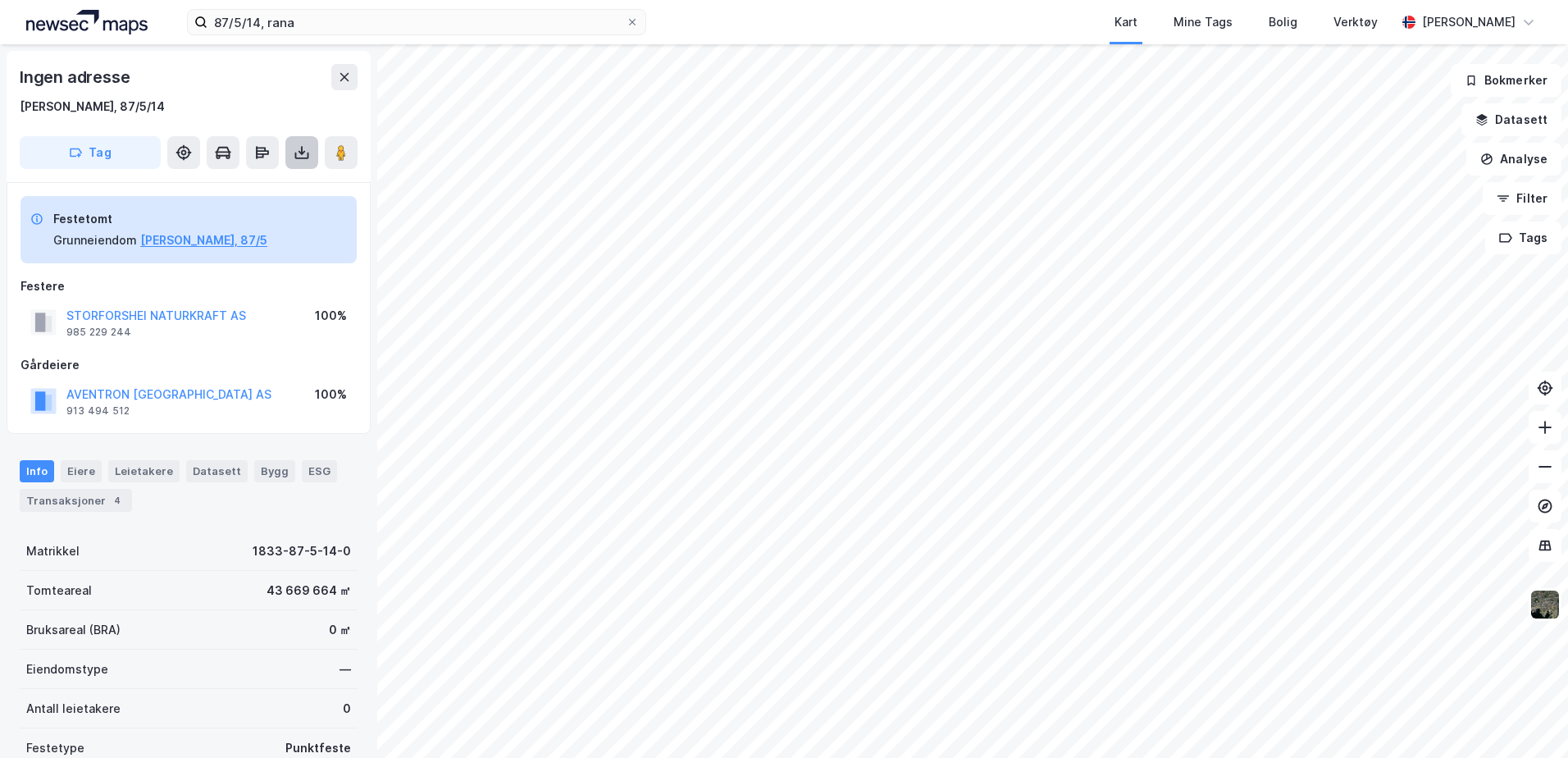
click at [292, 161] on button at bounding box center [302, 152] width 33 height 33
click at [290, 189] on div "Last ned grunnbok" at bounding box center [231, 185] width 175 height 26
